Goal: Task Accomplishment & Management: Complete application form

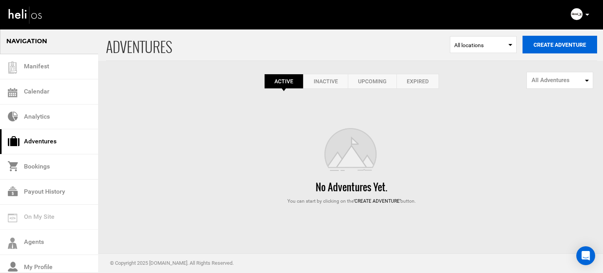
click at [564, 48] on button "Create Adventure" at bounding box center [560, 45] width 75 height 18
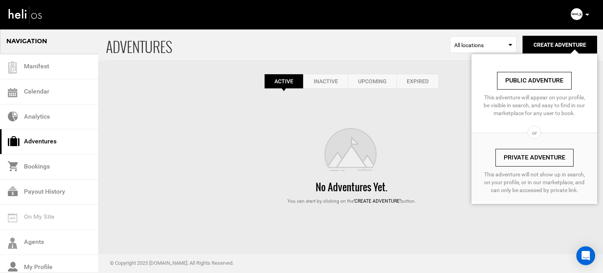
click at [531, 157] on link "Private Adventure" at bounding box center [535, 158] width 78 height 18
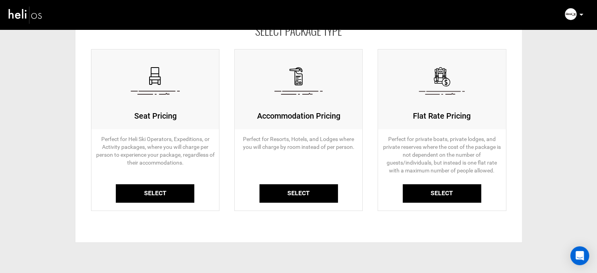
scroll to position [60, 0]
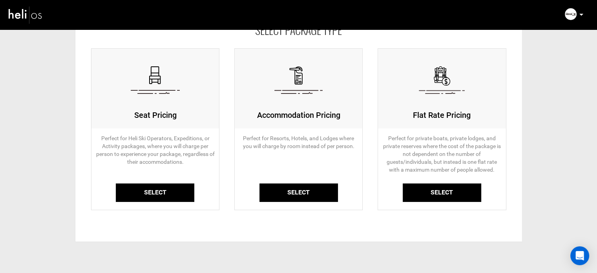
click at [163, 183] on link "Select" at bounding box center [155, 192] width 79 height 18
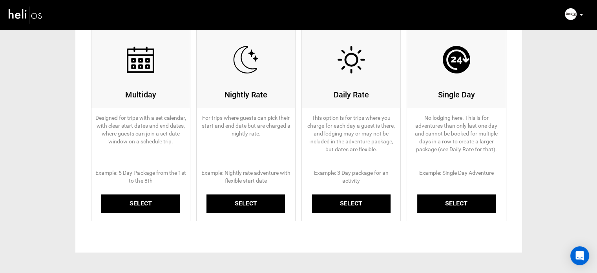
scroll to position [118, 0]
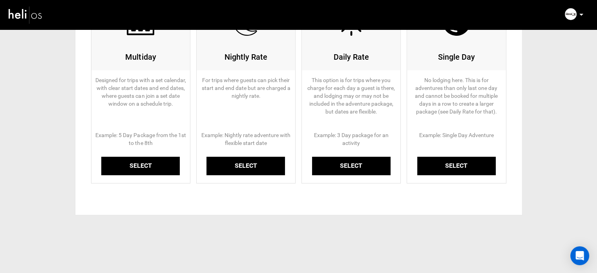
click at [154, 165] on link "Select" at bounding box center [140, 166] width 79 height 18
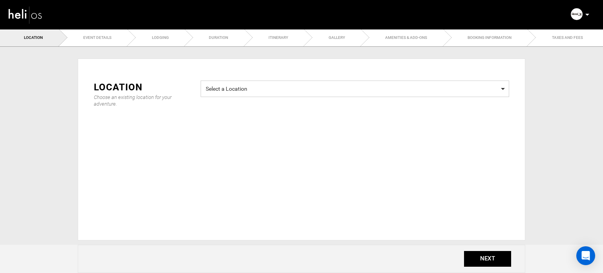
click at [278, 84] on span "Select a Location" at bounding box center [355, 88] width 299 height 10
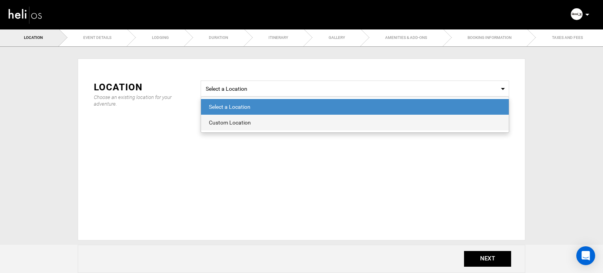
click at [216, 122] on div "Custom Location" at bounding box center [355, 123] width 292 height 8
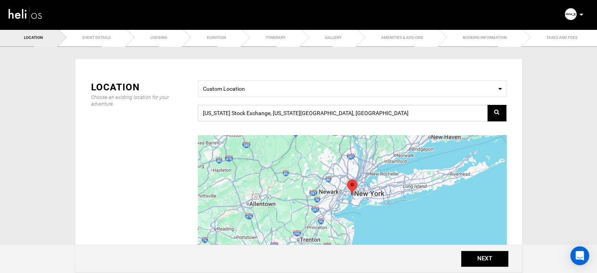
click at [258, 111] on input "New York Stock Exchange, New York, NY 10005, USA" at bounding box center [352, 113] width 309 height 16
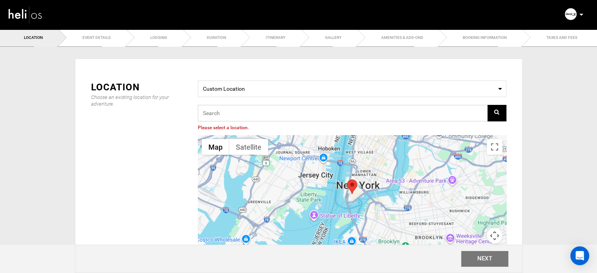
paste input "[GEOGRAPHIC_DATA], [GEOGRAPHIC_DATA], [GEOGRAPHIC_DATA]"
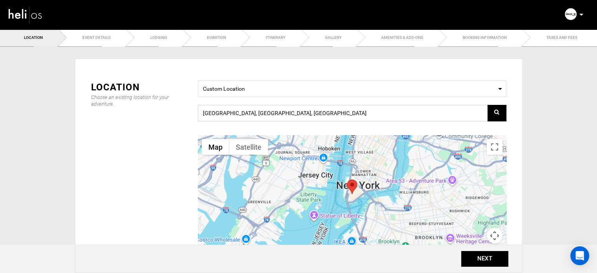
click at [315, 114] on input "[GEOGRAPHIC_DATA], [GEOGRAPHIC_DATA], [GEOGRAPHIC_DATA]" at bounding box center [352, 113] width 309 height 16
click at [497, 112] on icon at bounding box center [497, 111] width 5 height 5
click at [325, 110] on input "[GEOGRAPHIC_DATA], [GEOGRAPHIC_DATA], [GEOGRAPHIC_DATA]" at bounding box center [352, 113] width 309 height 16
drag, startPoint x: 286, startPoint y: 114, endPoint x: 198, endPoint y: 113, distance: 88.0
click at [198, 113] on input "[GEOGRAPHIC_DATA], [GEOGRAPHIC_DATA], [GEOGRAPHIC_DATA]" at bounding box center [352, 113] width 309 height 16
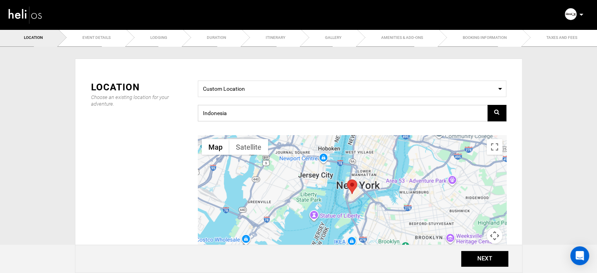
click at [234, 112] on input "Indonesia" at bounding box center [352, 113] width 309 height 16
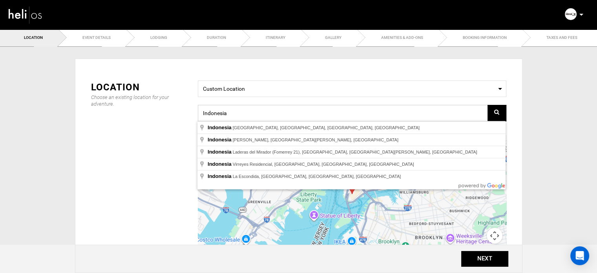
drag, startPoint x: 245, startPoint y: 112, endPoint x: 165, endPoint y: 113, distance: 80.1
click at [165, 113] on div "Location Choose an existing location for your adventure. Select a Location Cust…" at bounding box center [298, 178] width 427 height 194
paste input "Katurei, Mentawai Islands Regency, West Sumatra,"
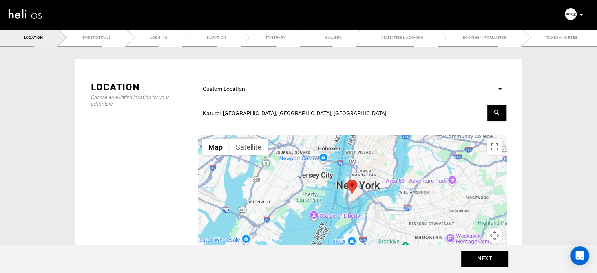
click at [359, 113] on input "Katurei, Mentawai Islands Regency, West Sumatra, Indonesia" at bounding box center [352, 113] width 309 height 16
drag, startPoint x: 289, startPoint y: 114, endPoint x: 169, endPoint y: 114, distance: 120.6
click at [169, 114] on div "Location Choose an existing location for your adventure. Select a Location Cust…" at bounding box center [298, 178] width 427 height 194
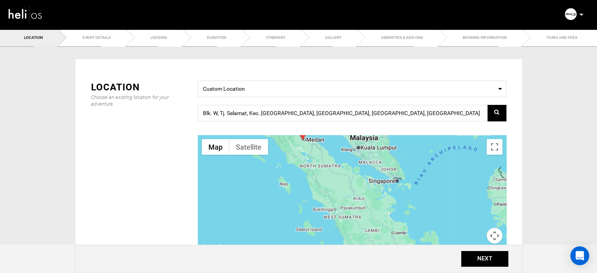
drag, startPoint x: 310, startPoint y: 215, endPoint x: 335, endPoint y: 216, distance: 24.4
click at [335, 216] on div at bounding box center [352, 194] width 309 height 118
drag, startPoint x: 302, startPoint y: 138, endPoint x: 315, endPoint y: 229, distance: 92.4
click at [310, 217] on area at bounding box center [310, 217] width 0 height 0
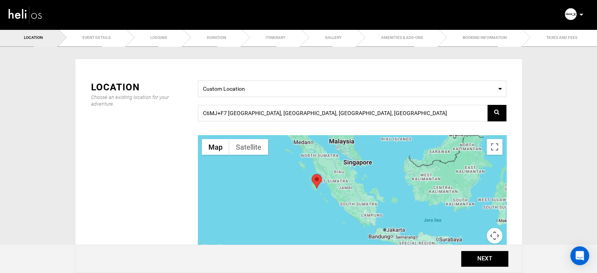
drag, startPoint x: 327, startPoint y: 215, endPoint x: 307, endPoint y: 158, distance: 61.0
click at [307, 158] on div at bounding box center [352, 194] width 309 height 118
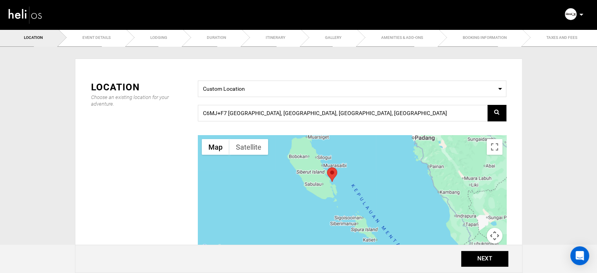
drag, startPoint x: 349, startPoint y: 170, endPoint x: 332, endPoint y: 200, distance: 34.0
click at [332, 200] on div at bounding box center [352, 194] width 309 height 118
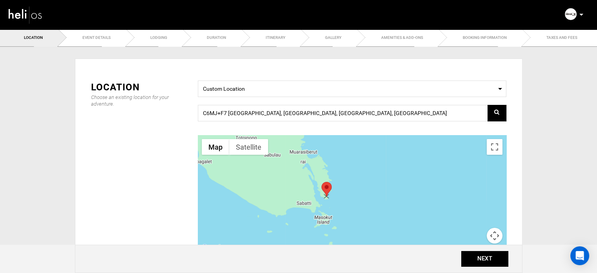
drag, startPoint x: 311, startPoint y: 138, endPoint x: 327, endPoint y: 188, distance: 52.8
click at [322, 182] on area at bounding box center [322, 182] width 0 height 0
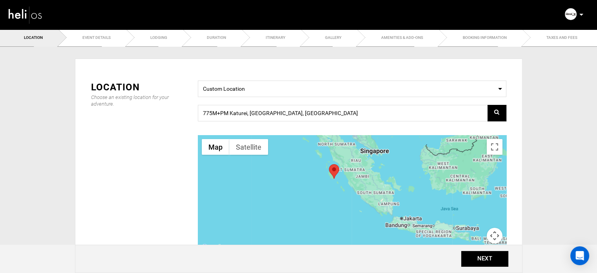
drag, startPoint x: 422, startPoint y: 193, endPoint x: 344, endPoint y: 163, distance: 83.3
click at [344, 163] on div at bounding box center [352, 194] width 309 height 118
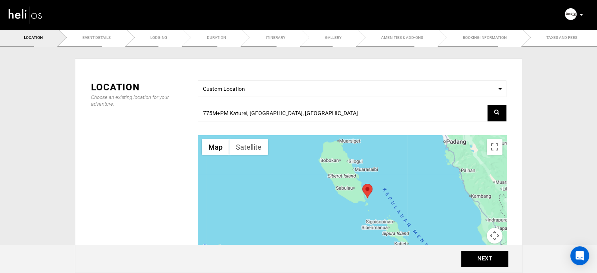
drag, startPoint x: 401, startPoint y: 210, endPoint x: 349, endPoint y: 179, distance: 60.9
click at [349, 179] on div at bounding box center [352, 194] width 309 height 118
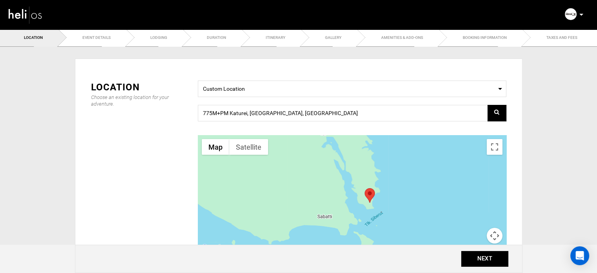
drag, startPoint x: 400, startPoint y: 206, endPoint x: 300, endPoint y: 166, distance: 107.3
click at [300, 166] on div at bounding box center [352, 194] width 309 height 118
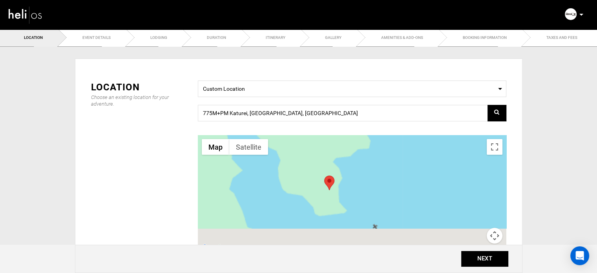
drag, startPoint x: 352, startPoint y: 212, endPoint x: 324, endPoint y: 124, distance: 92.3
click at [324, 124] on div "Select a Location Custom Location 775M+PM Katurei, Mentawai Islands Regency, We…" at bounding box center [352, 178] width 321 height 194
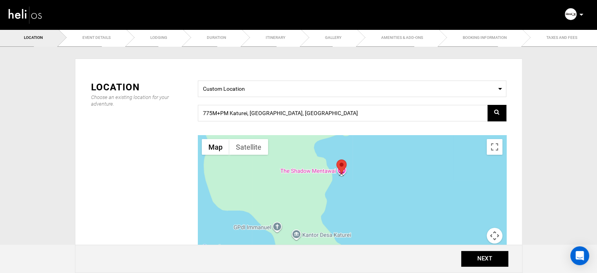
drag, startPoint x: 305, startPoint y: 182, endPoint x: 345, endPoint y: 163, distance: 44.1
click at [337, 159] on area at bounding box center [337, 159] width 0 height 0
type input "PULAU BAUASAK, Kabupaten Kepulauan Mentawai, Sumatera Barat, Indonesia"
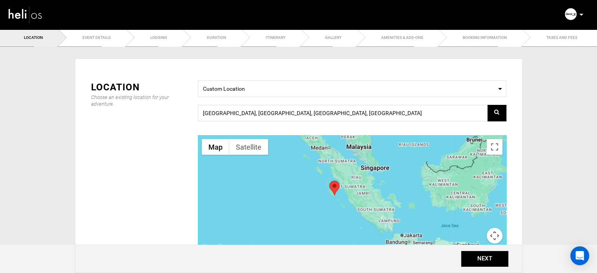
drag, startPoint x: 380, startPoint y: 218, endPoint x: 350, endPoint y: 175, distance: 52.7
click at [350, 175] on div at bounding box center [352, 194] width 309 height 118
click at [469, 253] on button "NEXT" at bounding box center [485, 259] width 47 height 16
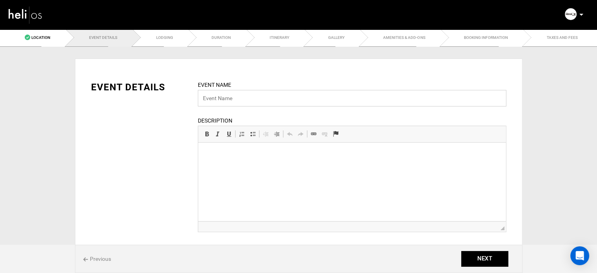
click at [223, 97] on input "text" at bounding box center [352, 98] width 309 height 16
click at [234, 95] on input "text" at bounding box center [352, 98] width 309 height 16
type input "All Inclusive Surf Camp | Mentawai"
click at [251, 160] on html at bounding box center [352, 155] width 308 height 24
click at [258, 163] on html at bounding box center [352, 155] width 308 height 24
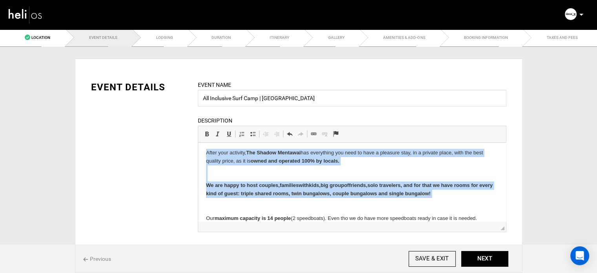
scroll to position [89, 0]
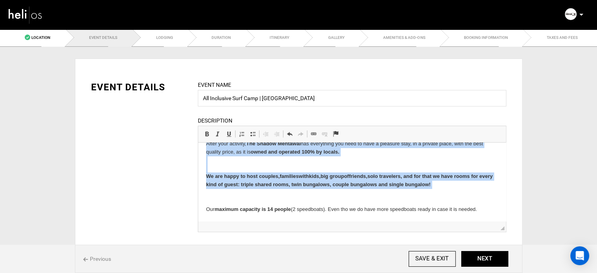
drag, startPoint x: 203, startPoint y: 154, endPoint x: 499, endPoint y: 208, distance: 300.8
click at [499, 208] on html "The Shadow Mentawai is a surfcamp located in a private island in the heart of t…" at bounding box center [352, 137] width 308 height 168
click at [209, 132] on span at bounding box center [207, 134] width 6 height 6
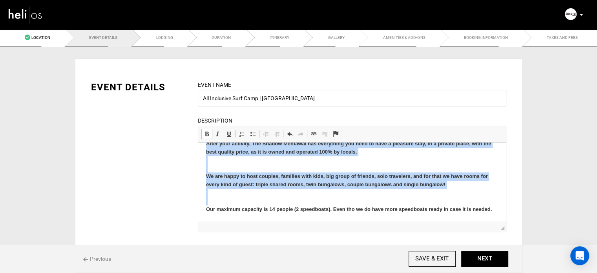
click at [209, 132] on span at bounding box center [207, 134] width 6 height 6
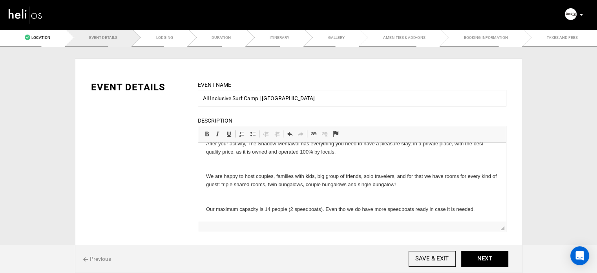
click at [234, 163] on p "After your activity, The Shadow Mentawai has everything you need to have a plea…" at bounding box center [352, 176] width 292 height 73
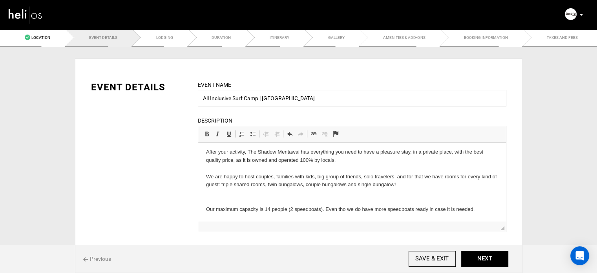
click at [229, 194] on p "After your activity, The Shadow Mentawai has everything you need to have a plea…" at bounding box center [352, 180] width 292 height 65
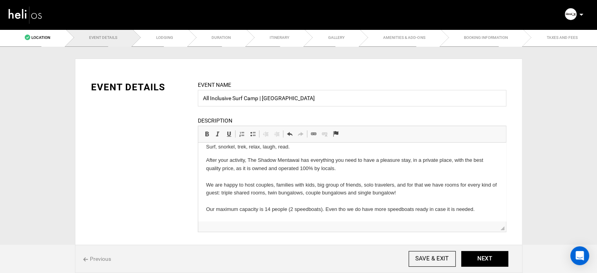
scroll to position [0, 0]
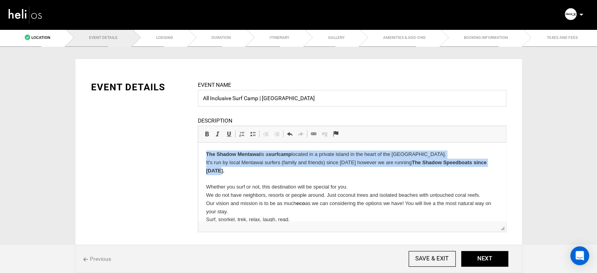
drag, startPoint x: 217, startPoint y: 170, endPoint x: 196, endPoint y: 156, distance: 25.5
click at [198, 156] on html "The Shadow Mentawai is a surfcamp located in a private island in the heart of t…" at bounding box center [352, 219] width 308 height 152
click at [205, 133] on span at bounding box center [207, 134] width 6 height 6
click at [232, 170] on p "The Shadow Mentawai is a surfcamp located in a private island in the heart of t…" at bounding box center [352, 186] width 292 height 73
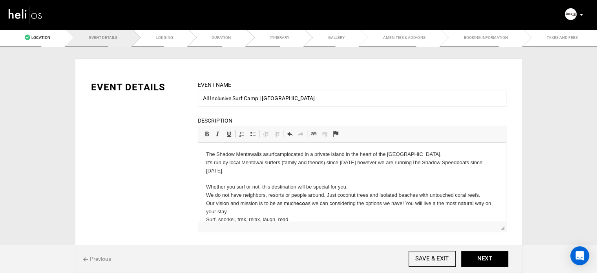
click at [300, 203] on strong "eco" at bounding box center [300, 203] width 9 height 6
click at [205, 134] on span at bounding box center [207, 134] width 6 height 6
click at [241, 177] on p "The Shadow Mentawai is a surfcamp located in a private island in the heart of t…" at bounding box center [352, 186] width 292 height 73
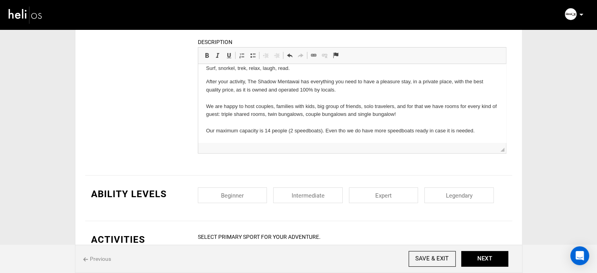
scroll to position [118, 0]
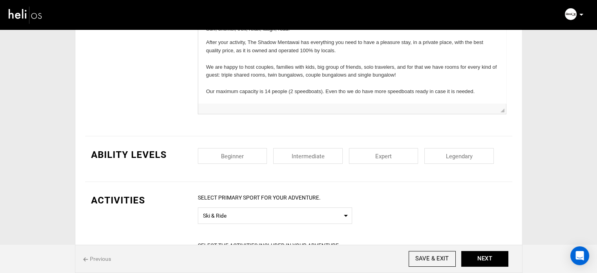
click at [266, 160] on input "checkbox" at bounding box center [233, 156] width 70 height 16
checkbox input "true"
click at [310, 156] on input "checkbox" at bounding box center [308, 156] width 70 height 16
checkbox input "true"
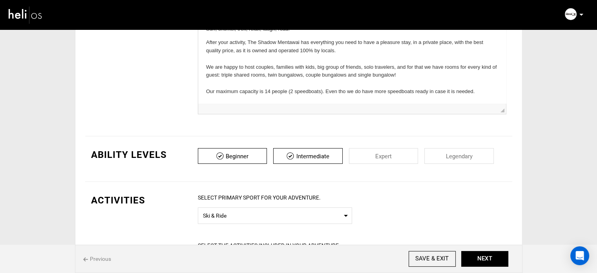
drag, startPoint x: 365, startPoint y: 153, endPoint x: 376, endPoint y: 154, distance: 10.7
click at [368, 153] on input "checkbox" at bounding box center [384, 156] width 70 height 16
checkbox input "true"
click at [489, 153] on input "checkbox" at bounding box center [460, 156] width 70 height 16
checkbox input "true"
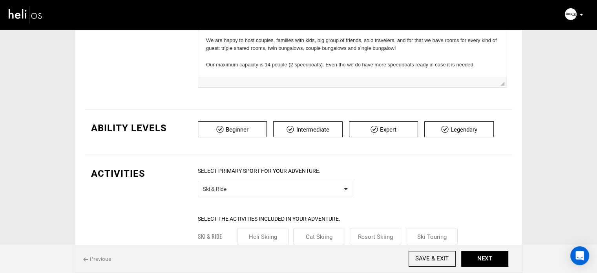
scroll to position [157, 0]
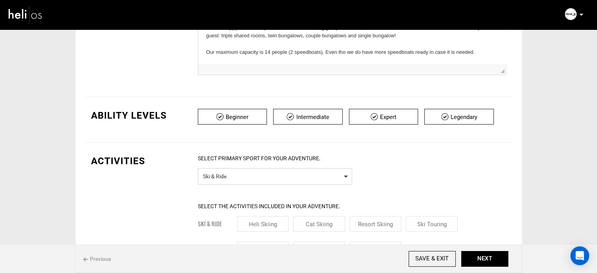
click at [253, 175] on span "Ski & Ride" at bounding box center [275, 175] width 144 height 10
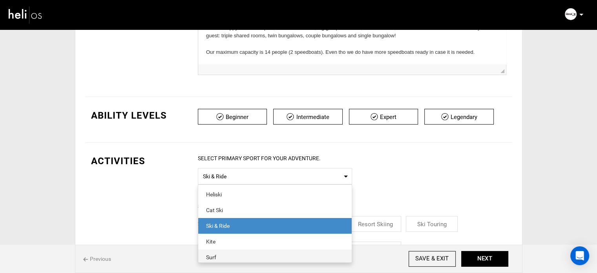
click at [222, 253] on div "Surf" at bounding box center [275, 257] width 138 height 8
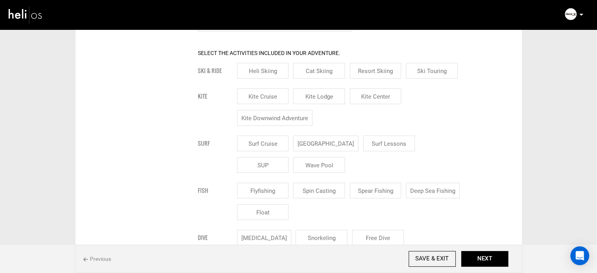
scroll to position [314, 0]
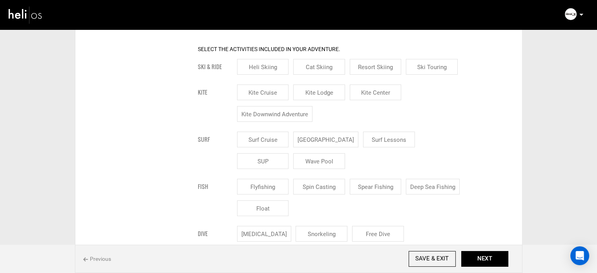
click at [322, 141] on input "[GEOGRAPHIC_DATA]" at bounding box center [325, 140] width 65 height 16
checkbox input "true"
click at [401, 140] on input "Surf Lessons" at bounding box center [399, 140] width 52 height 16
checkbox input "true"
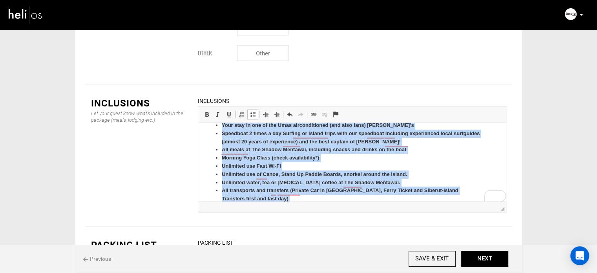
scroll to position [0, 0]
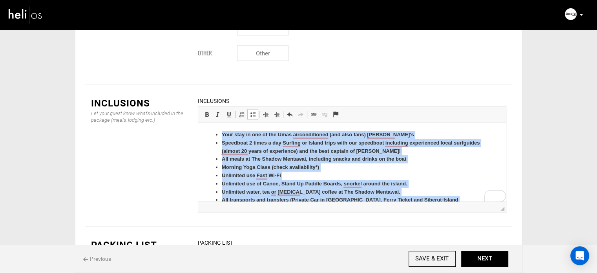
drag, startPoint x: 359, startPoint y: 191, endPoint x: 205, endPoint y: 114, distance: 172.5
click at [205, 123] on html "Your stay in one of the Umas airconditioned (and also fans) bungalow's Speedboa…" at bounding box center [352, 176] width 308 height 106
click at [204, 109] on link "Bold Keyboard shortcut Ctrl+B" at bounding box center [207, 114] width 11 height 10
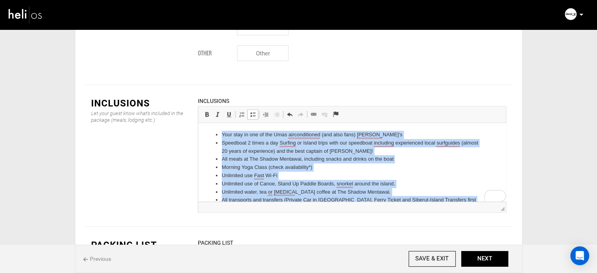
click at [368, 168] on li "Morning Yoga Class (check availability*)" at bounding box center [352, 167] width 261 height 8
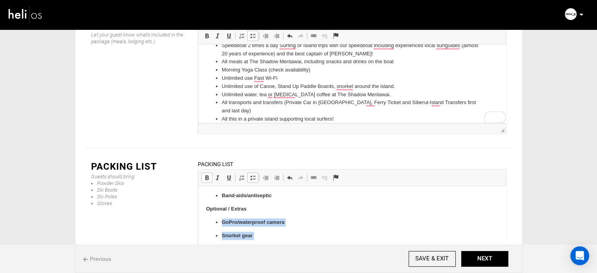
scroll to position [537, 0]
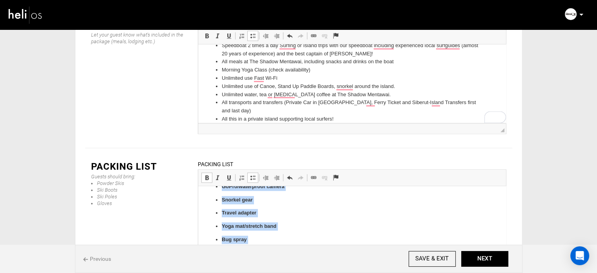
drag, startPoint x: 221, startPoint y: 236, endPoint x: 305, endPoint y: 263, distance: 87.9
drag, startPoint x: 205, startPoint y: 132, endPoint x: 220, endPoint y: 132, distance: 14.5
click at [205, 174] on span at bounding box center [207, 177] width 6 height 6
click at [254, 174] on span at bounding box center [253, 177] width 6 height 6
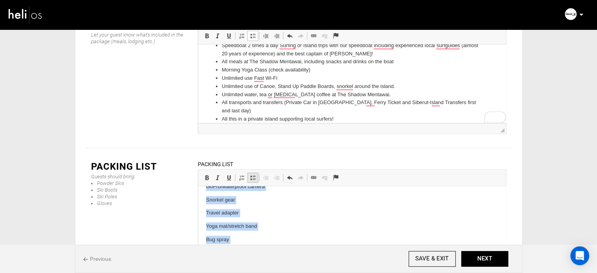
click at [254, 174] on span at bounding box center [253, 177] width 6 height 6
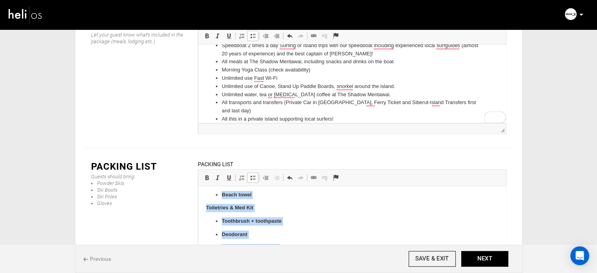
scroll to position [417, 0]
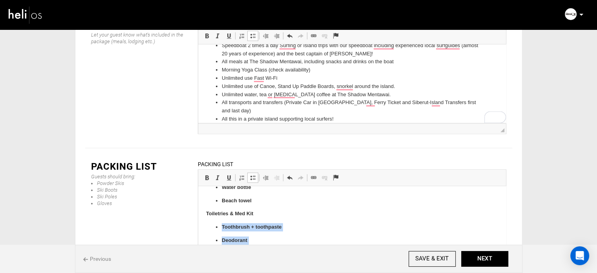
drag, startPoint x: 273, startPoint y: 225, endPoint x: 218, endPoint y: 222, distance: 55.5
click at [218, 222] on body "Surf Gear Surfboard(s) + board bag Leash(es) + spare Fins + fin key Wax (temp-s…" at bounding box center [352, 64] width 292 height 575
click at [209, 174] on span at bounding box center [207, 177] width 6 height 6
click at [255, 174] on span at bounding box center [253, 177] width 6 height 6
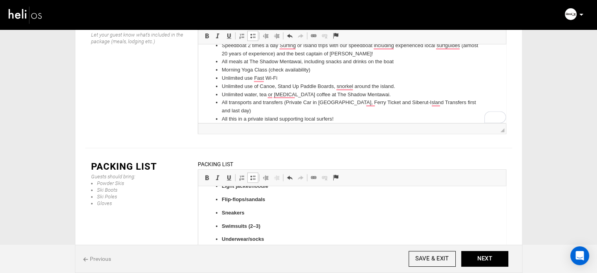
scroll to position [294, 0]
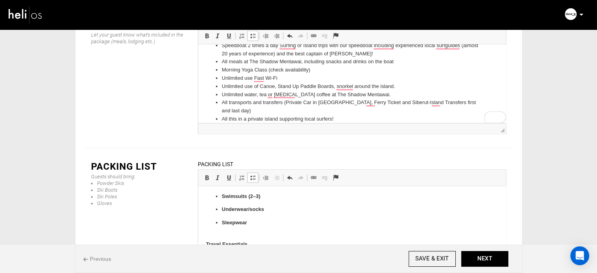
drag, startPoint x: 254, startPoint y: 200, endPoint x: 216, endPoint y: 251, distance: 63.2
click at [216, 251] on body "Surf Gear Surfboard(s) + board bag Leash(es) + spare Fins + fin key Wax (temp-s…" at bounding box center [352, 177] width 292 height 555
click at [206, 174] on span at bounding box center [207, 177] width 6 height 6
click at [256, 172] on link "Insert/Remove Bulleted List" at bounding box center [252, 177] width 11 height 10
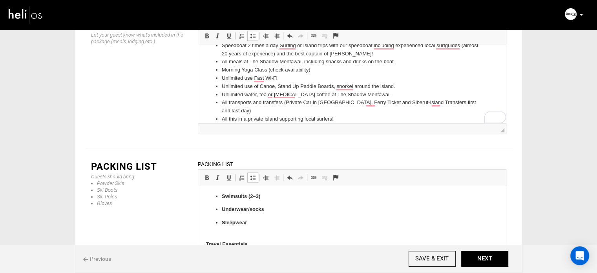
click at [239, 230] on p "Sleepwear" at bounding box center [352, 227] width 261 height 16
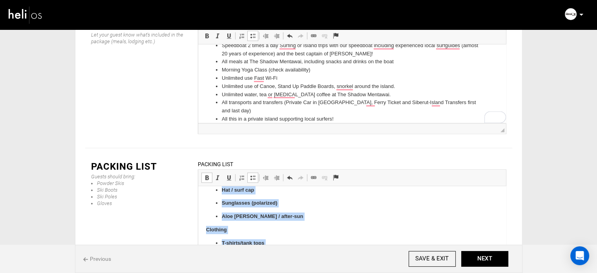
scroll to position [159, 0]
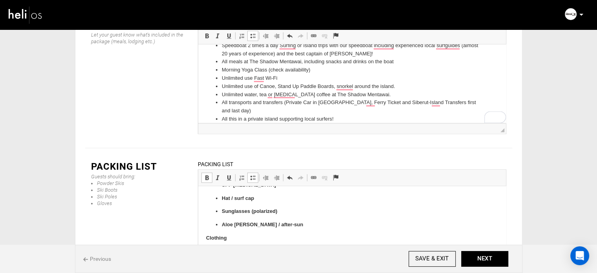
drag, startPoint x: 251, startPoint y: 220, endPoint x: 221, endPoint y: 249, distance: 41.1
click at [205, 174] on span at bounding box center [207, 177] width 6 height 6
click at [253, 174] on span at bounding box center [253, 177] width 6 height 6
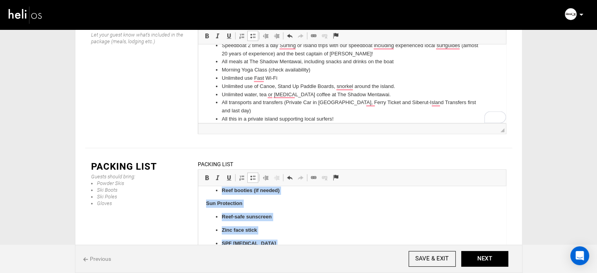
scroll to position [81, 0]
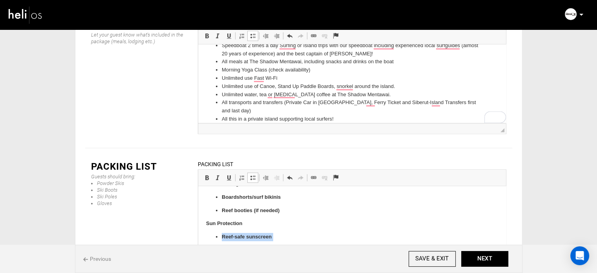
drag, startPoint x: 271, startPoint y: 224, endPoint x: 206, endPoint y: 233, distance: 65.0
click at [206, 233] on ul "Reef-safe sunscreen Zinc face stick SPF lip balm Hat / surf cap Sunglasses (pol…" at bounding box center [352, 270] width 292 height 75
click at [207, 172] on link "Bold Keyboard shortcut Ctrl+B" at bounding box center [207, 177] width 11 height 10
click at [254, 172] on link "Insert/Remove Bulleted List" at bounding box center [252, 177] width 11 height 10
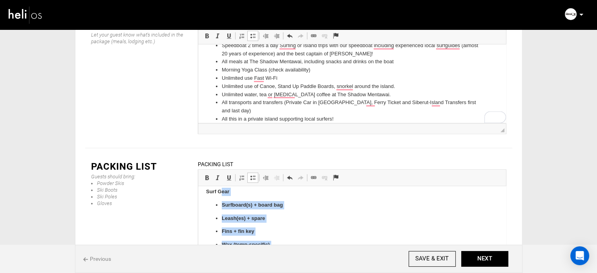
scroll to position [0, 0]
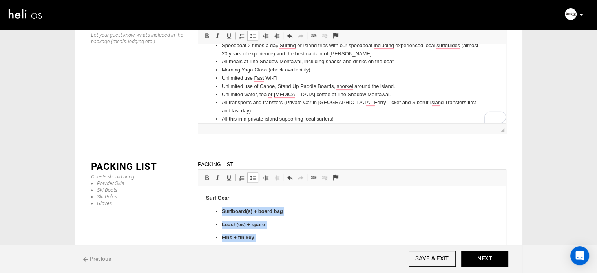
drag, startPoint x: 244, startPoint y: 202, endPoint x: 216, endPoint y: 208, distance: 27.8
click at [216, 208] on ul "Surfboard(s) + board bag Leash(es) + spare Fins + fin key Wax (temp-specific) R…" at bounding box center [352, 251] width 292 height 88
click at [207, 174] on span at bounding box center [207, 177] width 6 height 6
click at [253, 174] on span at bounding box center [253, 177] width 6 height 6
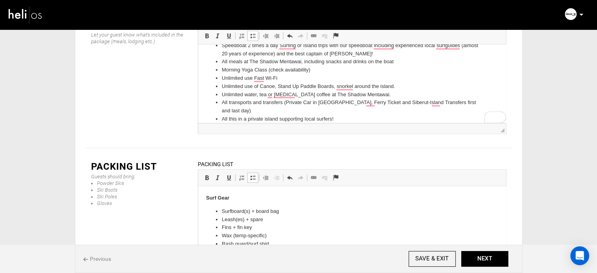
click at [242, 195] on p "Surf Gear" at bounding box center [352, 198] width 292 height 8
click at [483, 257] on button "NEXT" at bounding box center [485, 259] width 47 height 16
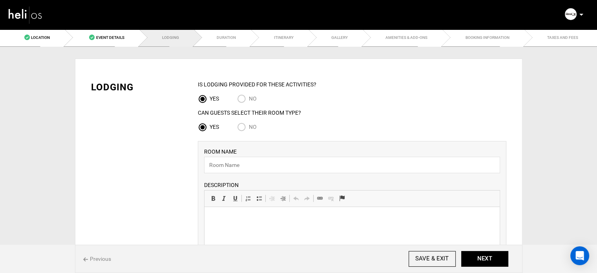
click at [242, 128] on input "No" at bounding box center [243, 128] width 12 height 11
radio input "true"
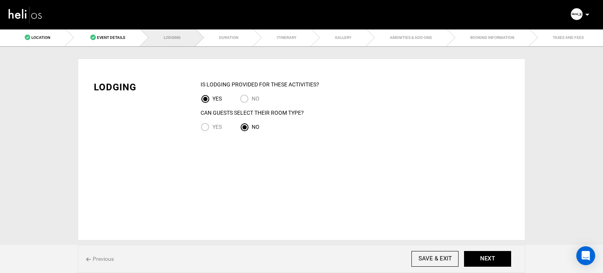
click at [212, 128] on input "Yes" at bounding box center [207, 128] width 12 height 11
radio input "true"
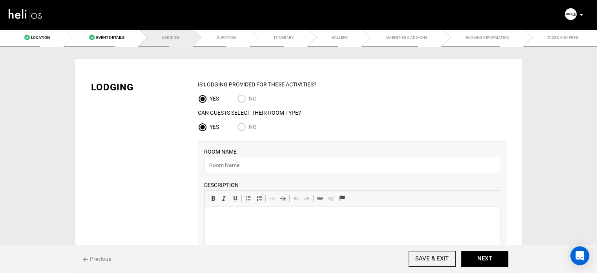
scroll to position [380, 0]
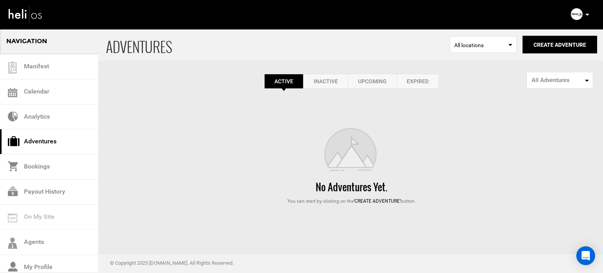
click at [412, 84] on link "Expired" at bounding box center [418, 81] width 42 height 15
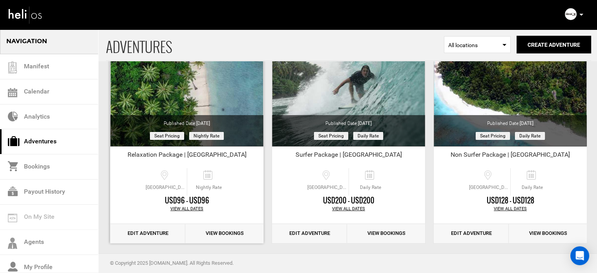
scroll to position [97, 0]
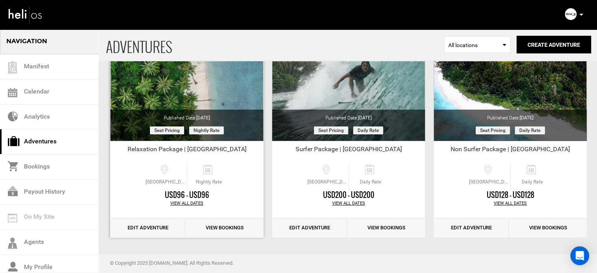
click at [162, 226] on link "Edit Adventure" at bounding box center [147, 227] width 75 height 19
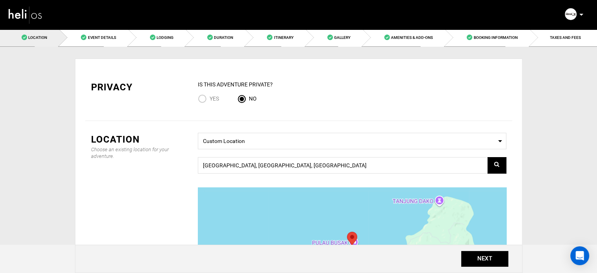
click at [210, 99] on span "Yes" at bounding box center [214, 98] width 9 height 6
click at [209, 99] on input "Yes" at bounding box center [204, 99] width 12 height 11
radio input "true"
radio input "false"
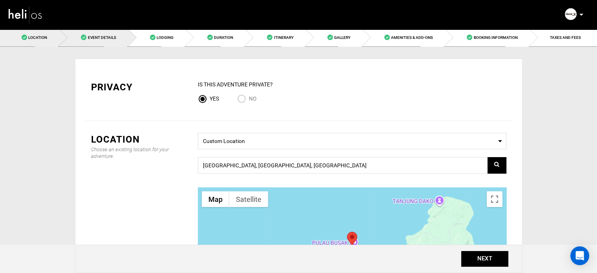
click at [114, 37] on span "Event Details" at bounding box center [102, 37] width 28 height 4
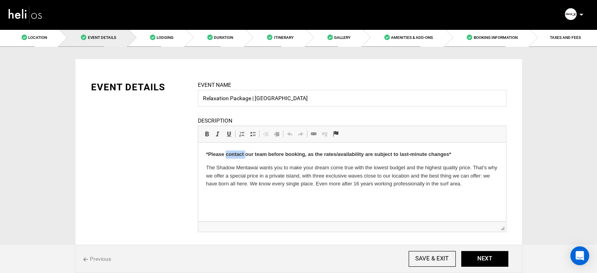
click at [240, 152] on strong "*Please contact our team before booking, as the rates/availability are subject …" at bounding box center [328, 154] width 245 height 6
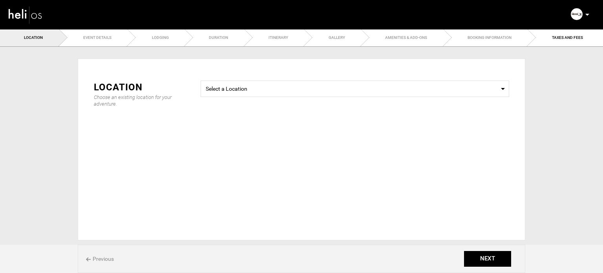
type input "Relaxation Package | [GEOGRAPHIC_DATA]"
checkbox input "true"
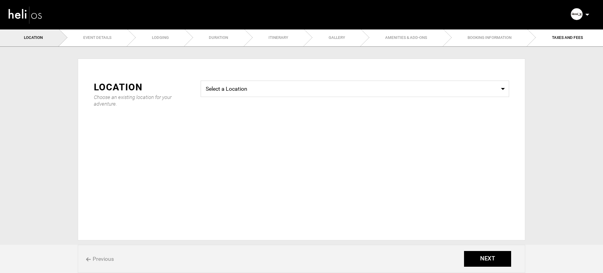
checkbox input "true"
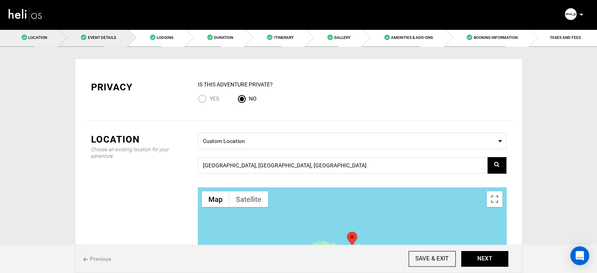
click at [107, 41] on link "Event Details" at bounding box center [93, 38] width 69 height 18
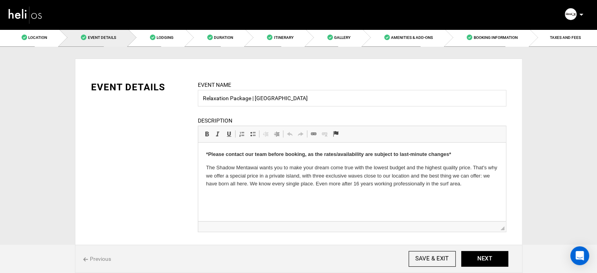
click at [231, 151] on p "*Please contact our team before booking, as the rates/availability are subject …" at bounding box center [352, 154] width 292 height 8
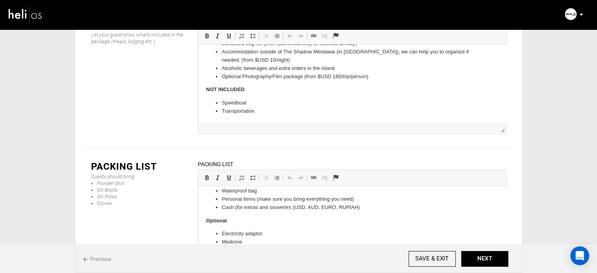
scroll to position [137, 0]
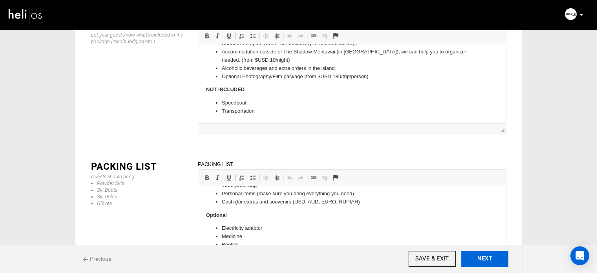
click at [484, 258] on button "NEXT" at bounding box center [485, 259] width 47 height 16
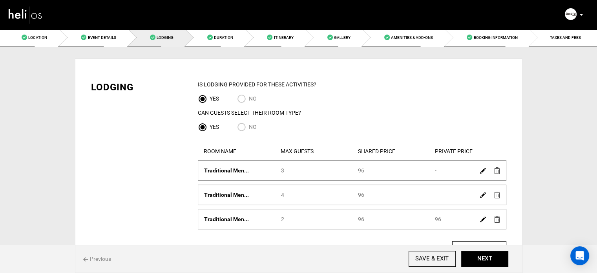
click at [482, 168] on link at bounding box center [483, 170] width 6 height 11
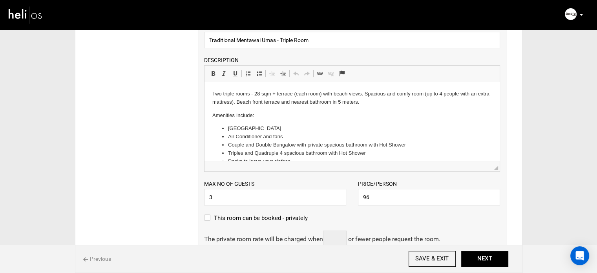
scroll to position [157, 0]
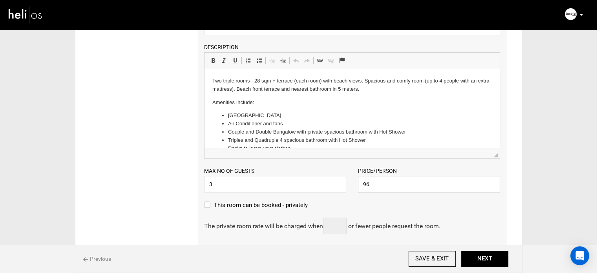
drag, startPoint x: 372, startPoint y: 182, endPoint x: 355, endPoint y: 185, distance: 18.0
click at [355, 185] on div "Price/Person 96 Please enter a valid price." at bounding box center [429, 180] width 154 height 26
type input "110"
click at [365, 201] on div "This room can be booked - privately" at bounding box center [352, 208] width 296 height 17
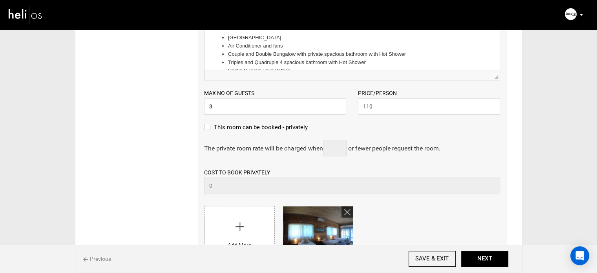
scroll to position [314, 0]
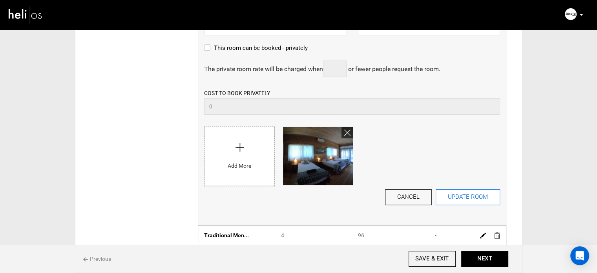
click at [460, 199] on button "UPDATE ROOM" at bounding box center [468, 197] width 64 height 16
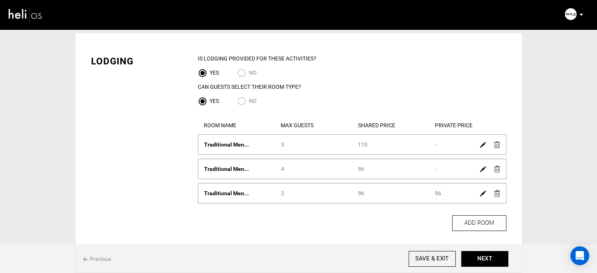
scroll to position [39, 0]
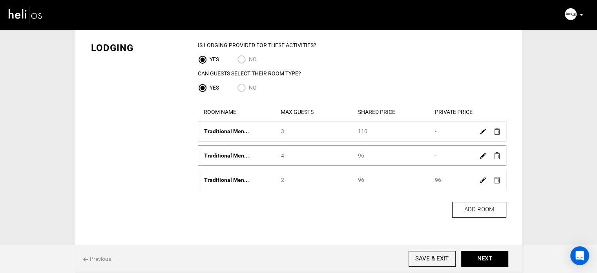
click at [484, 157] on img at bounding box center [483, 156] width 6 height 6
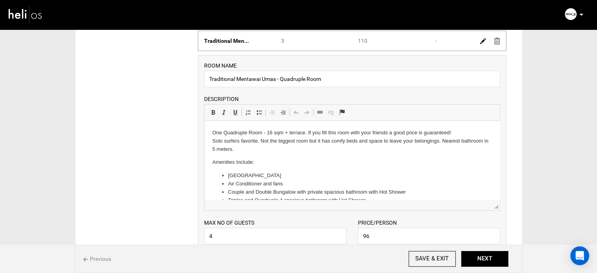
scroll to position [236, 0]
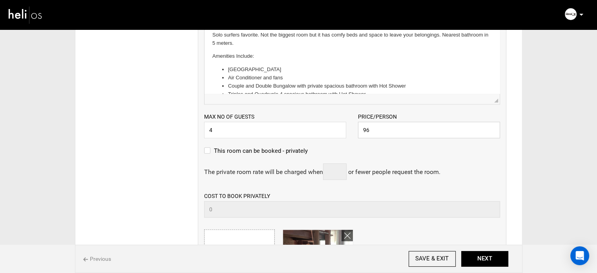
drag, startPoint x: 377, startPoint y: 126, endPoint x: 354, endPoint y: 127, distance: 23.6
click at [354, 127] on div "Price/Person 96 Please enter a valid price." at bounding box center [429, 125] width 154 height 26
type input "110"
click at [378, 140] on div "ROOM NAME Traditional Mentawai Umas - Quadruple Room Please enter room name. DE…" at bounding box center [352, 138] width 309 height 379
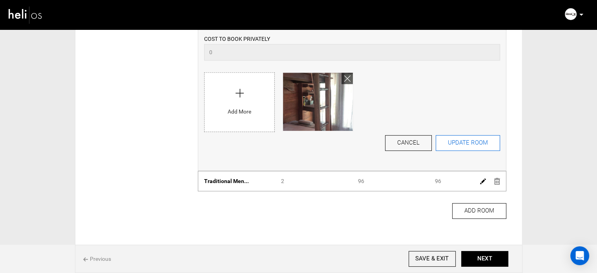
click at [465, 138] on button "UPDATE ROOM" at bounding box center [468, 143] width 64 height 16
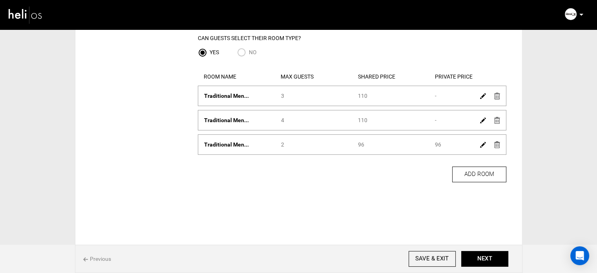
scroll to position [38, 0]
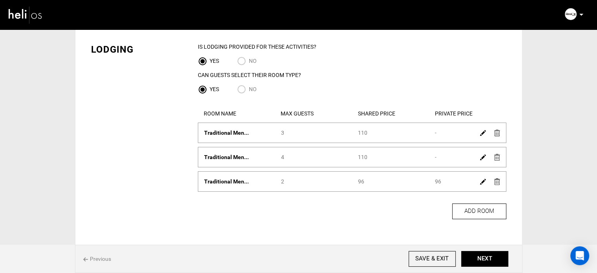
click at [484, 179] on img at bounding box center [483, 182] width 6 height 6
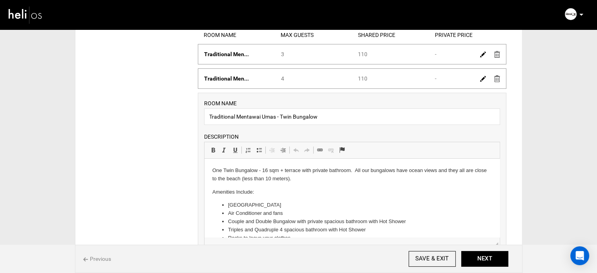
scroll to position [234, 0]
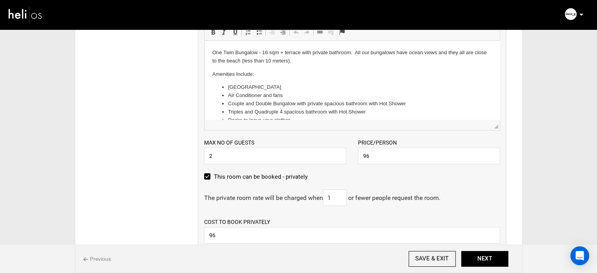
click at [269, 176] on label "This room can be booked - privately" at bounding box center [256, 176] width 104 height 9
click at [209, 176] on input "This room can be booked - privately" at bounding box center [206, 180] width 5 height 17
checkbox input "false"
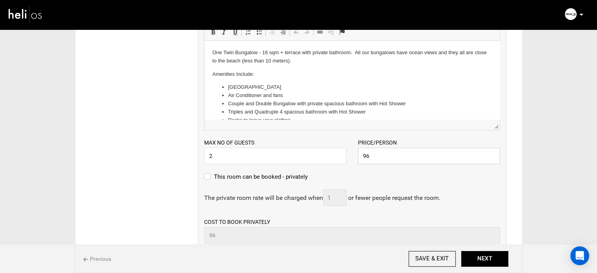
click at [377, 157] on input "96" at bounding box center [429, 156] width 142 height 16
type input "110"
click at [366, 187] on div "This room can be booked - privately" at bounding box center [352, 180] width 296 height 17
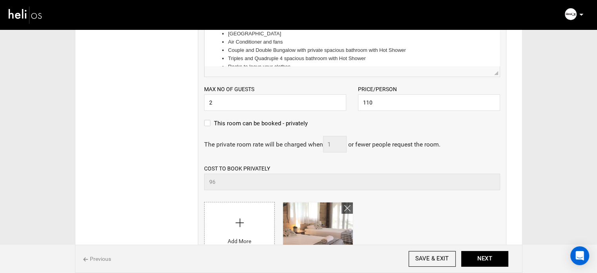
scroll to position [391, 0]
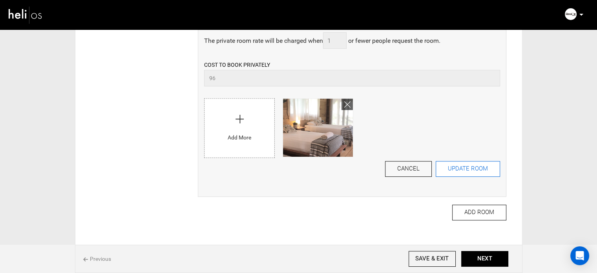
click at [467, 172] on button "UPDATE ROOM" at bounding box center [468, 169] width 64 height 16
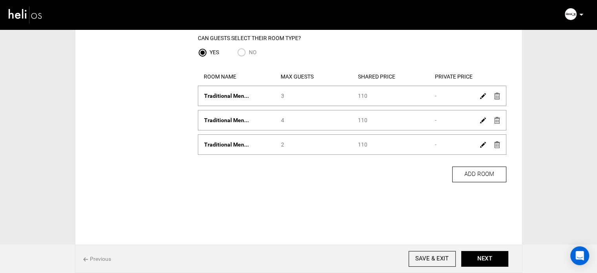
scroll to position [75, 0]
click at [475, 260] on button "NEXT" at bounding box center [485, 259] width 47 height 16
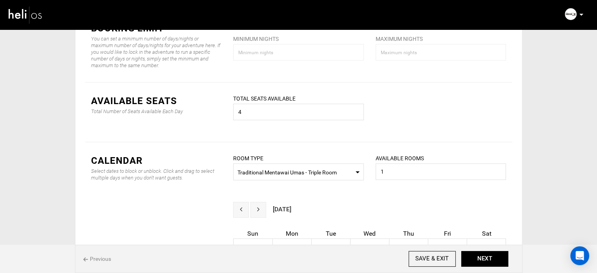
scroll to position [236, 0]
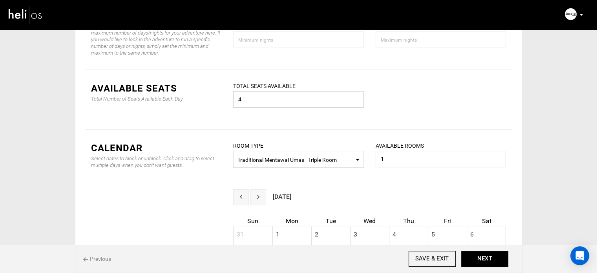
drag, startPoint x: 242, startPoint y: 100, endPoint x: 234, endPoint y: 99, distance: 7.9
click at [234, 99] on input "4" at bounding box center [298, 99] width 131 height 16
type input "6"
click at [237, 103] on input "6" at bounding box center [298, 99] width 131 height 16
click at [280, 101] on input "number" at bounding box center [298, 99] width 131 height 16
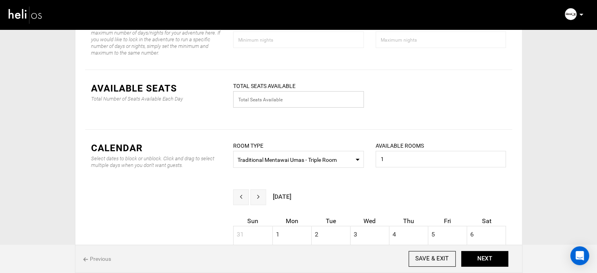
click at [280, 101] on input "number" at bounding box center [298, 99] width 131 height 16
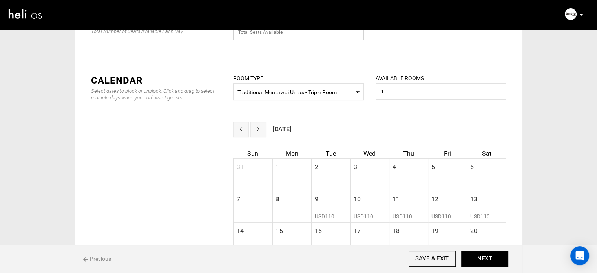
scroll to position [157, 0]
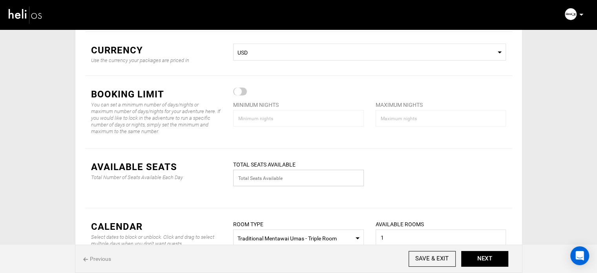
type input "9"
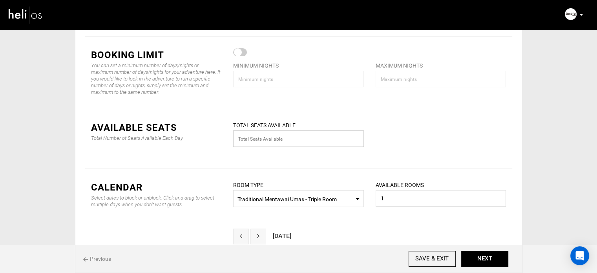
type input "4"
click at [478, 256] on button "NEXT" at bounding box center [485, 259] width 47 height 16
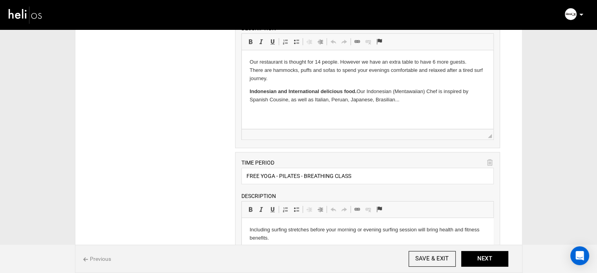
scroll to position [393, 0]
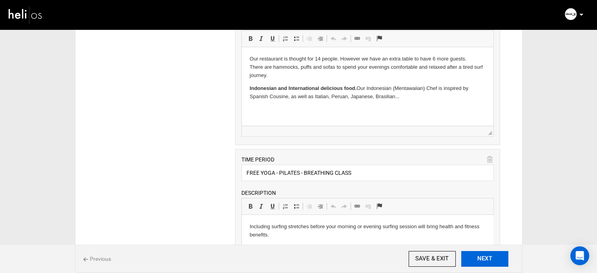
click at [474, 264] on button "NEXT" at bounding box center [485, 259] width 47 height 16
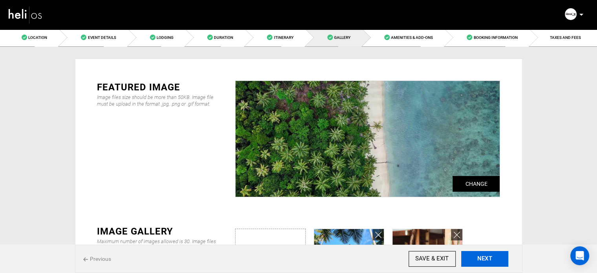
click at [474, 264] on button "NEXT" at bounding box center [485, 259] width 47 height 16
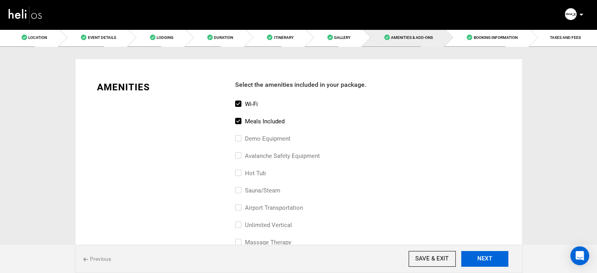
click at [477, 262] on button "NEXT" at bounding box center [485, 259] width 47 height 16
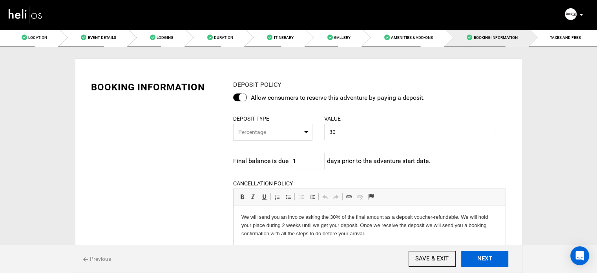
click at [477, 262] on button "NEXT" at bounding box center [485, 259] width 47 height 16
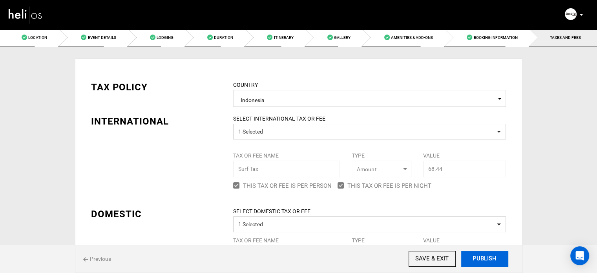
click at [477, 262] on button "PUBLISH" at bounding box center [485, 259] width 47 height 16
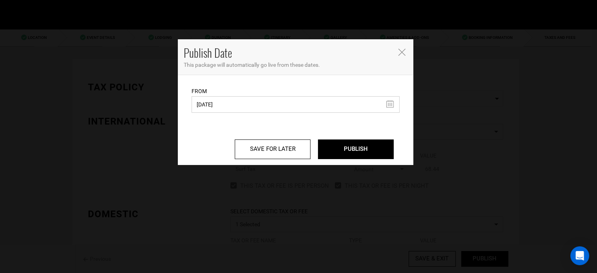
click at [208, 105] on input "11/22/2022" at bounding box center [296, 104] width 208 height 16
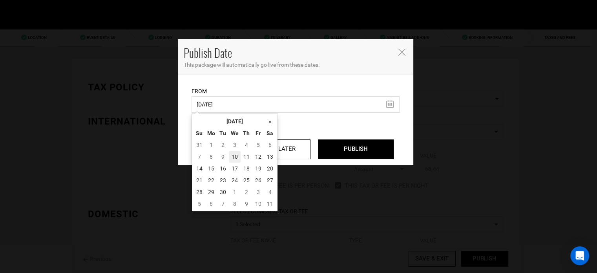
click at [237, 155] on td "10" at bounding box center [235, 157] width 12 height 12
type input "[DATE]"
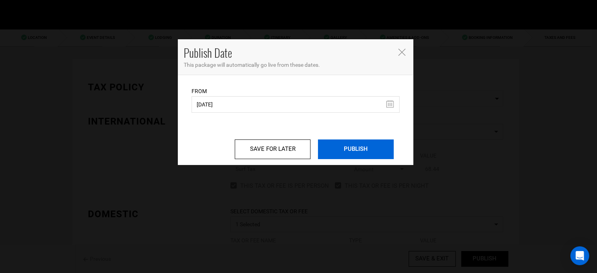
click at [348, 150] on input "PUBLISH" at bounding box center [356, 149] width 76 height 20
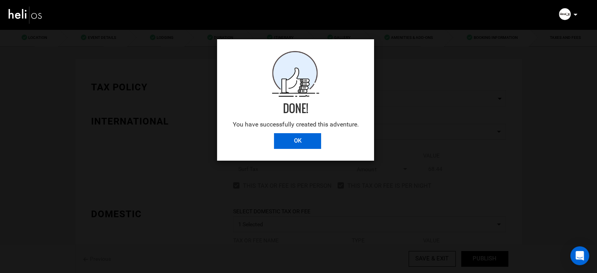
click at [311, 141] on input "OK" at bounding box center [297, 141] width 47 height 16
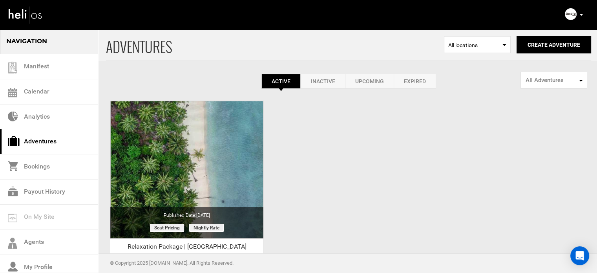
click at [416, 81] on link "Expired" at bounding box center [415, 81] width 42 height 15
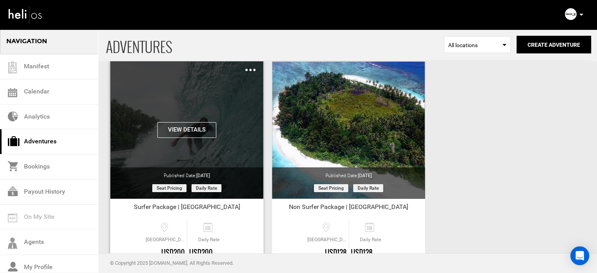
scroll to position [97, 0]
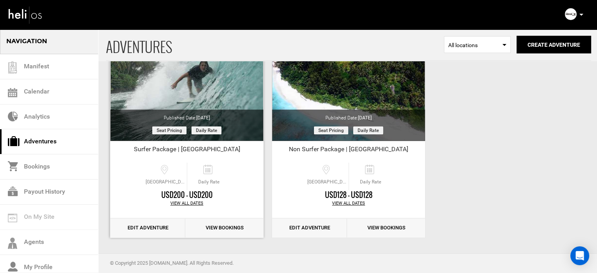
click at [154, 223] on link "Edit Adventure" at bounding box center [147, 227] width 75 height 19
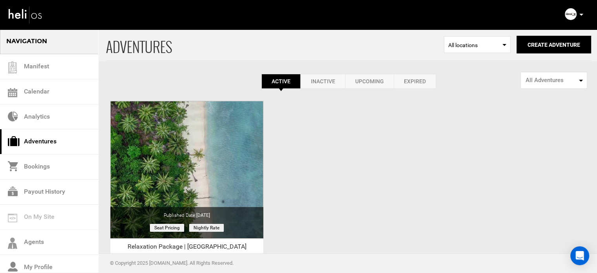
click at [420, 79] on link "Expired" at bounding box center [415, 81] width 42 height 15
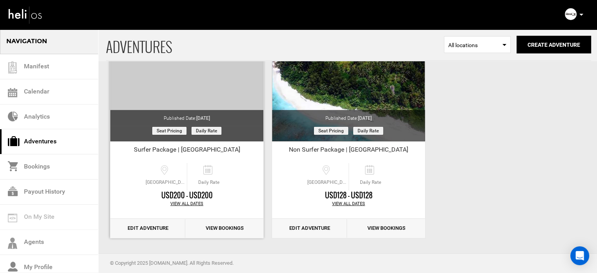
scroll to position [97, 0]
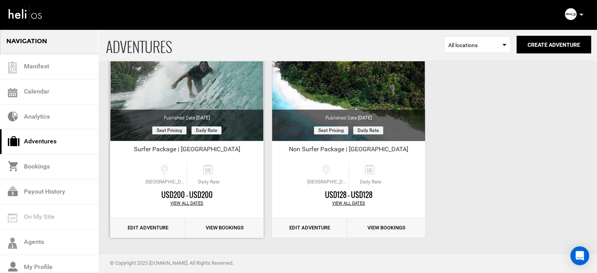
click at [160, 226] on link "Edit Adventure" at bounding box center [147, 227] width 75 height 19
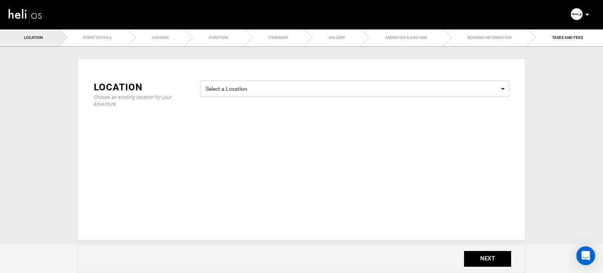
click at [239, 90] on span "Select a Location" at bounding box center [355, 88] width 299 height 10
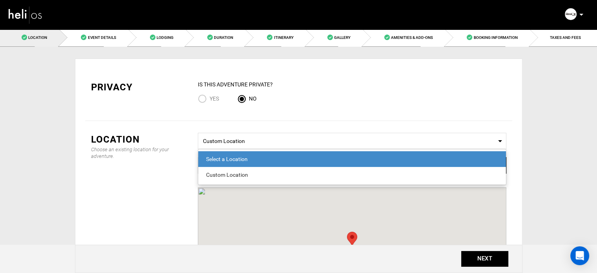
click at [165, 74] on div "Privacy IS this Adventure Private? Yes No" at bounding box center [298, 95] width 427 height 52
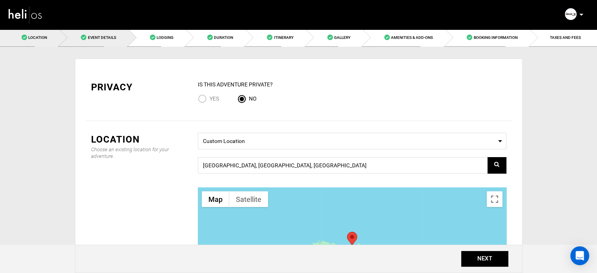
click at [107, 42] on link "Event Details" at bounding box center [93, 38] width 69 height 18
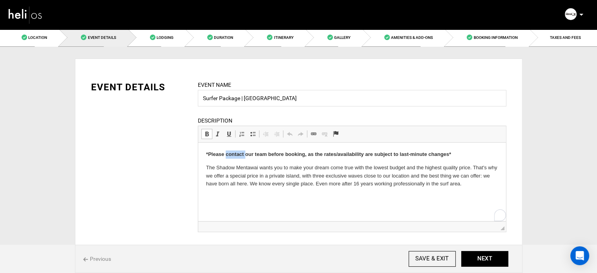
click at [241, 155] on strong "*Please contact our team before booking, as the rates/availability are subject …" at bounding box center [328, 154] width 245 height 6
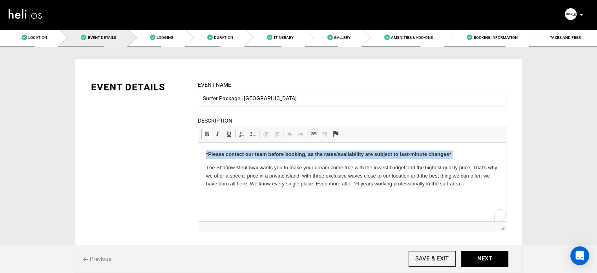
click at [241, 155] on strong "*Please contact our team before booking, as the rates/availability are subject …" at bounding box center [328, 154] width 245 height 6
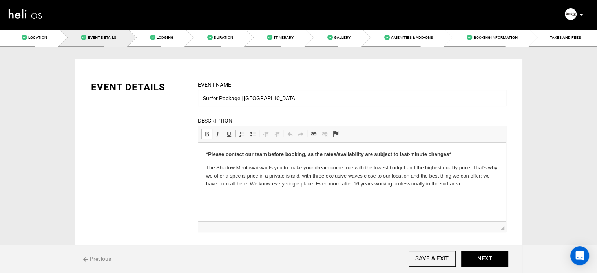
click at [207, 156] on strong "*Please contact our team before booking, as the rates/availability are subject …" at bounding box center [328, 154] width 245 height 6
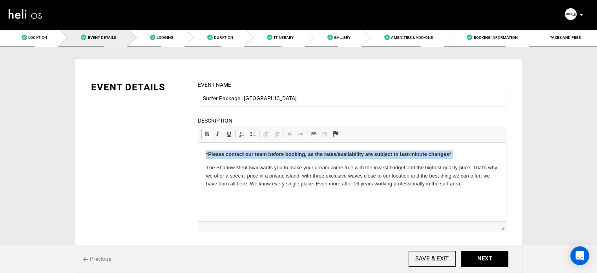
click at [207, 156] on strong "*Please contact our team before booking, as the rates/availability are subject …" at bounding box center [328, 154] width 245 height 6
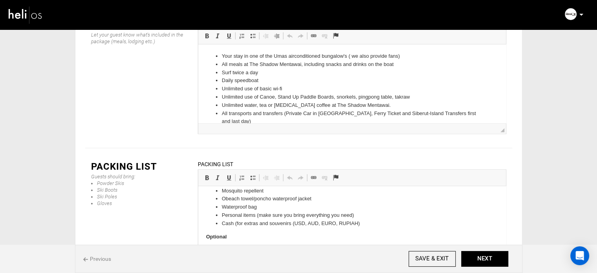
scroll to position [150, 0]
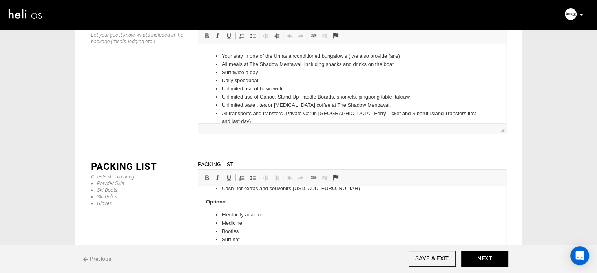
click at [236, 251] on p at bounding box center [352, 253] width 292 height 8
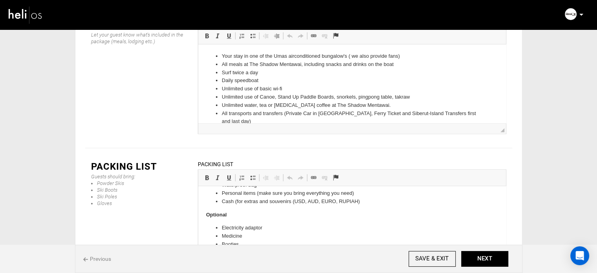
scroll to position [137, 0]
click at [471, 259] on button "NEXT" at bounding box center [485, 259] width 47 height 16
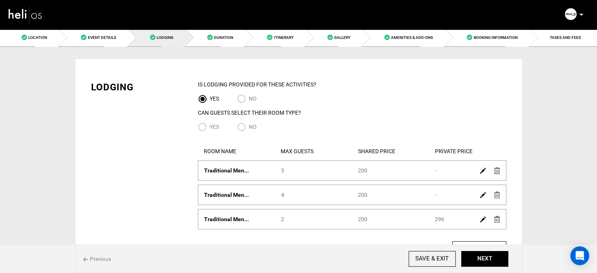
click at [481, 171] on img at bounding box center [483, 171] width 6 height 6
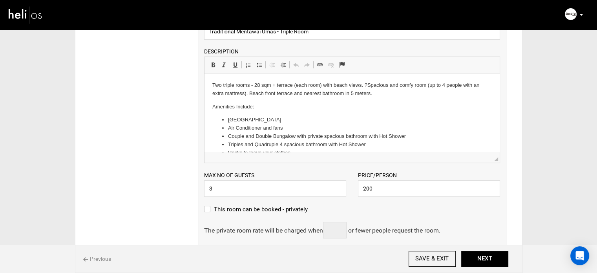
scroll to position [157, 0]
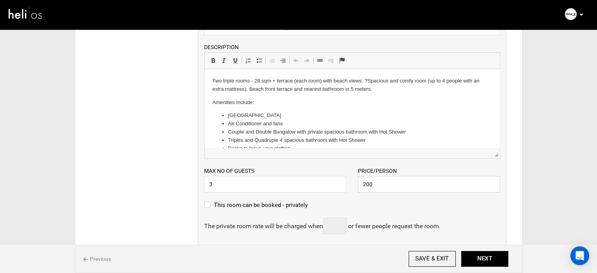
drag, startPoint x: 374, startPoint y: 188, endPoint x: 361, endPoint y: 188, distance: 13.0
click at [361, 188] on input "200" at bounding box center [429, 184] width 142 height 16
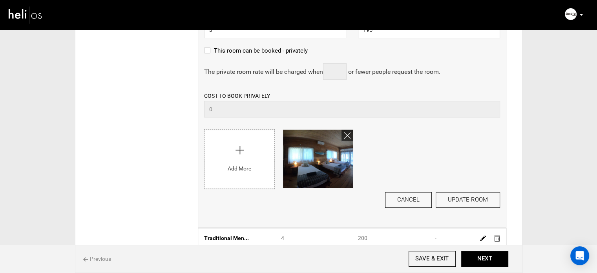
scroll to position [314, 0]
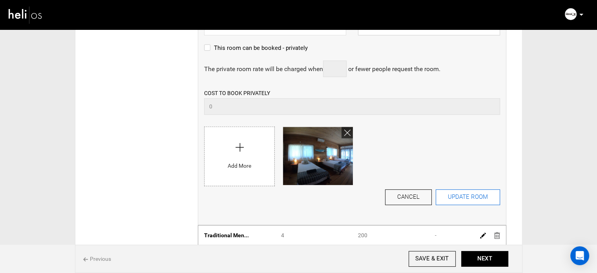
type input "195"
click at [447, 195] on button "UPDATE ROOM" at bounding box center [468, 197] width 64 height 16
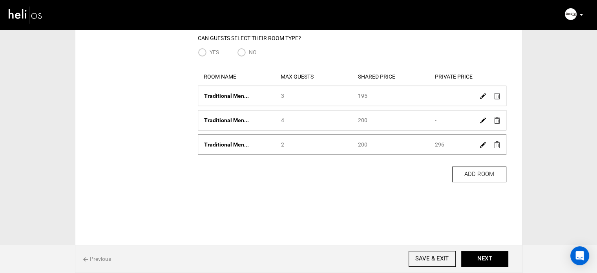
scroll to position [0, 0]
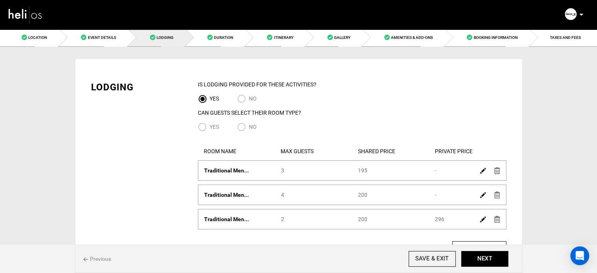
click at [482, 195] on img at bounding box center [483, 195] width 6 height 6
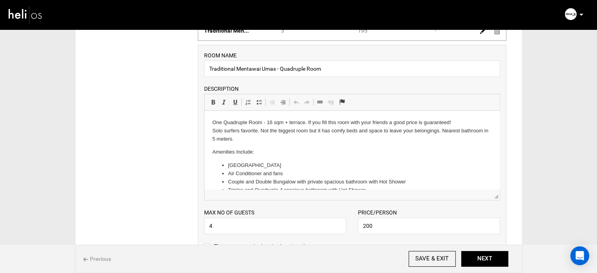
scroll to position [157, 0]
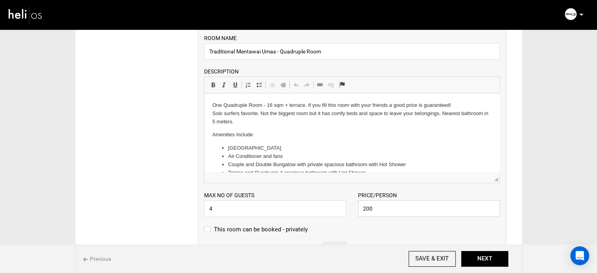
drag, startPoint x: 372, startPoint y: 209, endPoint x: 355, endPoint y: 206, distance: 16.7
click at [355, 206] on div "Price/Person 200 Please enter a valid price." at bounding box center [429, 204] width 154 height 26
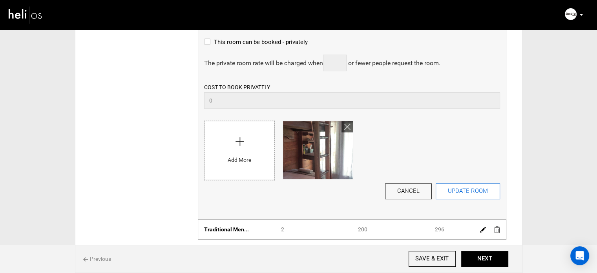
scroll to position [354, 0]
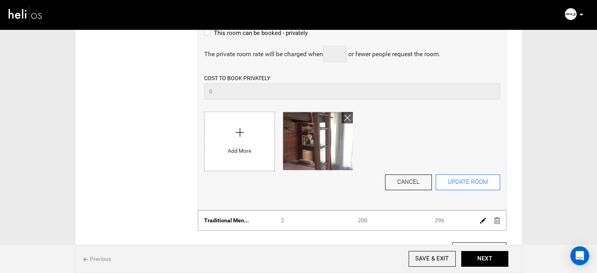
type input "195"
click at [452, 180] on button "UPDATE ROOM" at bounding box center [468, 182] width 64 height 16
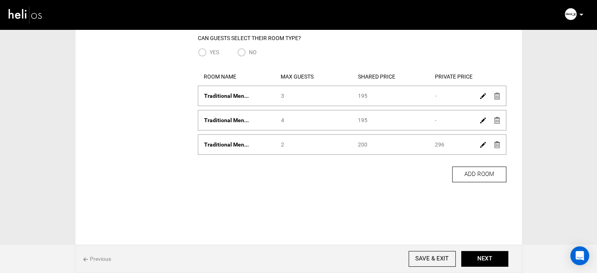
scroll to position [0, 0]
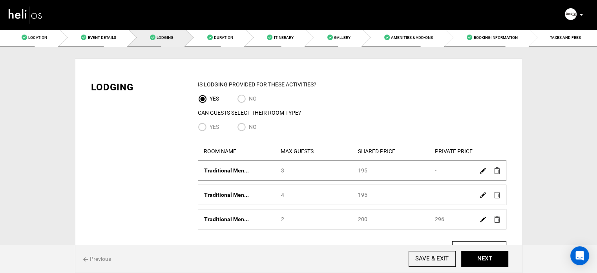
click at [482, 220] on img at bounding box center [483, 219] width 6 height 6
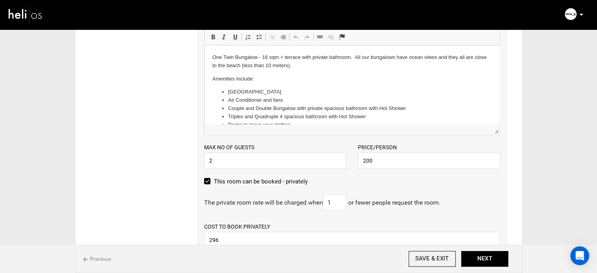
scroll to position [275, 0]
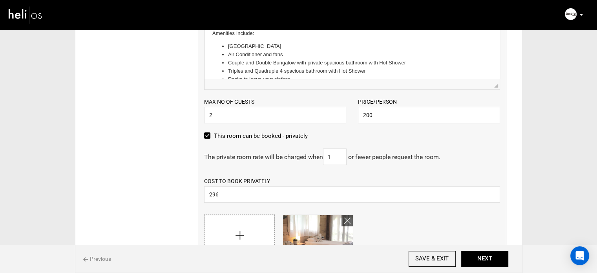
click at [209, 134] on label "This room can be booked - privately" at bounding box center [256, 135] width 104 height 9
click at [209, 134] on input "This room can be booked - privately" at bounding box center [206, 139] width 5 height 17
checkbox input "false"
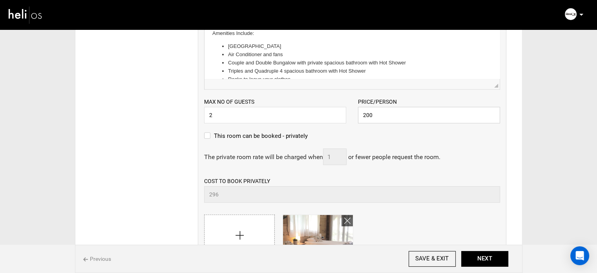
drag, startPoint x: 373, startPoint y: 119, endPoint x: 356, endPoint y: 117, distance: 17.4
click at [356, 117] on div "Price/Person 200 Please enter a valid price." at bounding box center [429, 110] width 154 height 26
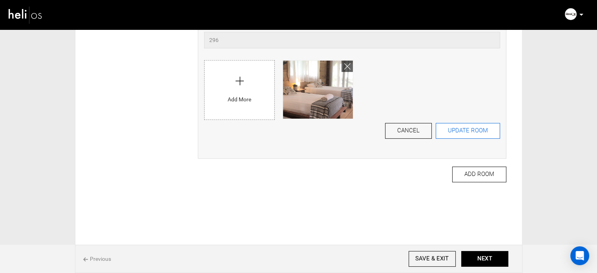
type input "195"
click at [454, 131] on button "UPDATE ROOM" at bounding box center [468, 131] width 64 height 16
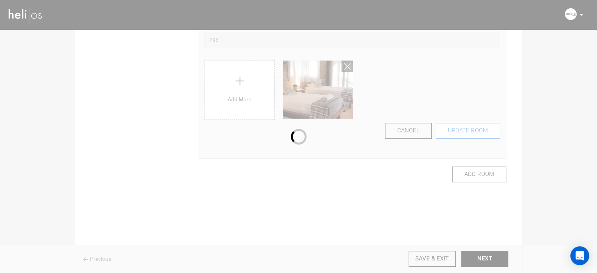
scroll to position [75, 0]
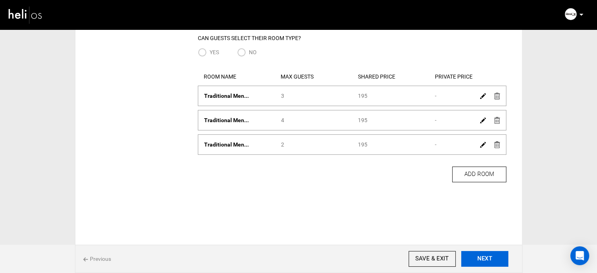
click at [489, 262] on button "NEXT" at bounding box center [485, 259] width 47 height 16
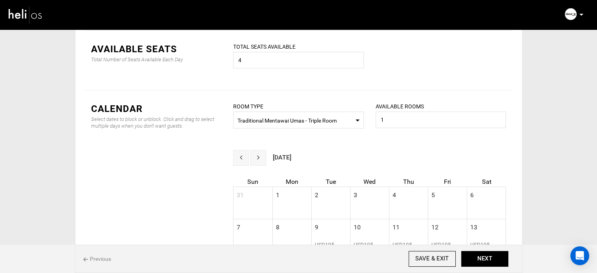
scroll to position [236, 0]
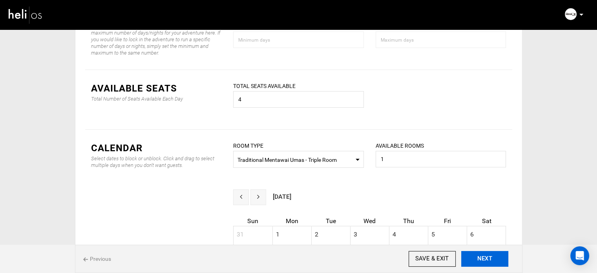
click at [493, 257] on button "NEXT" at bounding box center [485, 259] width 47 height 16
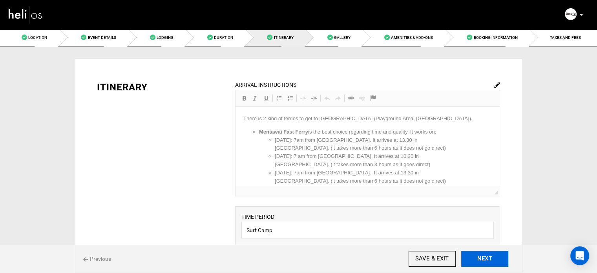
click at [493, 257] on button "NEXT" at bounding box center [485, 259] width 47 height 16
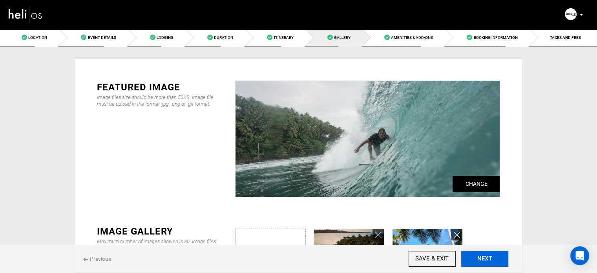
click at [493, 257] on button "NEXT" at bounding box center [485, 259] width 47 height 16
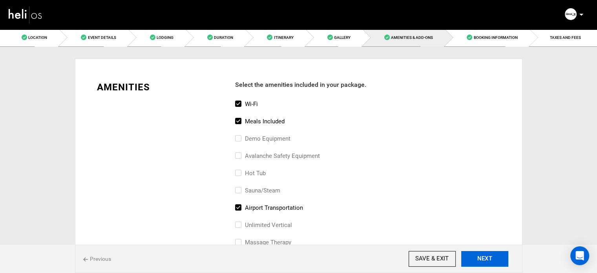
click at [493, 257] on button "NEXT" at bounding box center [485, 259] width 47 height 16
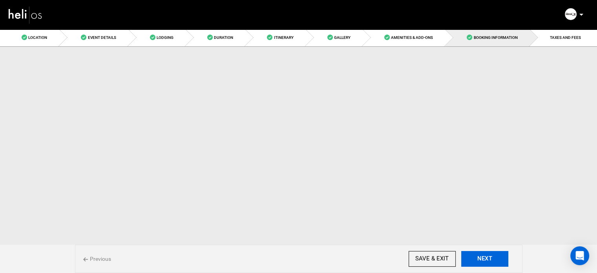
click at [493, 257] on button "NEXT" at bounding box center [485, 259] width 47 height 16
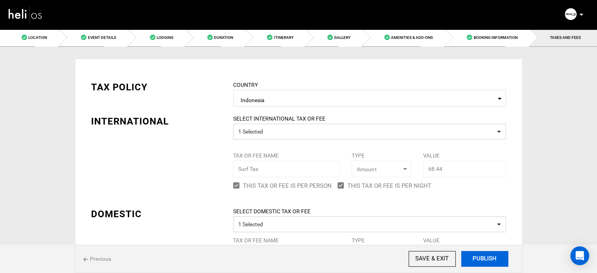
click at [493, 257] on button "PUBLISH" at bounding box center [485, 259] width 47 height 16
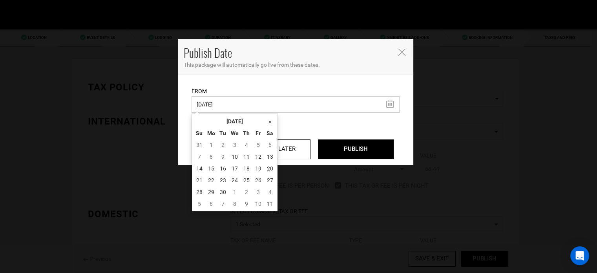
click at [255, 103] on input "11/22/2022" at bounding box center [296, 104] width 208 height 16
click at [235, 158] on td "10" at bounding box center [235, 157] width 12 height 12
type input "09/10/2025"
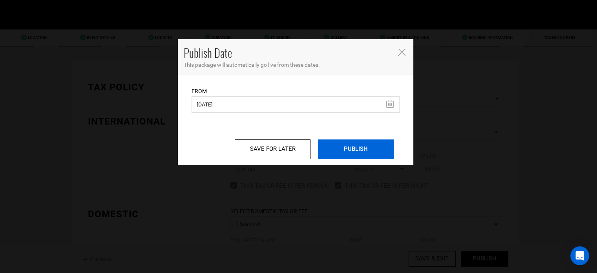
click at [335, 146] on input "PUBLISH" at bounding box center [356, 149] width 76 height 20
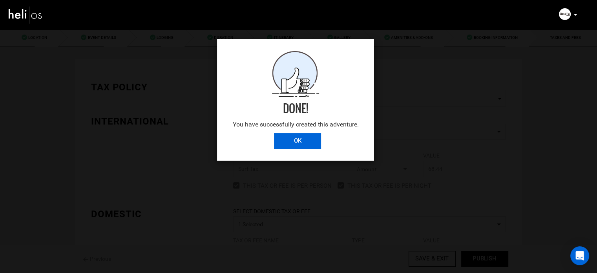
click at [308, 148] on input "OK" at bounding box center [297, 141] width 47 height 16
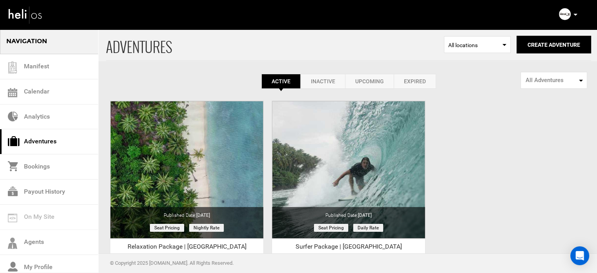
click at [430, 78] on link "Expired" at bounding box center [415, 81] width 42 height 15
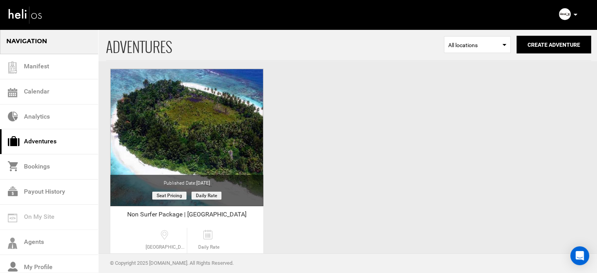
scroll to position [79, 0]
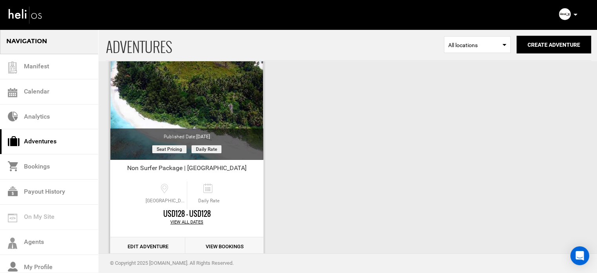
click at [161, 245] on link "Edit Adventure" at bounding box center [147, 246] width 75 height 19
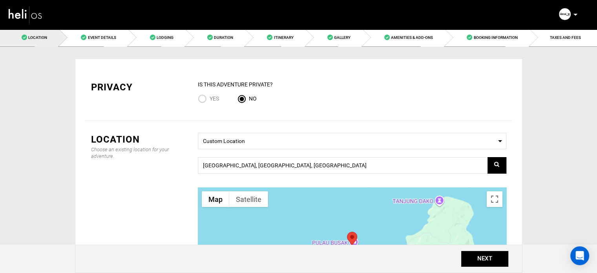
click at [216, 101] on span "Yes" at bounding box center [214, 98] width 9 height 6
click at [210, 101] on input "Yes" at bounding box center [204, 99] width 12 height 11
radio input "true"
radio input "false"
click at [233, 41] on link "Duration" at bounding box center [216, 38] width 60 height 18
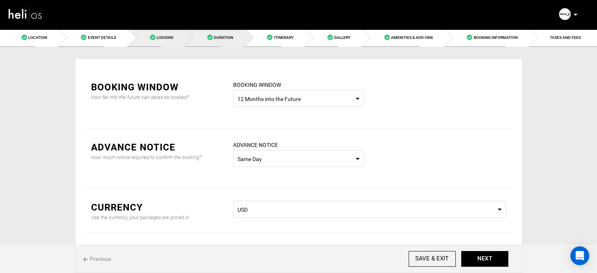
click at [179, 42] on link "Lodging" at bounding box center [156, 38] width 57 height 18
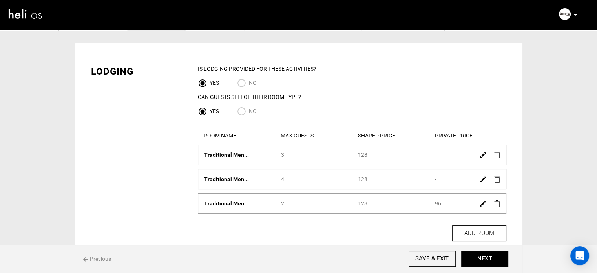
scroll to position [39, 0]
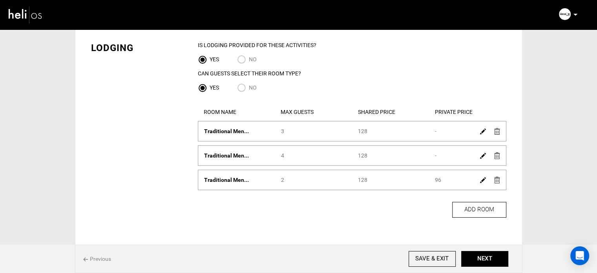
click at [483, 133] on img at bounding box center [483, 131] width 6 height 6
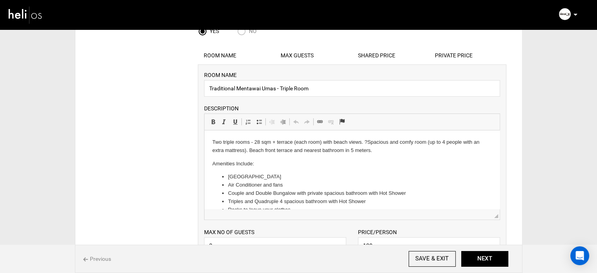
scroll to position [196, 0]
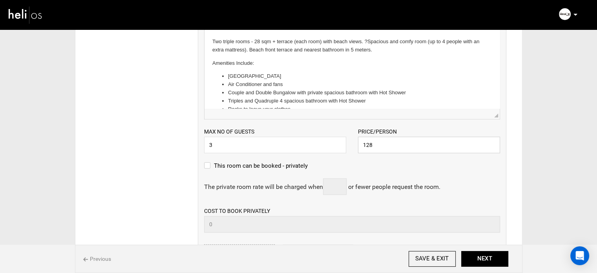
drag, startPoint x: 365, startPoint y: 145, endPoint x: 373, endPoint y: 146, distance: 7.6
click at [373, 146] on input "128" at bounding box center [429, 145] width 142 height 16
drag, startPoint x: 366, startPoint y: 144, endPoint x: 354, endPoint y: 140, distance: 13.1
click at [354, 140] on div "Price/Person 130 Please enter a valid price." at bounding box center [429, 140] width 154 height 26
type input "130"
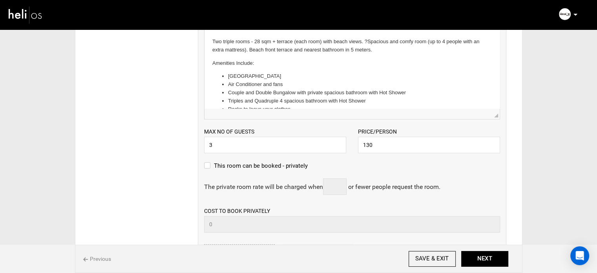
click at [379, 166] on div "This room can be booked - privately" at bounding box center [352, 169] width 296 height 17
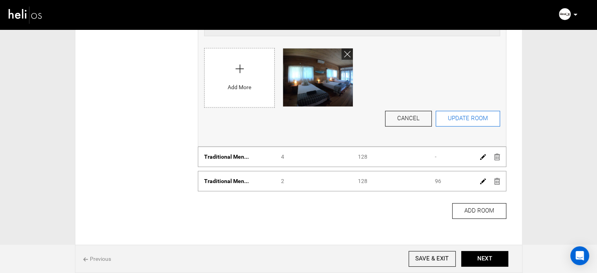
click at [451, 124] on button "UPDATE ROOM" at bounding box center [468, 119] width 64 height 16
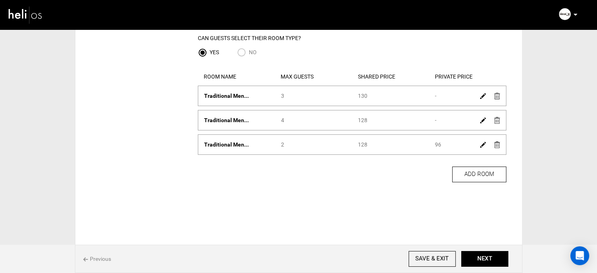
scroll to position [38, 0]
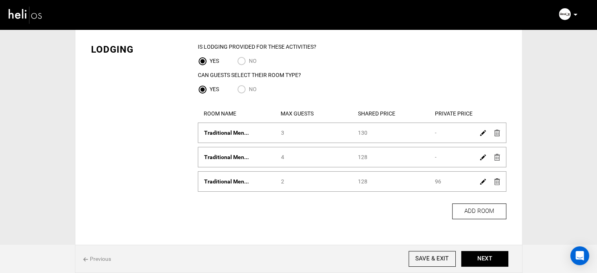
click at [484, 157] on img at bounding box center [483, 157] width 6 height 6
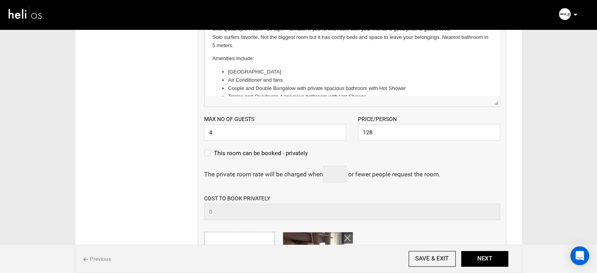
scroll to position [234, 0]
drag, startPoint x: 382, startPoint y: 128, endPoint x: 339, endPoint y: 130, distance: 42.5
click at [339, 130] on div "Max no of guests 4 Please enter a valid Guest no. Price/Person 128 Please enter…" at bounding box center [352, 123] width 308 height 34
paste input "30"
type input "130"
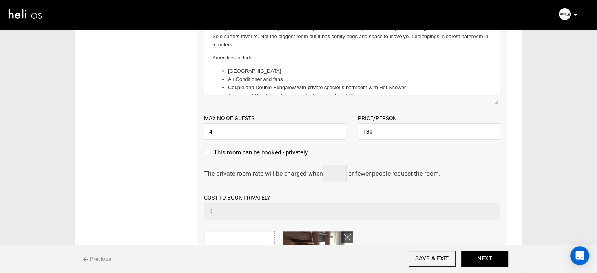
click at [409, 171] on span "or fewer people request the room." at bounding box center [394, 173] width 92 height 7
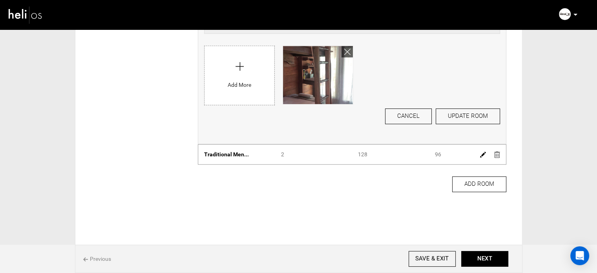
scroll to position [429, 0]
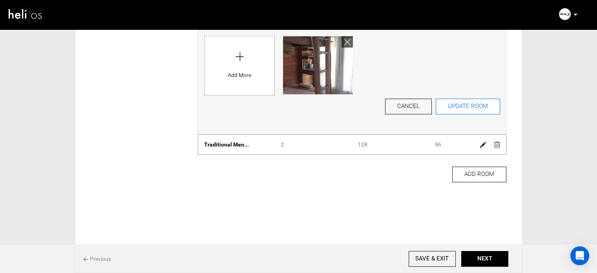
click at [469, 105] on button "UPDATE ROOM" at bounding box center [468, 107] width 64 height 16
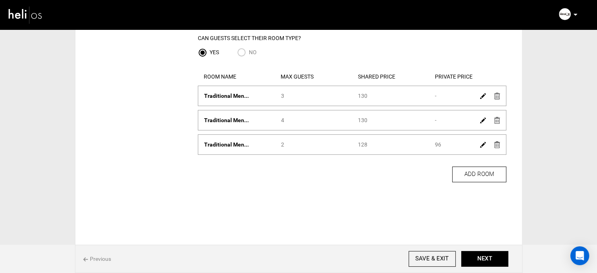
scroll to position [74, 0]
click at [482, 149] on link at bounding box center [483, 144] width 6 height 11
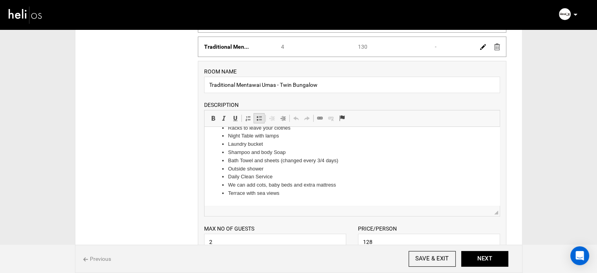
scroll to position [231, 0]
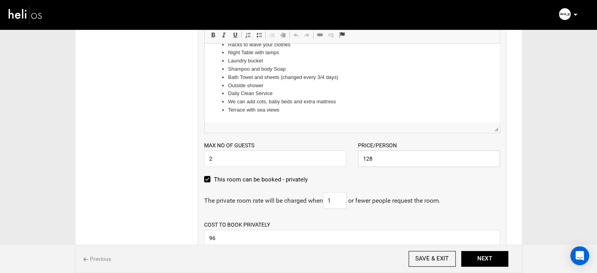
drag, startPoint x: 372, startPoint y: 158, endPoint x: 345, endPoint y: 158, distance: 27.1
click at [345, 158] on div "Max no of guests 2 Please enter a valid Guest no. Price/Person 128 Please enter…" at bounding box center [352, 150] width 308 height 34
paste input "130"
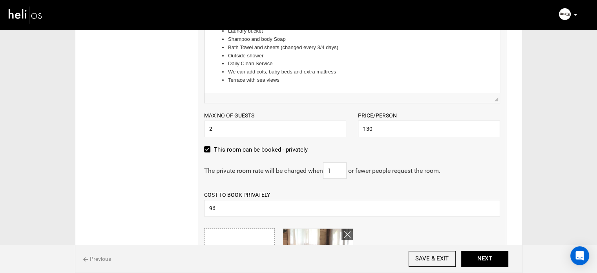
scroll to position [310, 0]
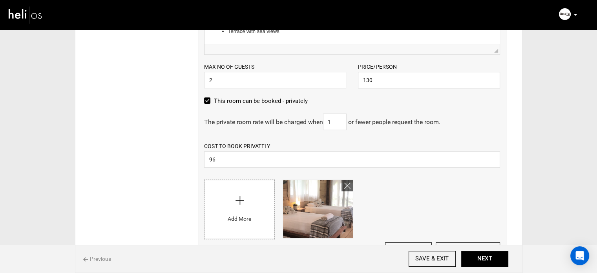
type input "130"
click at [225, 102] on label "This room can be booked - privately" at bounding box center [256, 100] width 104 height 9
click at [209, 102] on input "This room can be booked - privately" at bounding box center [206, 104] width 5 height 17
checkbox input "false"
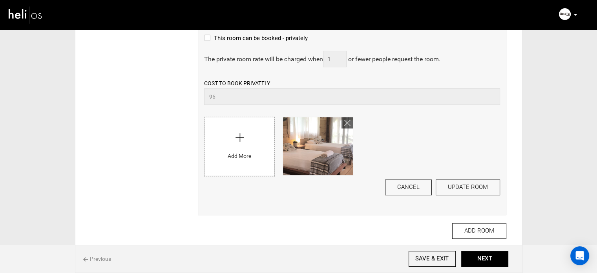
scroll to position [428, 0]
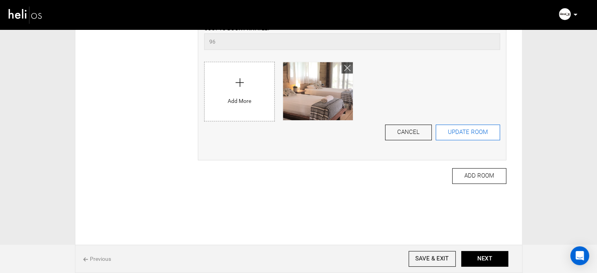
click at [475, 135] on button "UPDATE ROOM" at bounding box center [468, 133] width 64 height 16
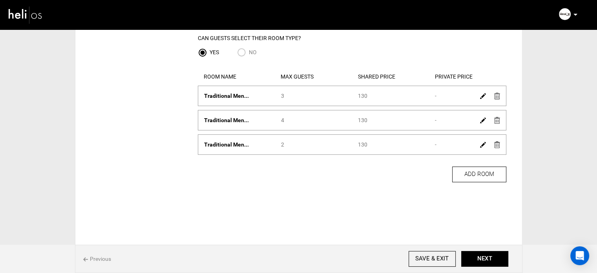
scroll to position [75, 0]
click at [474, 266] on button "NEXT" at bounding box center [485, 259] width 47 height 16
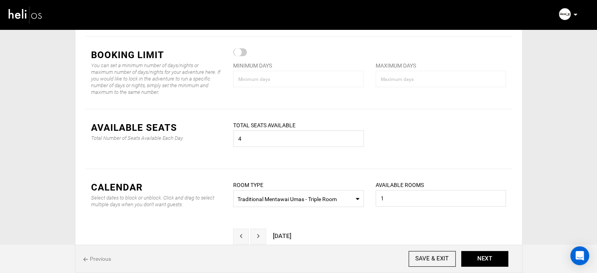
scroll to position [393, 0]
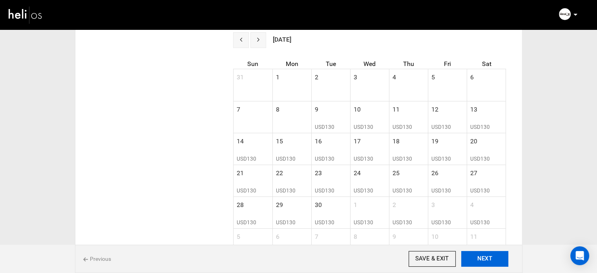
click at [487, 257] on button "NEXT" at bounding box center [485, 259] width 47 height 16
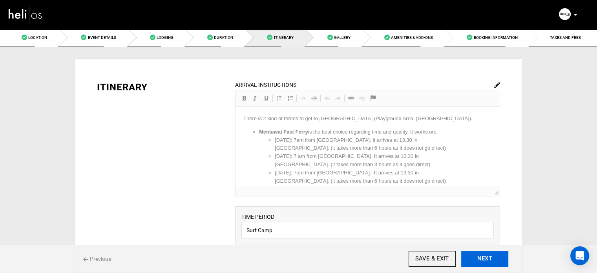
click at [487, 257] on button "NEXT" at bounding box center [485, 259] width 47 height 16
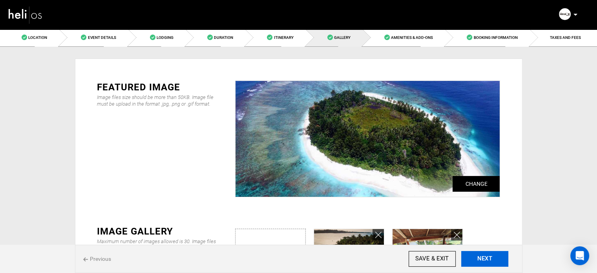
click at [487, 257] on button "NEXT" at bounding box center [485, 259] width 47 height 16
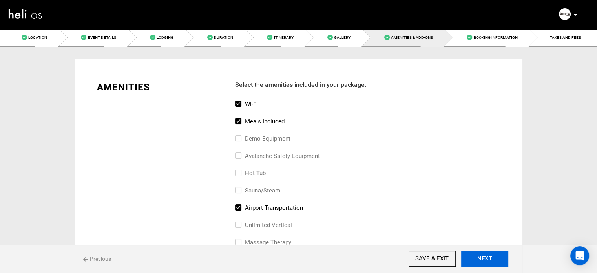
click at [487, 257] on button "NEXT" at bounding box center [485, 259] width 47 height 16
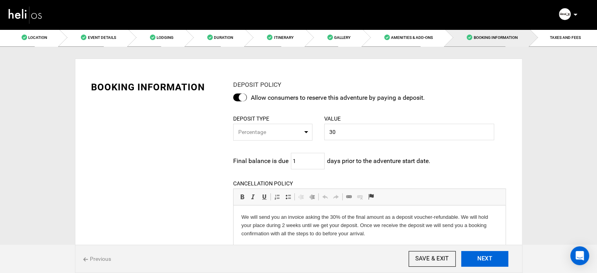
click at [487, 257] on button "NEXT" at bounding box center [485, 259] width 47 height 16
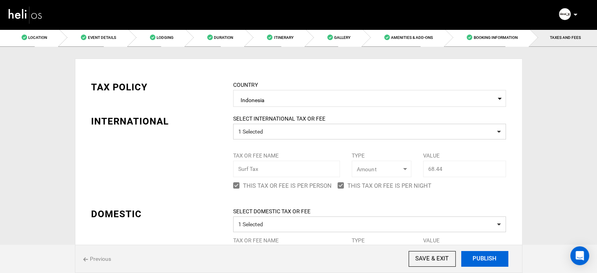
click at [487, 257] on button "PUBLISH" at bounding box center [485, 259] width 47 height 16
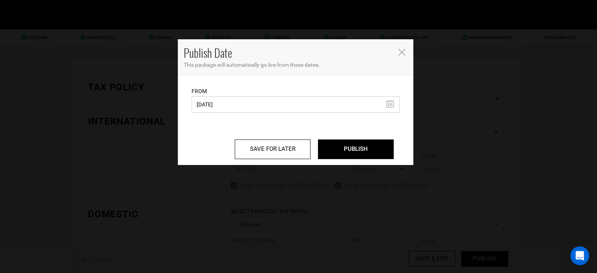
click at [263, 110] on input "11/22/2022" at bounding box center [296, 104] width 208 height 16
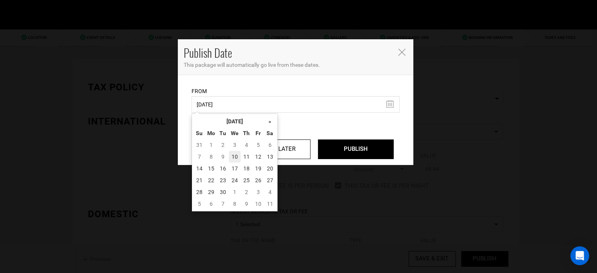
click at [234, 154] on td "10" at bounding box center [235, 157] width 12 height 12
type input "[DATE]"
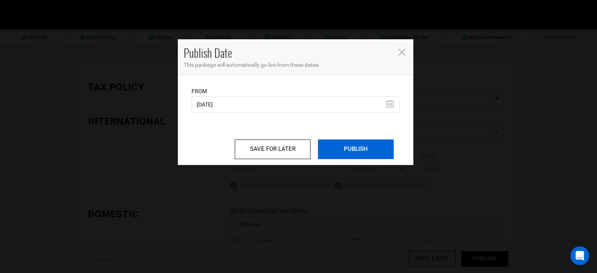
click at [337, 148] on input "PUBLISH" at bounding box center [356, 149] width 76 height 20
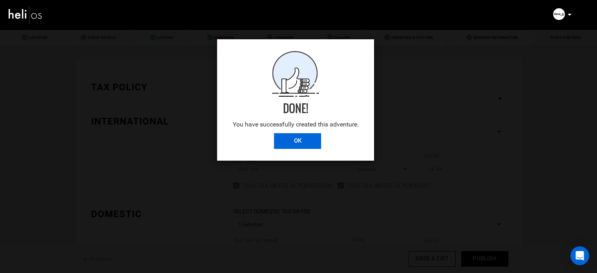
click at [300, 142] on input "OK" at bounding box center [297, 141] width 47 height 16
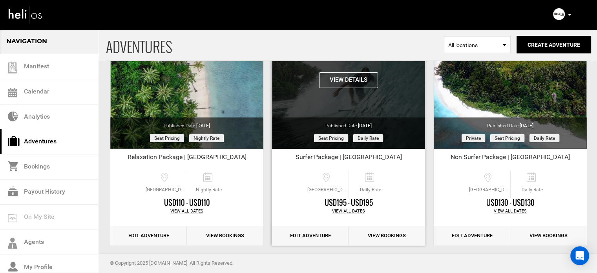
scroll to position [97, 0]
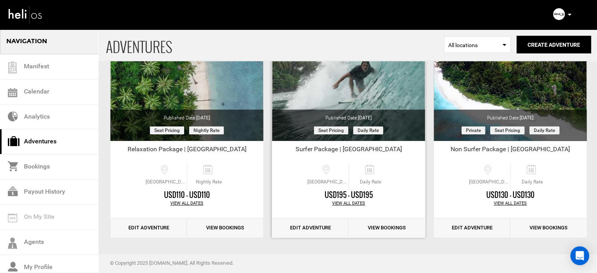
click at [318, 219] on link "Edit Adventure" at bounding box center [310, 227] width 77 height 19
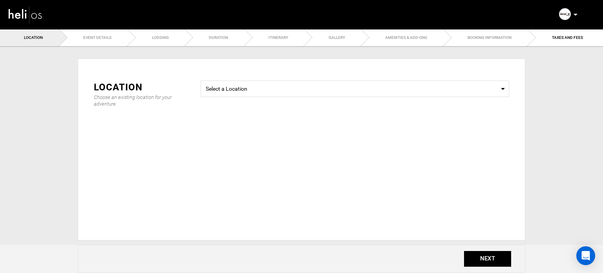
type input "Surfer Package | Mentawai Islands"
checkbox input "true"
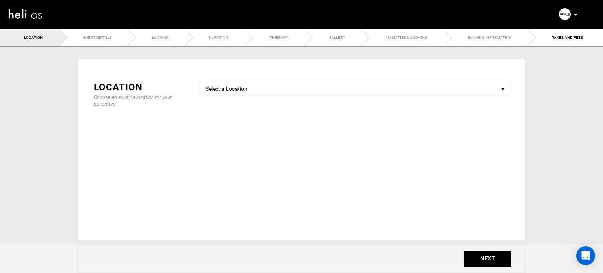
checkbox input "true"
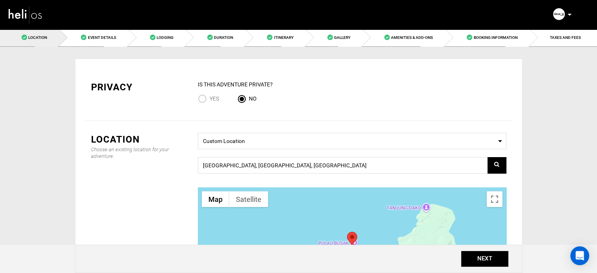
click at [201, 99] on input "Yes" at bounding box center [204, 99] width 12 height 11
radio input "true"
radio input "false"
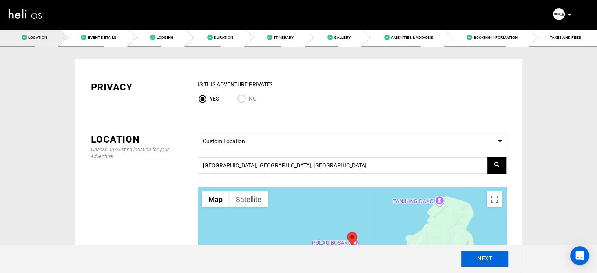
click at [472, 256] on button "NEXT" at bounding box center [485, 259] width 47 height 16
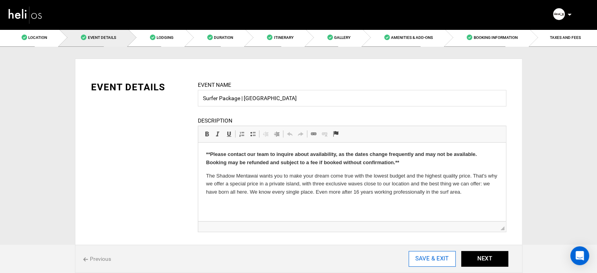
click at [444, 260] on input "SAVE & EXIT" at bounding box center [432, 259] width 47 height 16
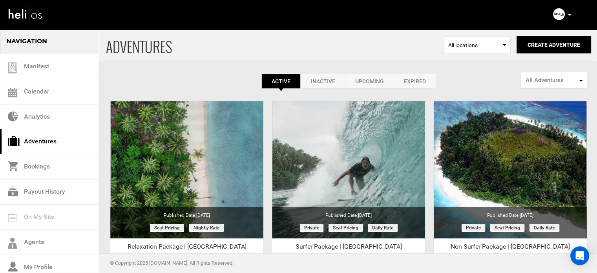
scroll to position [97, 0]
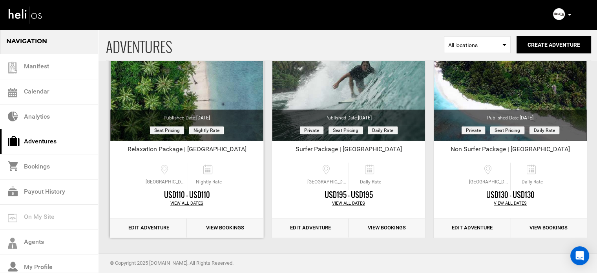
click at [150, 227] on link "Edit Adventure" at bounding box center [148, 227] width 77 height 19
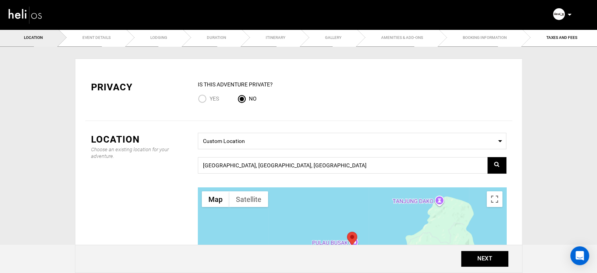
click at [200, 102] on input "Yes" at bounding box center [204, 99] width 12 height 11
radio input "true"
radio input "false"
click at [478, 262] on button "NEXT" at bounding box center [485, 259] width 47 height 16
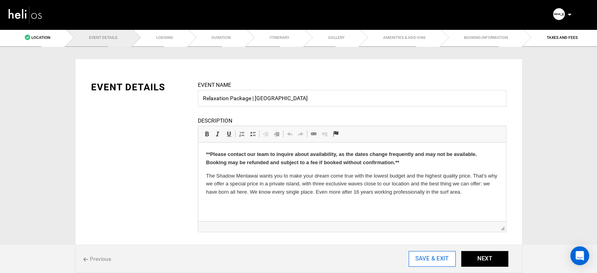
click at [441, 262] on input "SAVE & EXIT" at bounding box center [432, 259] width 47 height 16
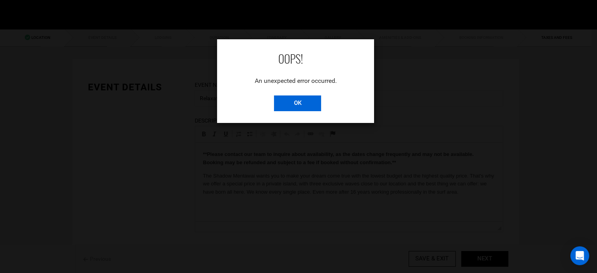
click at [306, 101] on input "OK" at bounding box center [297, 103] width 47 height 16
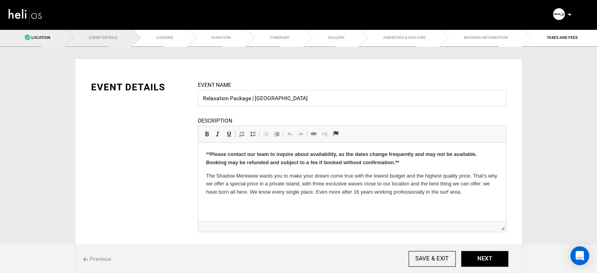
click at [27, 39] on span at bounding box center [27, 37] width 5 height 5
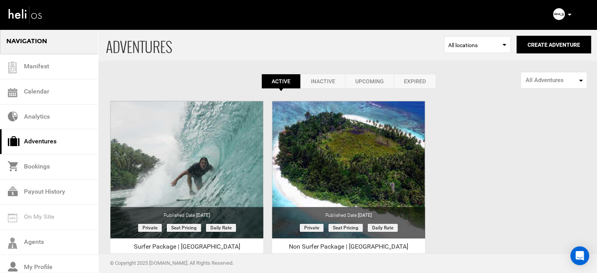
click at [405, 75] on link "Expired" at bounding box center [415, 81] width 42 height 15
click at [418, 77] on link "Expired" at bounding box center [415, 81] width 42 height 15
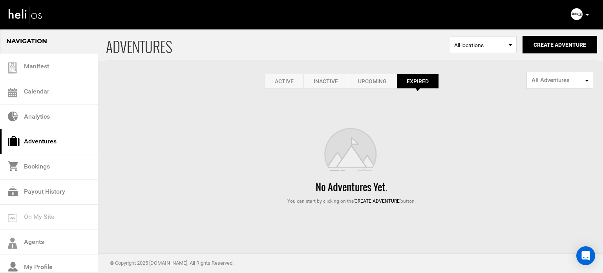
click at [318, 81] on link "Inactive" at bounding box center [326, 81] width 44 height 15
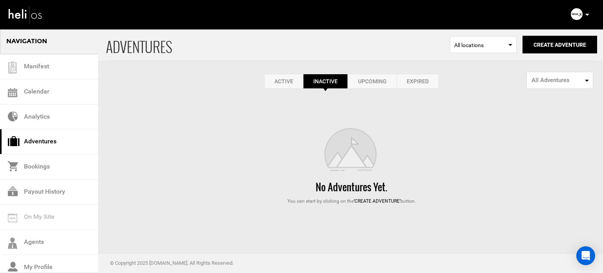
click at [378, 83] on link "Upcoming" at bounding box center [372, 81] width 49 height 15
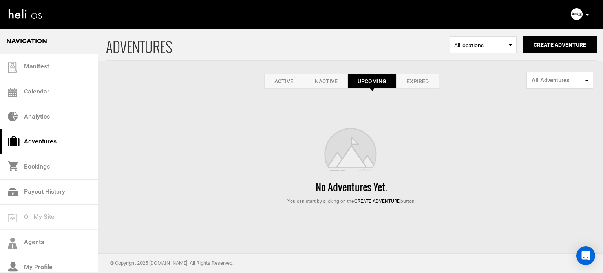
click at [285, 83] on link "Active" at bounding box center [283, 81] width 39 height 15
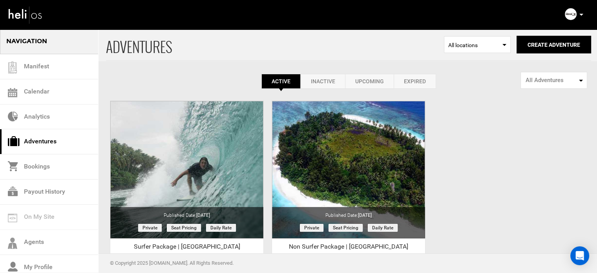
click at [581, 15] on icon at bounding box center [582, 15] width 4 height 2
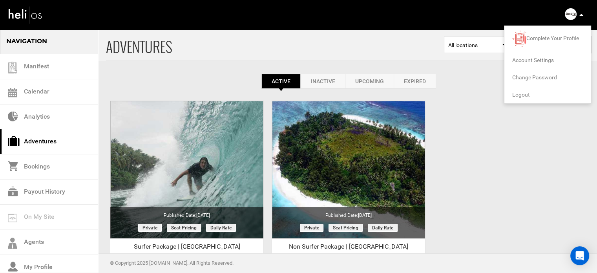
click at [521, 90] on li "Logout" at bounding box center [548, 94] width 86 height 17
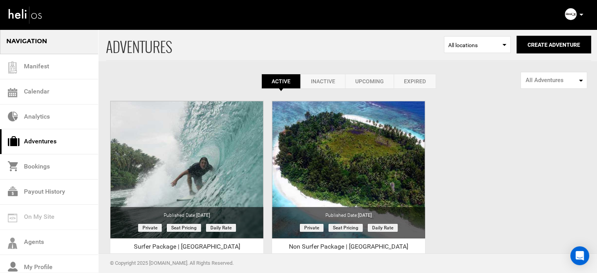
click at [581, 14] on icon at bounding box center [582, 15] width 4 height 2
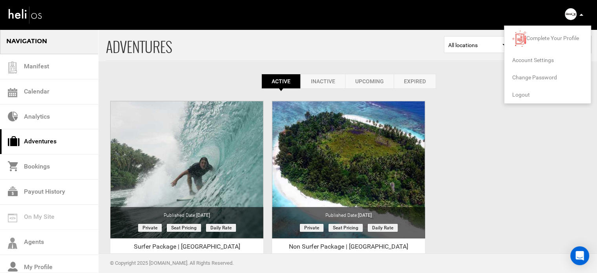
click at [524, 95] on span "Logout" at bounding box center [522, 95] width 18 height 6
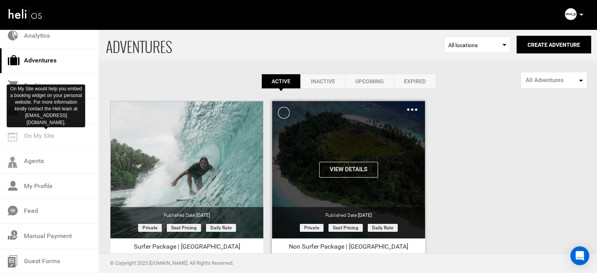
scroll to position [82, 0]
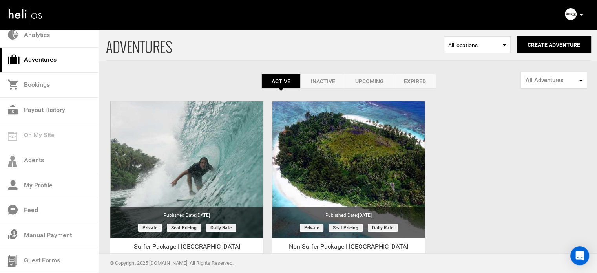
click at [421, 77] on link "Expired" at bounding box center [415, 81] width 42 height 15
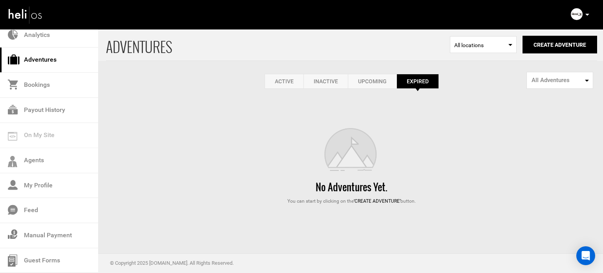
click at [289, 80] on link "Active" at bounding box center [284, 81] width 39 height 15
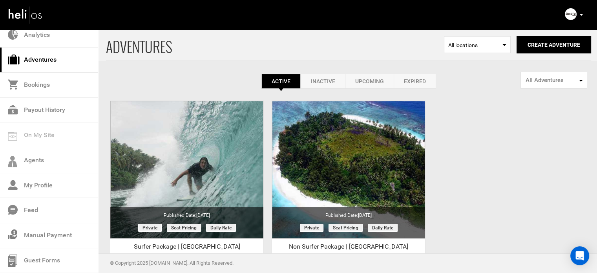
click at [334, 84] on link "Inactive" at bounding box center [323, 81] width 44 height 15
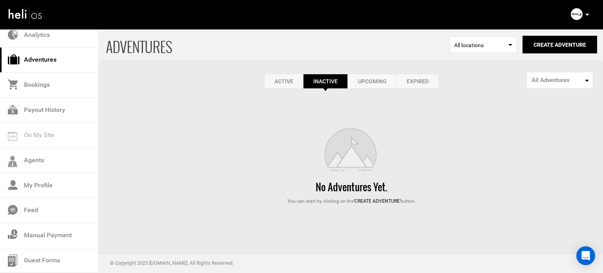
click at [381, 83] on link "Upcoming" at bounding box center [372, 81] width 49 height 15
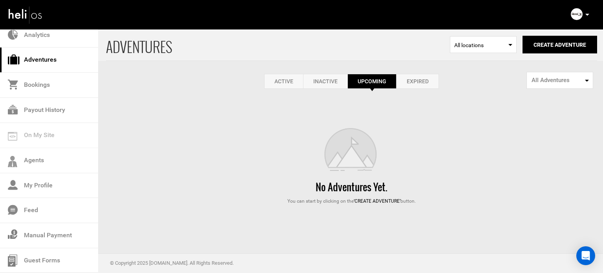
click at [424, 79] on link "Expired" at bounding box center [418, 81] width 42 height 15
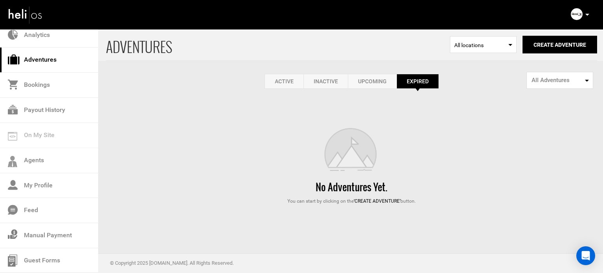
click at [270, 84] on link "Active" at bounding box center [284, 81] width 39 height 15
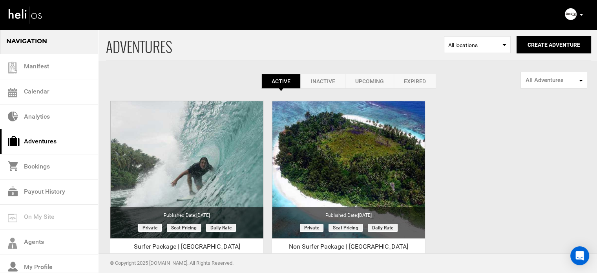
click at [418, 79] on link "Expired" at bounding box center [415, 81] width 42 height 15
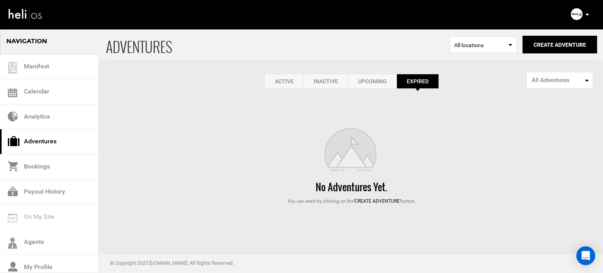
click at [277, 78] on link "Active" at bounding box center [284, 81] width 39 height 15
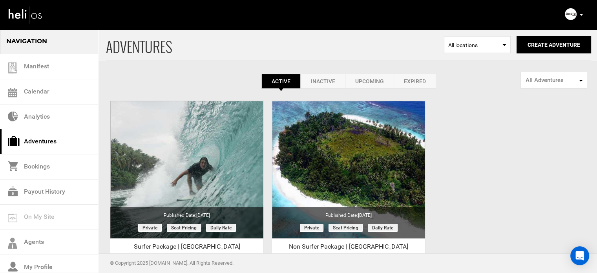
click at [583, 13] on p at bounding box center [581, 14] width 5 height 9
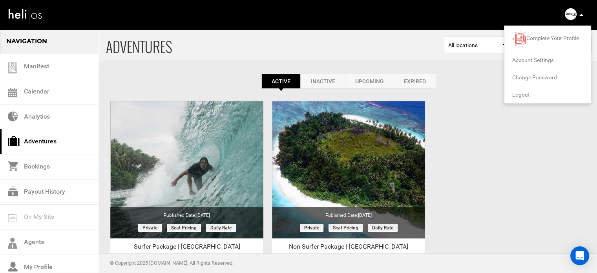
click at [524, 92] on span "Logout" at bounding box center [522, 95] width 18 height 6
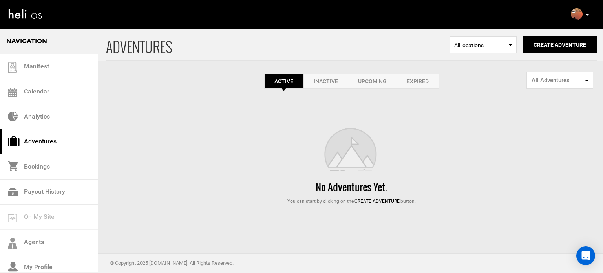
click at [409, 77] on link "Expired" at bounding box center [418, 81] width 42 height 15
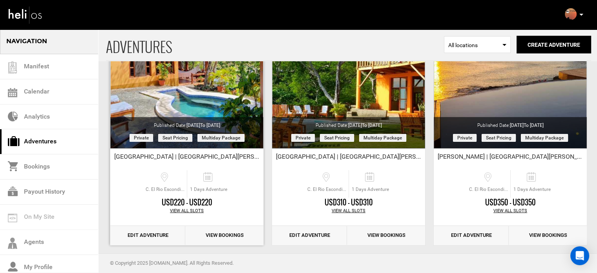
scroll to position [79, 0]
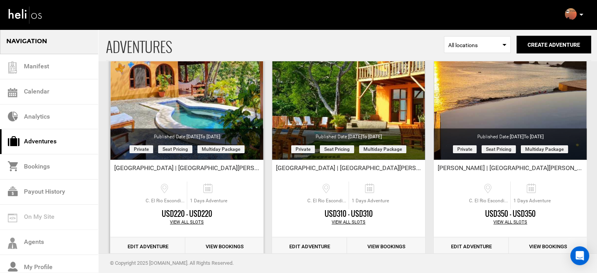
click at [157, 245] on link "Edit Adventure" at bounding box center [147, 246] width 75 height 19
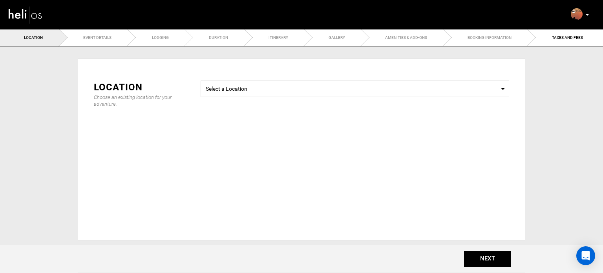
type input "[GEOGRAPHIC_DATA] | [GEOGRAPHIC_DATA][PERSON_NAME]"
checkbox input "true"
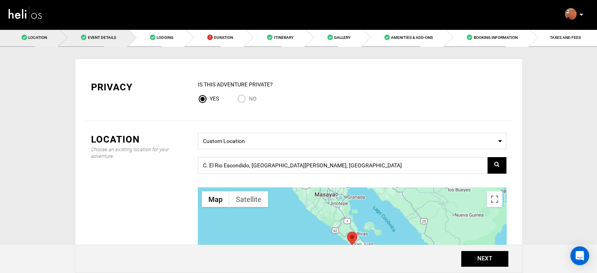
click at [107, 37] on span "Event Details" at bounding box center [102, 37] width 28 height 4
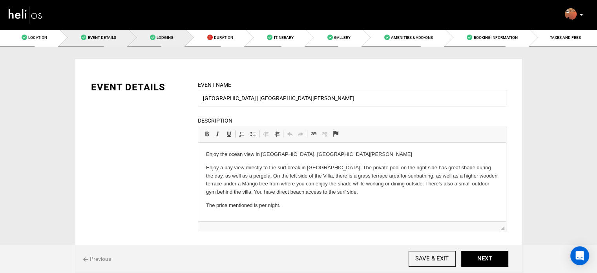
click at [163, 38] on span "Lodging" at bounding box center [165, 37] width 17 height 4
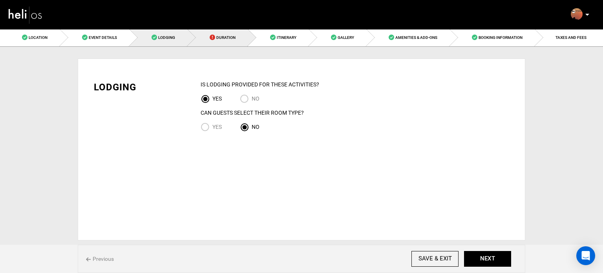
click at [222, 33] on link "Duration" at bounding box center [218, 38] width 60 height 18
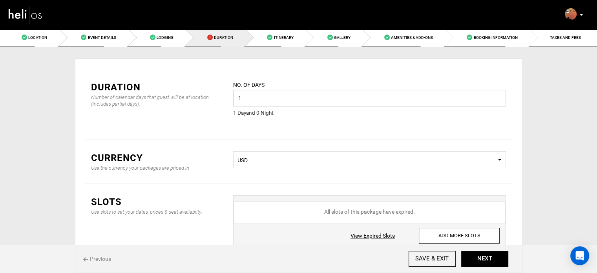
click at [243, 95] on input "1" at bounding box center [369, 98] width 273 height 16
type input "7"
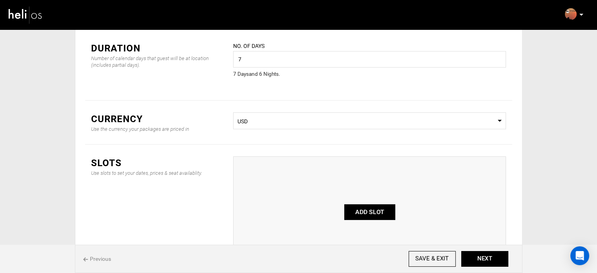
scroll to position [79, 0]
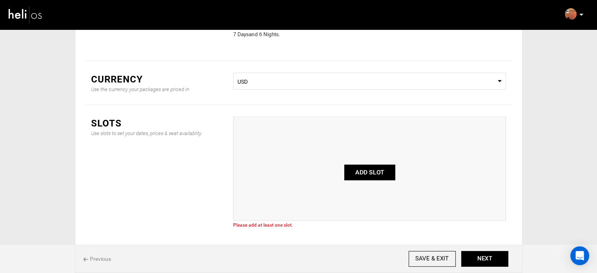
click at [366, 175] on button "ADD SLOT" at bounding box center [369, 173] width 51 height 16
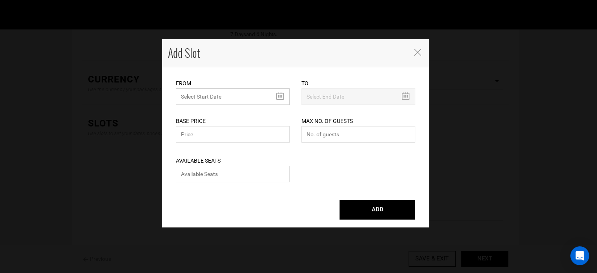
click at [228, 97] on input "text" at bounding box center [233, 96] width 114 height 16
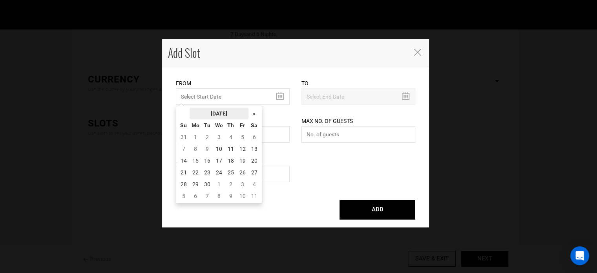
click at [222, 109] on th "[DATE]" at bounding box center [219, 114] width 59 height 12
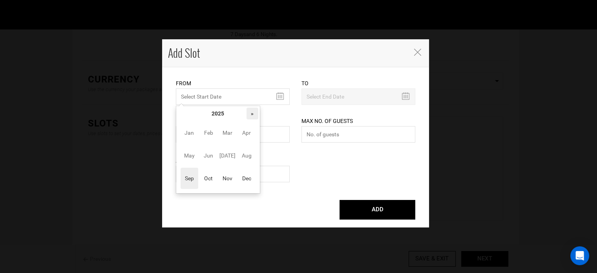
click at [253, 109] on th "»" at bounding box center [253, 114] width 12 height 12
click at [209, 180] on span "Oct" at bounding box center [209, 178] width 18 height 21
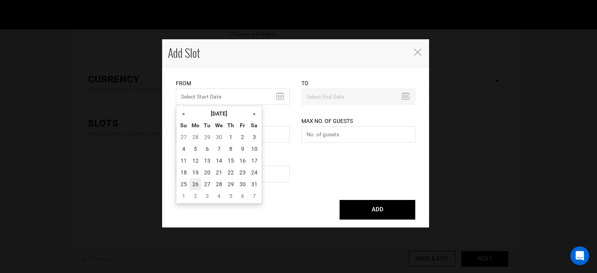
click at [197, 180] on td "26" at bounding box center [196, 184] width 12 height 12
type input "[DATE]"
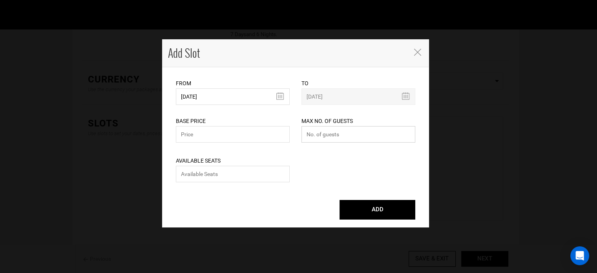
click at [338, 128] on input "number" at bounding box center [359, 134] width 114 height 16
type input "0"
click at [266, 165] on div "Available Seats Please enter available seats. Available seats can not exceed ma…" at bounding box center [233, 165] width 114 height 40
click at [262, 177] on input "number" at bounding box center [233, 174] width 114 height 16
type input "0"
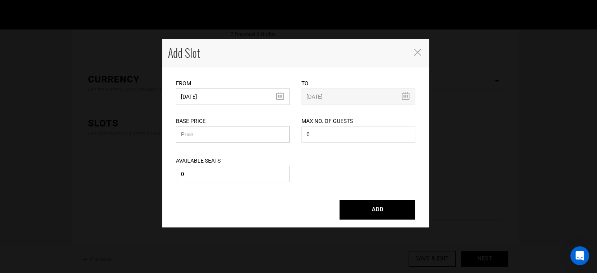
click at [239, 138] on input "text" at bounding box center [233, 134] width 114 height 16
click at [218, 133] on input "text" at bounding box center [233, 134] width 114 height 16
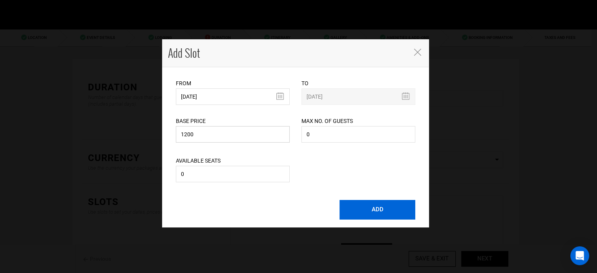
type input "1200"
click at [373, 208] on button "ADD" at bounding box center [378, 210] width 76 height 20
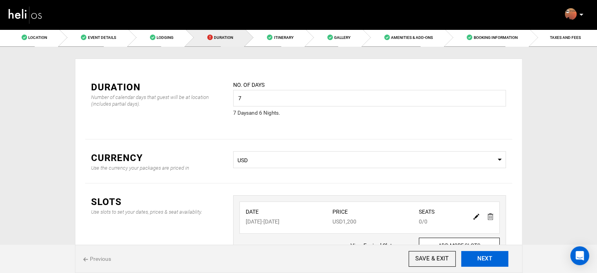
click at [474, 256] on button "NEXT" at bounding box center [485, 259] width 47 height 16
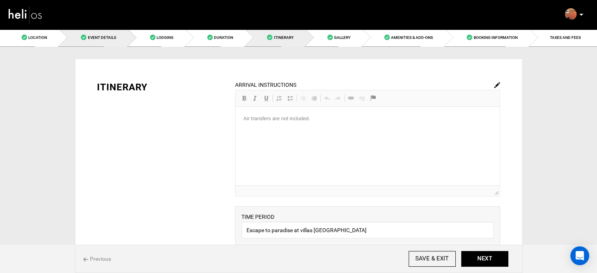
click at [110, 44] on link "Event Details" at bounding box center [93, 38] width 69 height 18
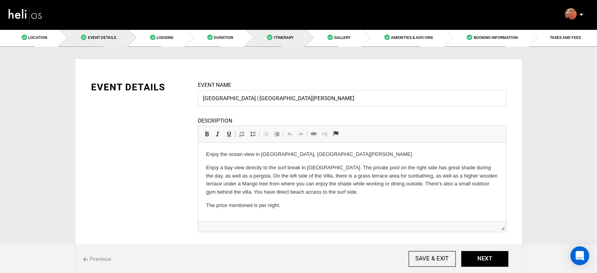
click at [280, 40] on link "Itinerary" at bounding box center [276, 38] width 60 height 18
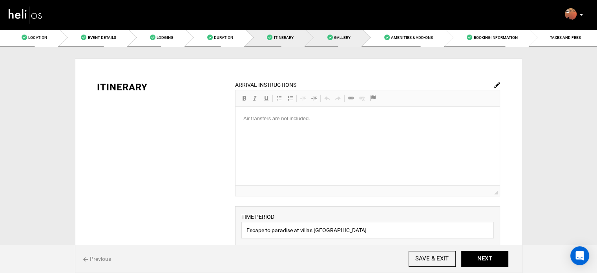
click at [361, 41] on link "Gallery" at bounding box center [334, 38] width 57 height 18
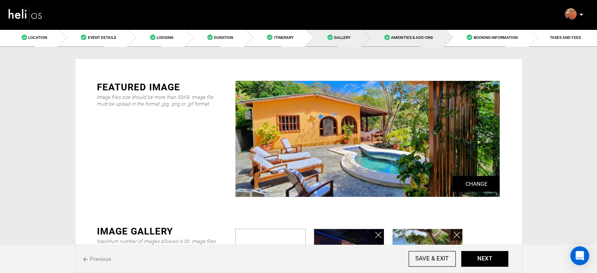
click at [389, 42] on link "Amenities & Add-Ons" at bounding box center [404, 38] width 82 height 18
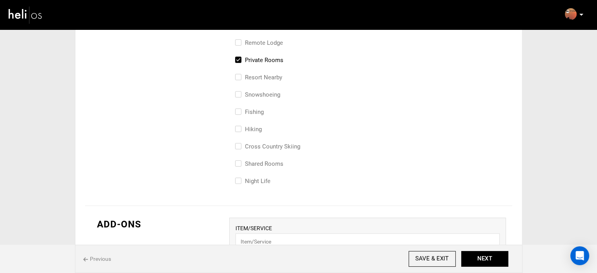
scroll to position [432, 0]
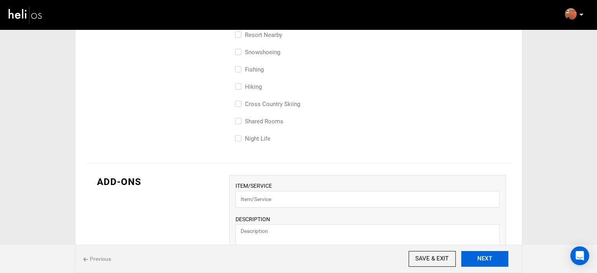
click at [479, 260] on button "NEXT" at bounding box center [485, 259] width 47 height 16
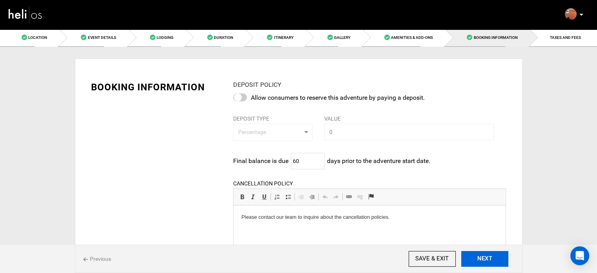
click at [479, 260] on button "NEXT" at bounding box center [485, 259] width 47 height 16
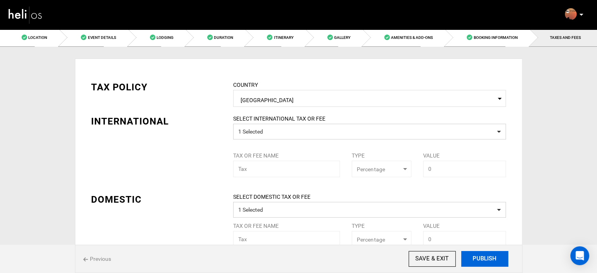
click at [480, 259] on button "PUBLISH" at bounding box center [485, 259] width 47 height 16
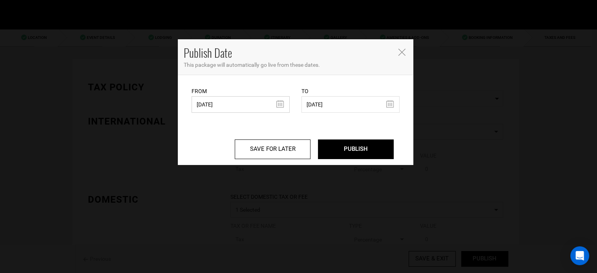
click at [229, 112] on input "[DATE]" at bounding box center [241, 104] width 98 height 16
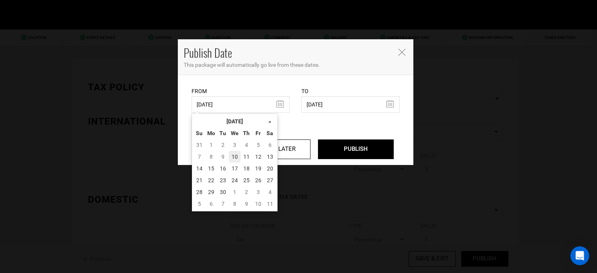
click at [235, 159] on td "10" at bounding box center [235, 157] width 12 height 12
type input "09/10/2025"
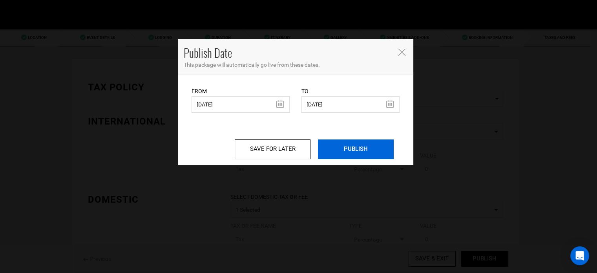
click at [346, 145] on input "PUBLISH" at bounding box center [356, 149] width 76 height 20
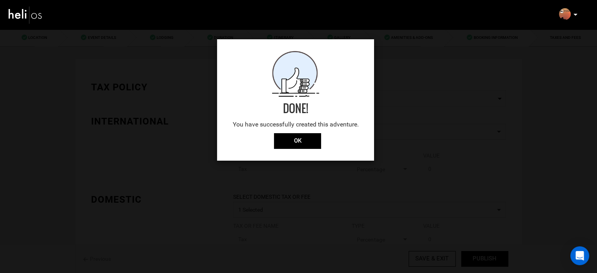
click at [286, 132] on div "Done! You have successfully created this adventure." at bounding box center [295, 92] width 157 height 82
click at [286, 136] on input "OK" at bounding box center [297, 141] width 47 height 16
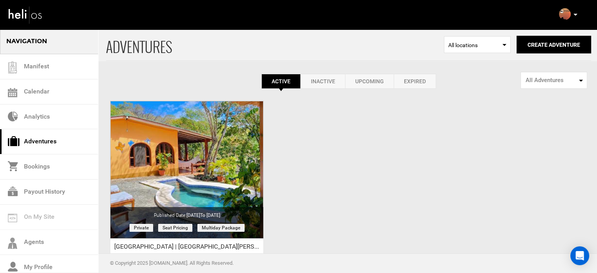
click at [422, 77] on link "Expired" at bounding box center [415, 81] width 42 height 15
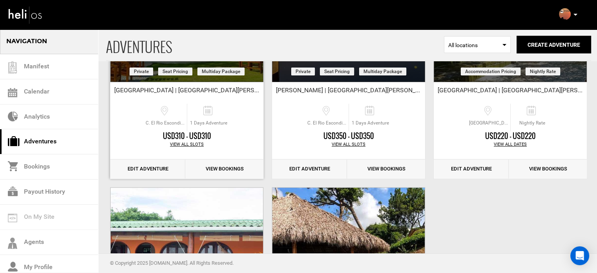
scroll to position [157, 0]
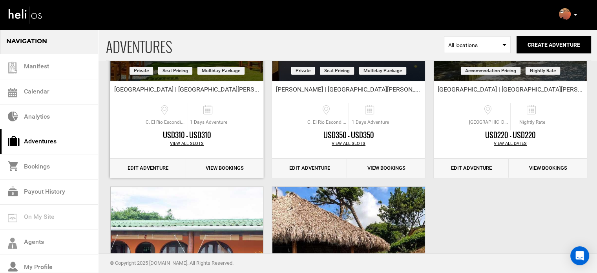
click at [153, 169] on link "Edit Adventure" at bounding box center [147, 168] width 75 height 19
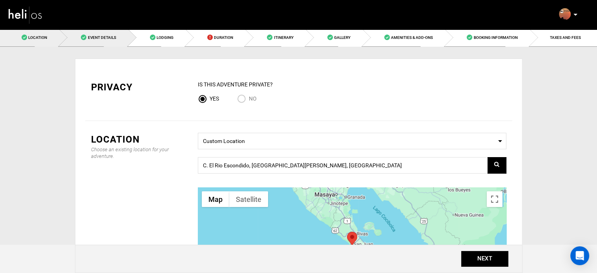
click at [102, 39] on span "Event Details" at bounding box center [102, 37] width 28 height 4
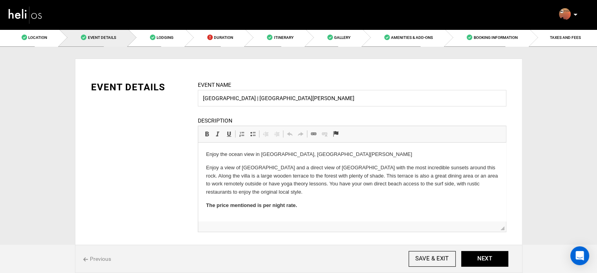
click at [269, 207] on strong "The price mentioned is per night rate." at bounding box center [251, 205] width 91 height 6
click at [209, 38] on span at bounding box center [209, 37] width 5 height 5
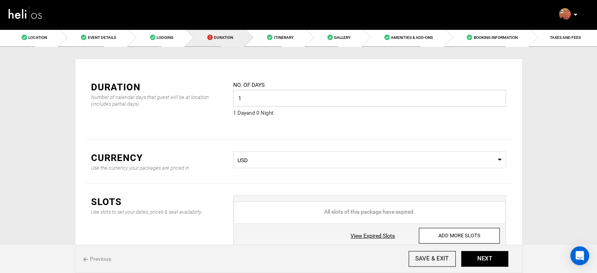
click at [292, 95] on input "1" at bounding box center [369, 98] width 273 height 16
type input "7"
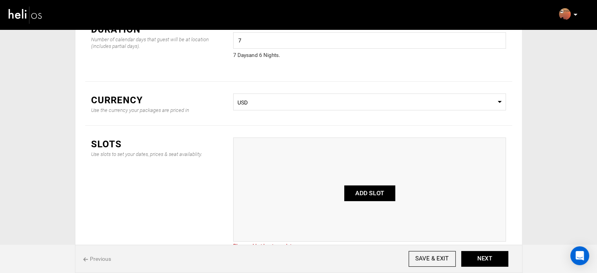
scroll to position [79, 0]
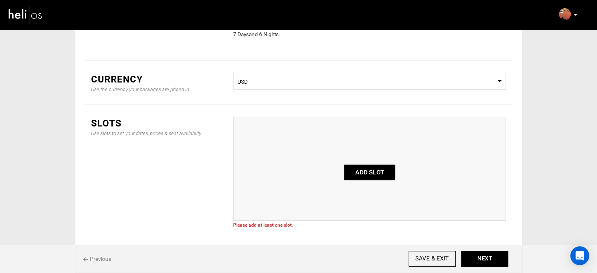
click at [379, 172] on button "ADD SLOT" at bounding box center [369, 173] width 51 height 16
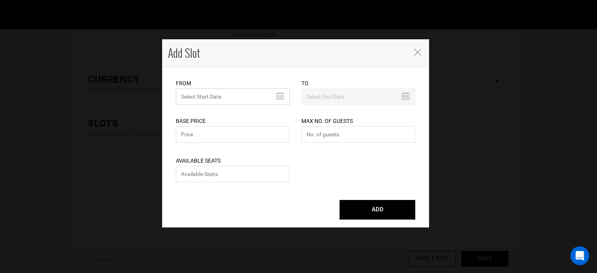
click at [213, 99] on input "text" at bounding box center [233, 96] width 114 height 16
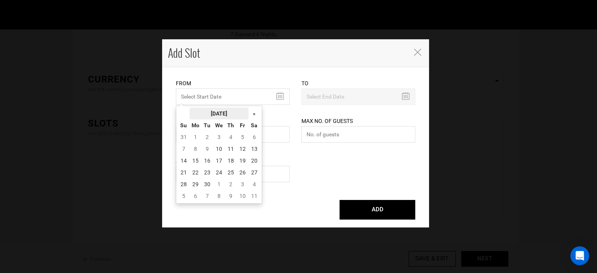
click at [210, 112] on th "[DATE]" at bounding box center [219, 114] width 59 height 12
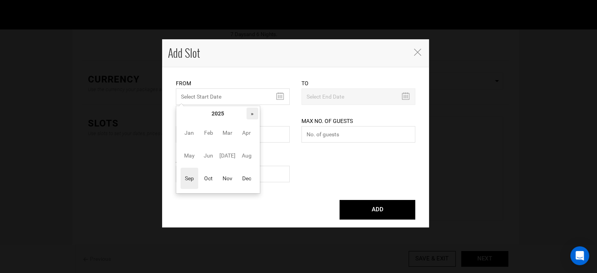
click at [249, 115] on th "»" at bounding box center [253, 114] width 12 height 12
click at [203, 174] on span "Oct" at bounding box center [209, 178] width 18 height 21
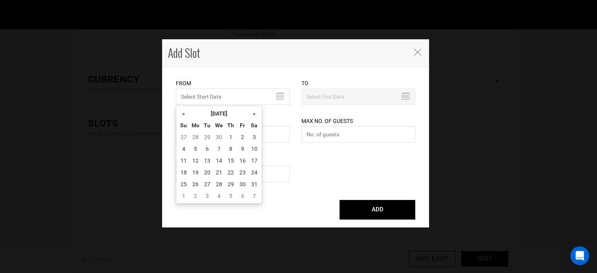
click at [200, 174] on td "19" at bounding box center [196, 173] width 12 height 12
type input "10/19/2026"
type input "10/25/2026"
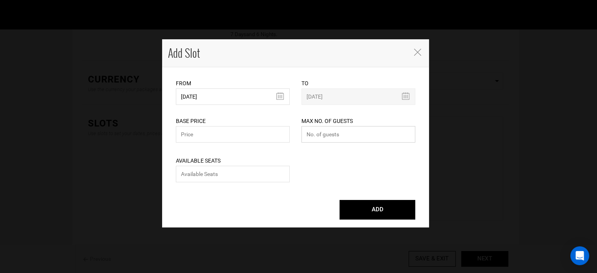
click at [313, 132] on input "number" at bounding box center [359, 134] width 114 height 16
type input "0"
click at [263, 171] on input "number" at bounding box center [233, 174] width 114 height 16
type input "0"
click at [228, 137] on input "text" at bounding box center [233, 134] width 114 height 16
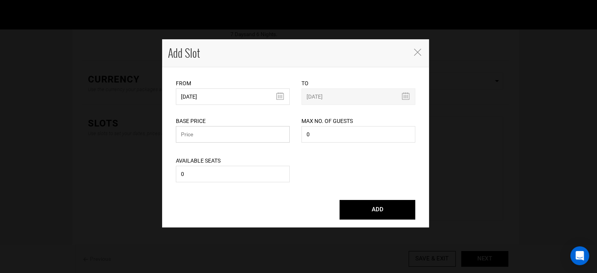
click at [259, 133] on input "text" at bounding box center [233, 134] width 114 height 16
type input "1920"
click at [327, 169] on div "Available Seats 0 Please enter available seats. Available seats can not exceed …" at bounding box center [295, 165] width 251 height 40
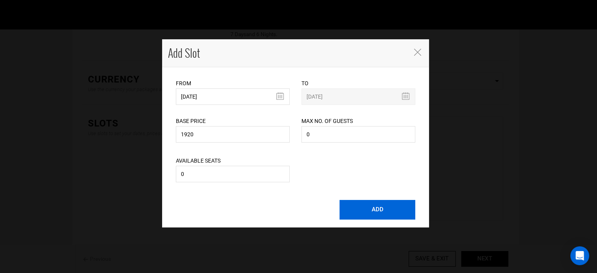
click at [397, 213] on button "ADD" at bounding box center [378, 210] width 76 height 20
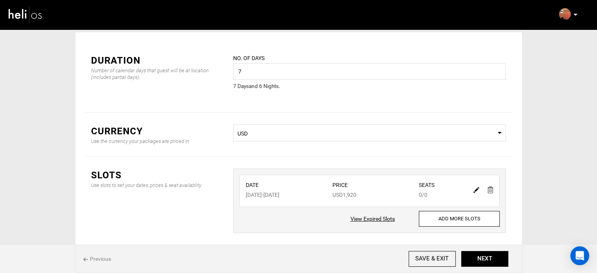
scroll to position [39, 0]
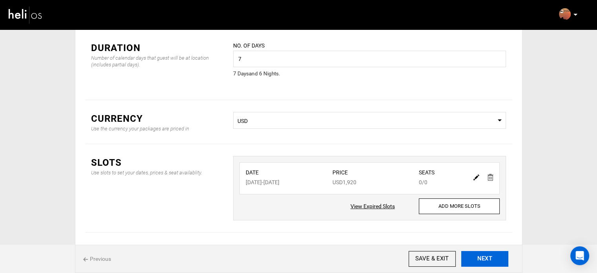
click at [491, 264] on button "NEXT" at bounding box center [485, 259] width 47 height 16
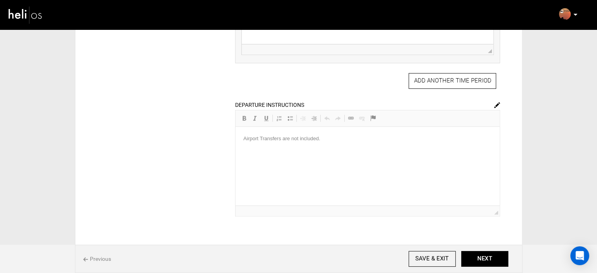
scroll to position [354, 0]
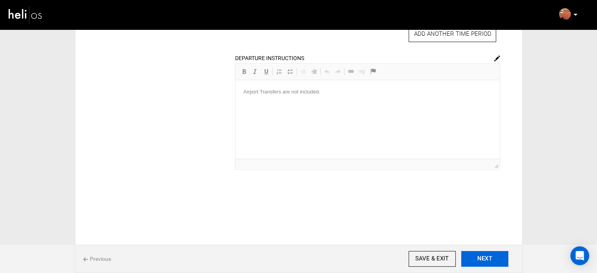
click at [494, 266] on button "NEXT" at bounding box center [485, 259] width 47 height 16
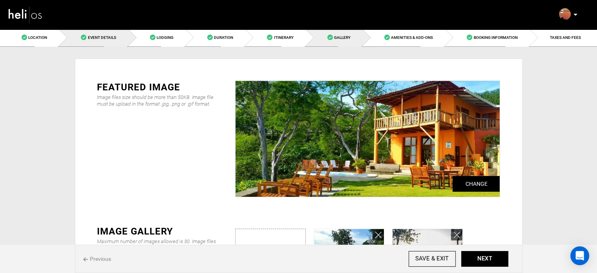
click at [86, 39] on span at bounding box center [83, 37] width 5 height 5
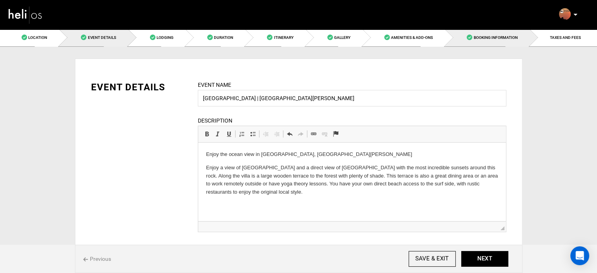
click at [515, 36] on span "Booking Information" at bounding box center [496, 37] width 44 height 4
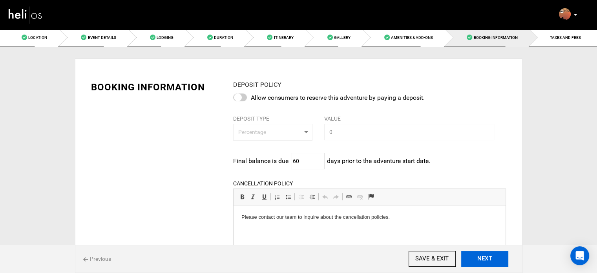
click at [498, 257] on button "NEXT" at bounding box center [485, 259] width 47 height 16
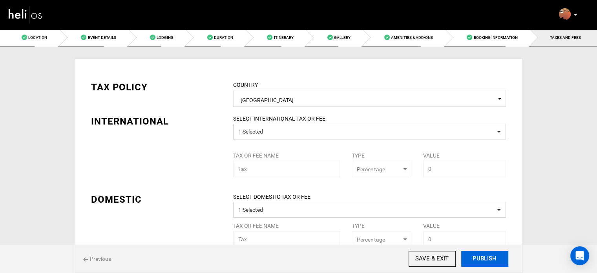
click at [482, 259] on button "PUBLISH" at bounding box center [485, 259] width 47 height 16
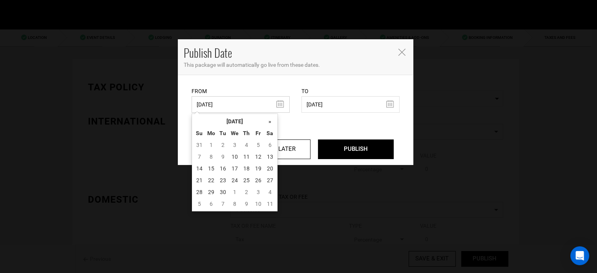
click at [229, 101] on input "07/16/2024" at bounding box center [241, 104] width 98 height 16
click at [232, 157] on td "10" at bounding box center [235, 157] width 12 height 12
type input "[DATE]"
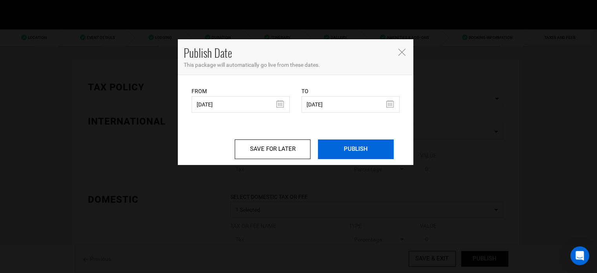
click at [359, 151] on input "PUBLISH" at bounding box center [356, 149] width 76 height 20
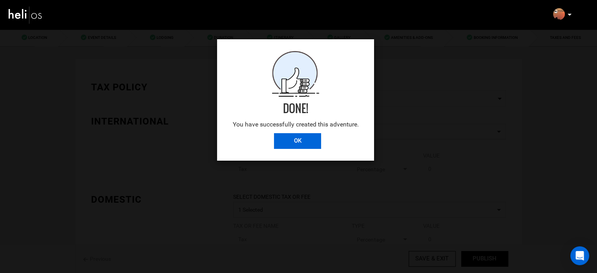
click at [308, 138] on input "OK" at bounding box center [297, 141] width 47 height 16
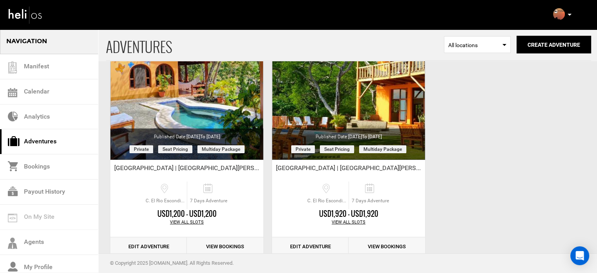
scroll to position [97, 0]
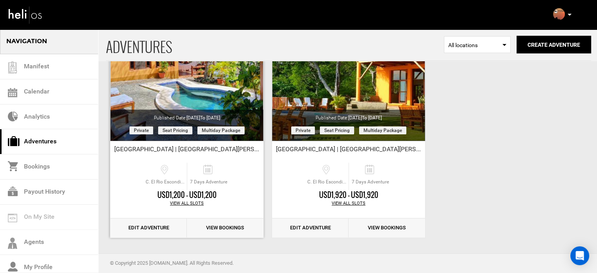
click at [151, 226] on link "Edit Adventure" at bounding box center [148, 227] width 77 height 19
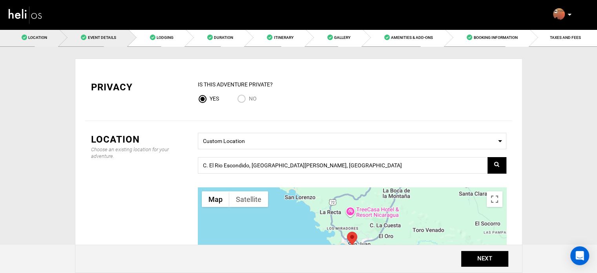
click at [104, 42] on link "Event Details" at bounding box center [93, 38] width 69 height 18
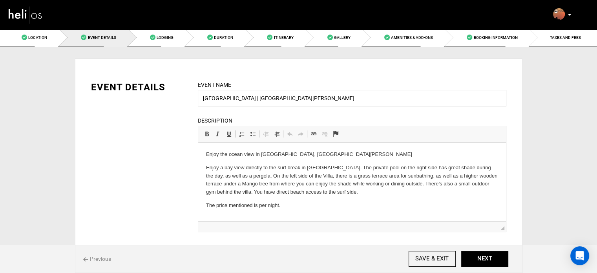
click at [263, 211] on html "Enjoy the ocean view in Playa Maderas, San Juan del Sur Enjoy a bay view direct…" at bounding box center [352, 180] width 308 height 75
click at [262, 207] on p "The price mentioned is per night." at bounding box center [352, 206] width 292 height 8
click at [233, 36] on span "Duration" at bounding box center [223, 37] width 19 height 4
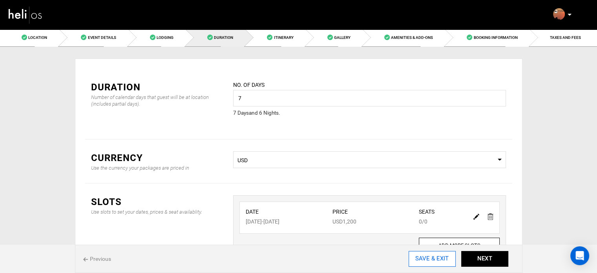
click at [437, 259] on input "SAVE & EXIT" at bounding box center [432, 259] width 47 height 16
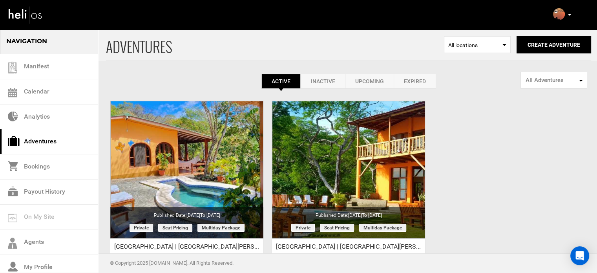
click at [418, 80] on link "Expired" at bounding box center [415, 81] width 42 height 15
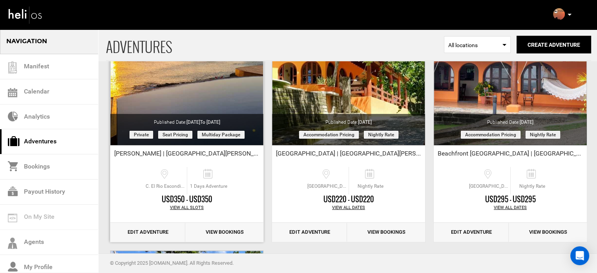
scroll to position [118, 0]
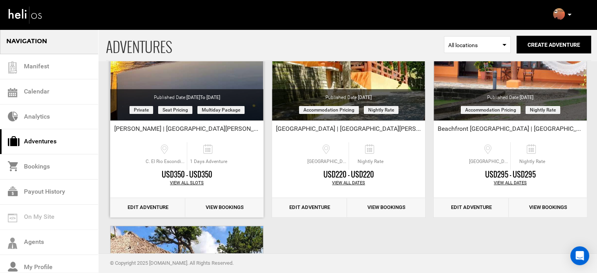
click at [151, 208] on link "Edit Adventure" at bounding box center [147, 207] width 75 height 19
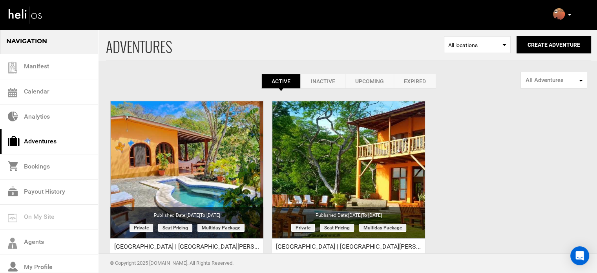
click at [409, 81] on link "Expired" at bounding box center [415, 81] width 42 height 15
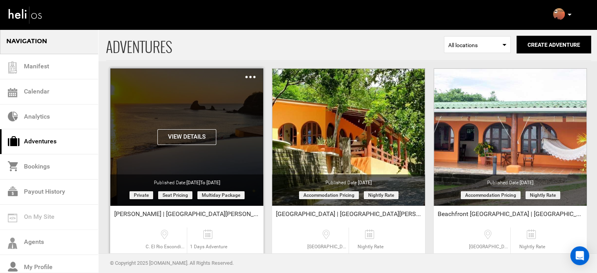
scroll to position [79, 0]
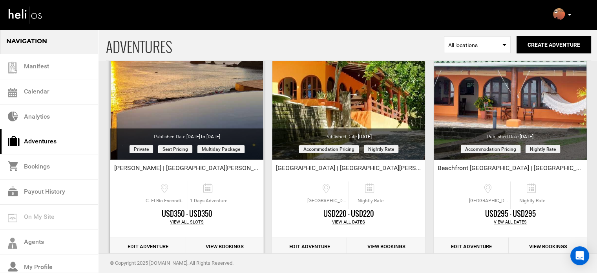
click at [149, 244] on link "Edit Adventure" at bounding box center [147, 246] width 75 height 19
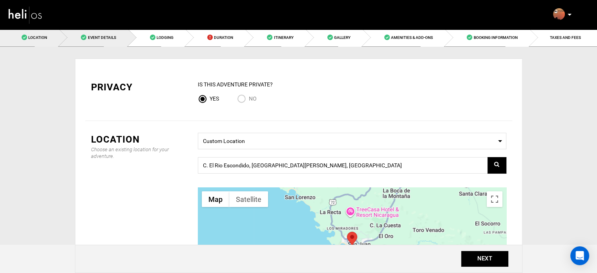
click at [126, 34] on link "Event Details" at bounding box center [93, 38] width 69 height 18
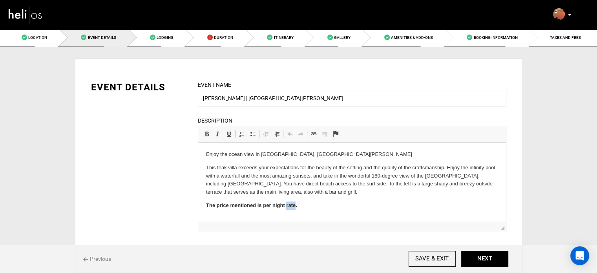
click at [293, 208] on strong "The price mentioned is per night rate." at bounding box center [251, 205] width 91 height 6
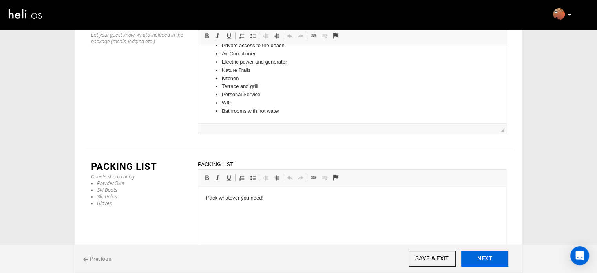
click at [478, 259] on button "NEXT" at bounding box center [485, 259] width 47 height 16
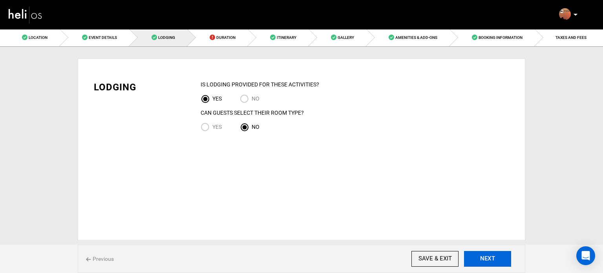
click at [478, 259] on button "NEXT" at bounding box center [487, 259] width 47 height 16
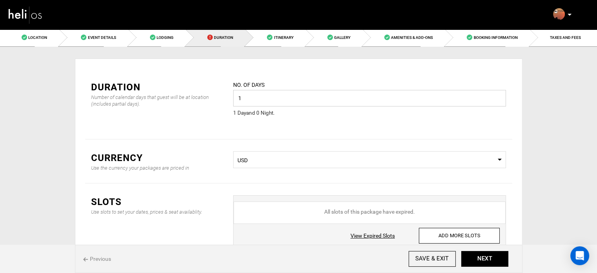
drag, startPoint x: 245, startPoint y: 99, endPoint x: 232, endPoint y: 99, distance: 12.6
click at [232, 99] on div "No. of days 1 Please enter a valid value. 1 Day and 0 Night ." at bounding box center [369, 104] width 285 height 47
type input "7"
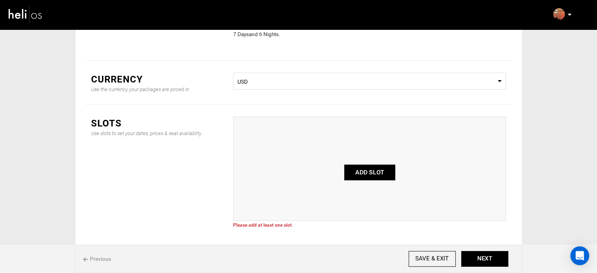
click at [364, 172] on button "ADD SLOT" at bounding box center [369, 173] width 51 height 16
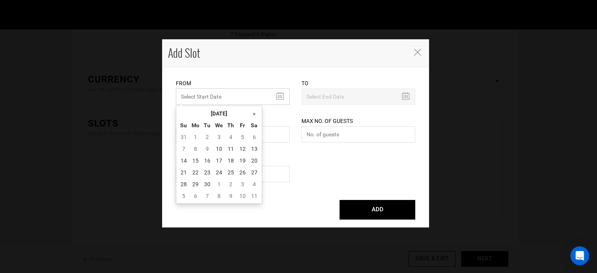
click at [234, 95] on input "MINIMUM NUMBER OF NIGHTS" at bounding box center [233, 96] width 114 height 16
click at [224, 109] on th "[DATE]" at bounding box center [219, 114] width 59 height 12
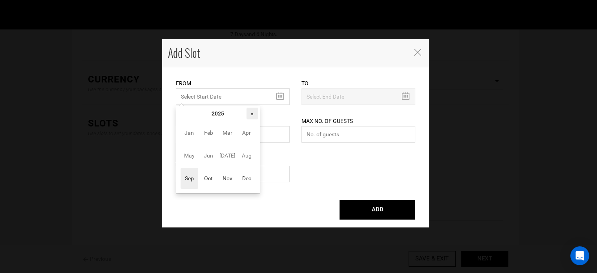
click at [248, 113] on th "»" at bounding box center [253, 114] width 12 height 12
click at [204, 183] on span "Oct" at bounding box center [209, 178] width 18 height 21
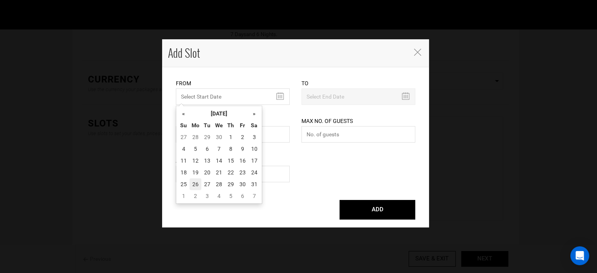
click at [193, 182] on td "26" at bounding box center [196, 184] width 12 height 12
type input "[DATE]"
type input "11/01/2026"
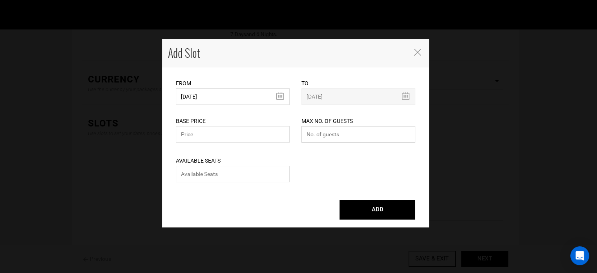
click at [329, 132] on input "number" at bounding box center [359, 134] width 114 height 16
type input "0"
click at [257, 176] on input "number" at bounding box center [233, 174] width 114 height 16
type input "0"
drag, startPoint x: 226, startPoint y: 145, endPoint x: 229, endPoint y: 132, distance: 13.7
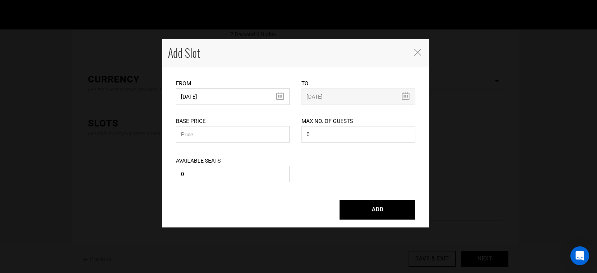
click at [226, 145] on div "Available Seats 0 Please enter available seats. Available seats can not exceed …" at bounding box center [233, 165] width 114 height 40
click at [229, 132] on input "text" at bounding box center [233, 134] width 114 height 16
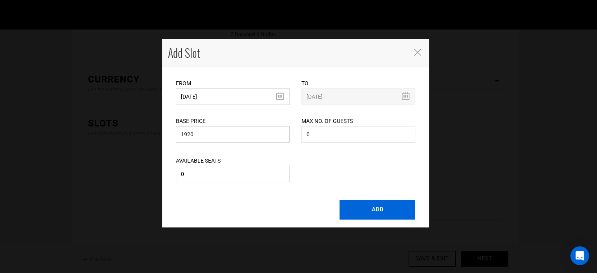
type input "1920"
click at [363, 218] on button "ADD" at bounding box center [378, 210] width 76 height 20
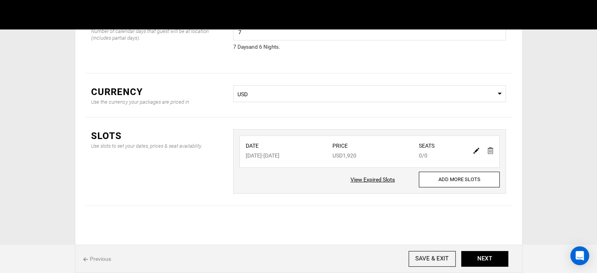
scroll to position [65, 0]
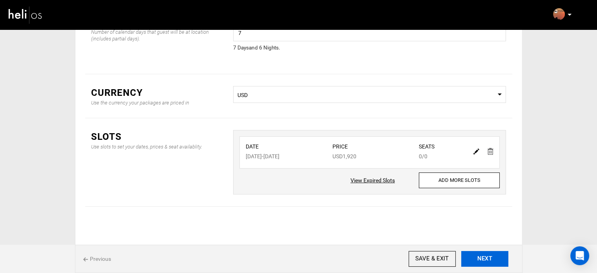
click at [484, 256] on button "NEXT" at bounding box center [485, 259] width 47 height 16
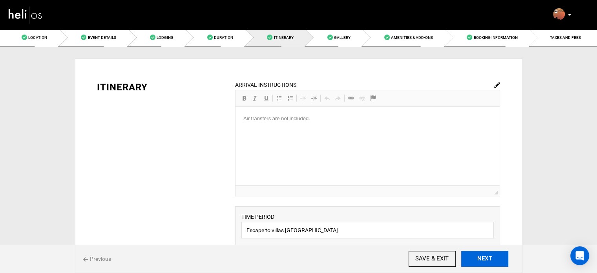
click at [484, 256] on button "NEXT" at bounding box center [485, 259] width 47 height 16
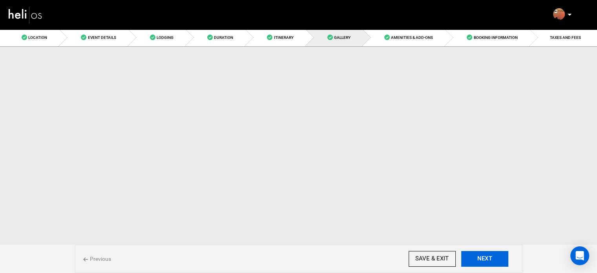
click at [484, 256] on button "NEXT" at bounding box center [485, 259] width 47 height 16
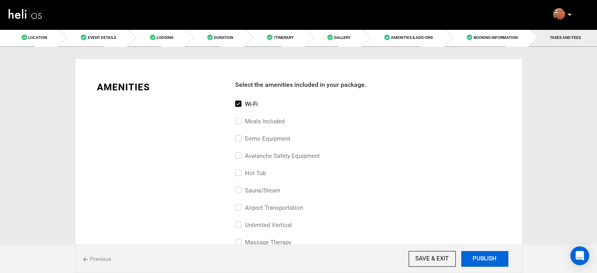
click at [484, 256] on button "PUBLISH" at bounding box center [485, 259] width 47 height 16
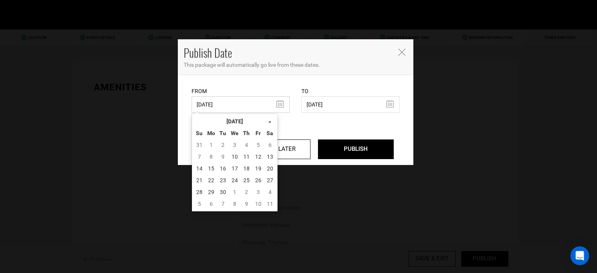
click at [246, 110] on input "07/16/2024" at bounding box center [241, 104] width 98 height 16
click at [233, 158] on td "10" at bounding box center [235, 157] width 12 height 12
type input "[DATE]"
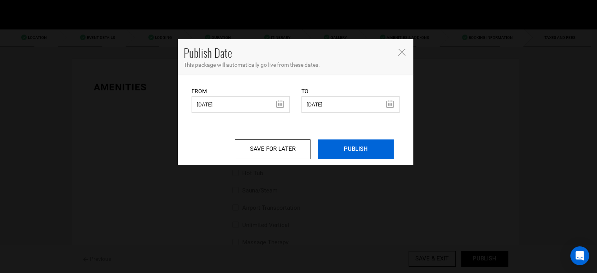
drag, startPoint x: 372, startPoint y: 137, endPoint x: 370, endPoint y: 142, distance: 4.7
click at [372, 137] on div "SAVE FOR LATER PUBLISH" at bounding box center [296, 143] width 208 height 31
click at [370, 142] on input "PUBLISH" at bounding box center [356, 149] width 76 height 20
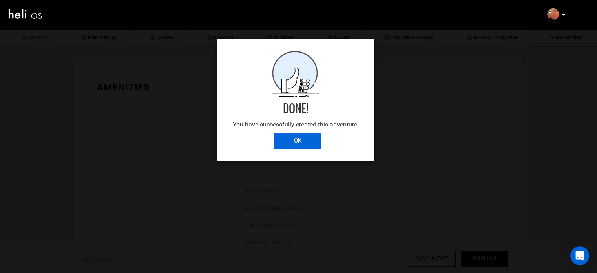
click at [306, 147] on input "OK" at bounding box center [297, 141] width 47 height 16
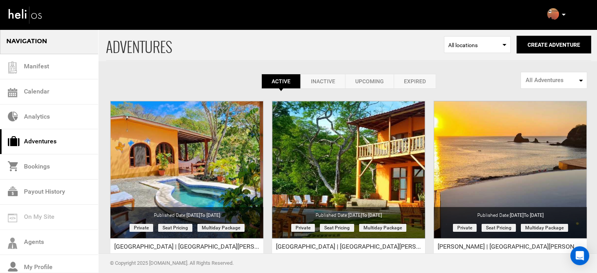
click at [562, 14] on icon at bounding box center [564, 15] width 4 height 2
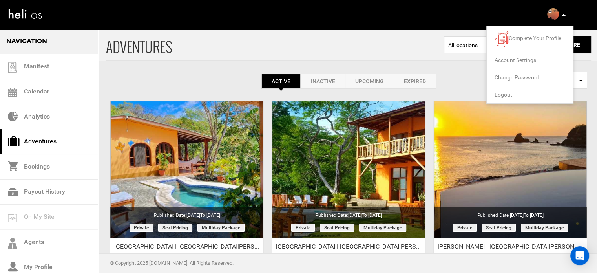
click at [501, 95] on span "Logout" at bounding box center [504, 95] width 18 height 6
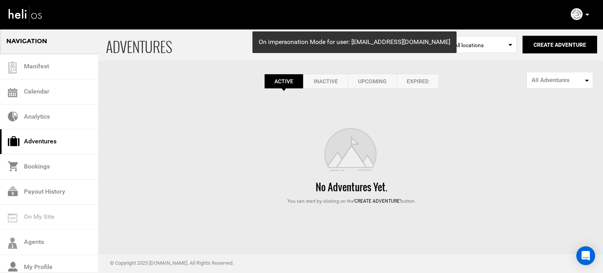
click at [425, 76] on link "Expired" at bounding box center [418, 81] width 42 height 15
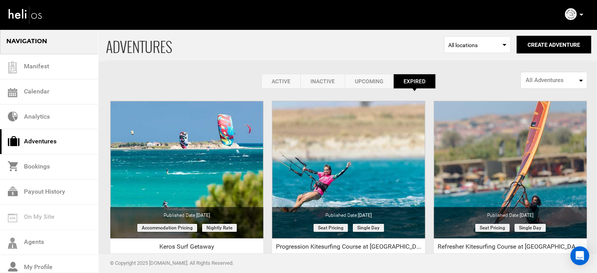
click at [288, 84] on link "Active" at bounding box center [281, 81] width 39 height 15
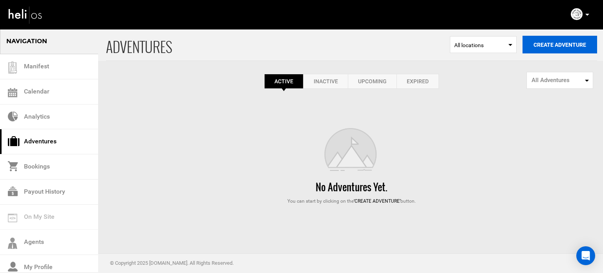
click at [539, 47] on button "Create Adventure" at bounding box center [560, 45] width 75 height 18
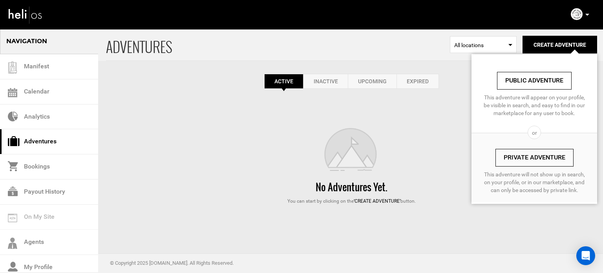
click at [515, 157] on link "Private Adventure" at bounding box center [535, 158] width 78 height 18
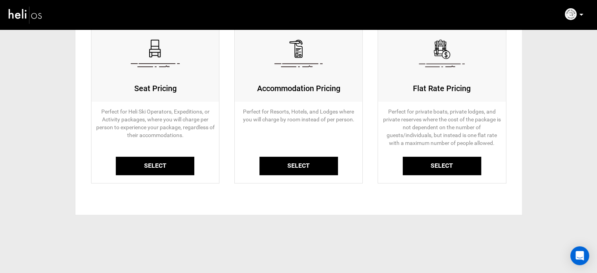
scroll to position [87, 0]
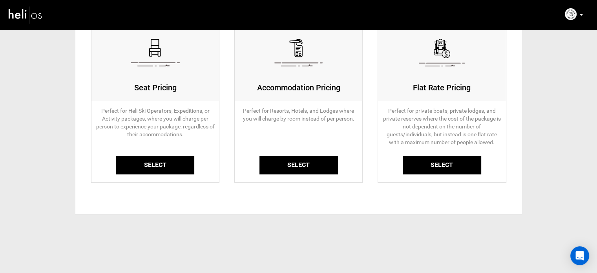
click at [167, 159] on link "Select" at bounding box center [155, 165] width 79 height 18
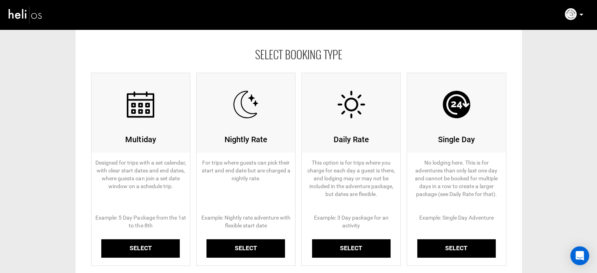
scroll to position [118, 0]
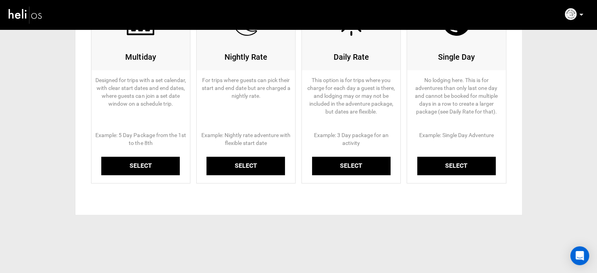
click at [145, 167] on link "Select" at bounding box center [140, 166] width 79 height 18
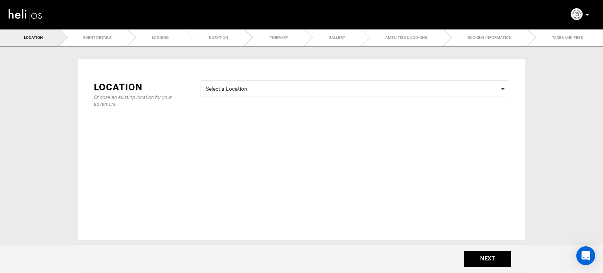
click at [230, 90] on span "Select a Location" at bounding box center [355, 88] width 299 height 10
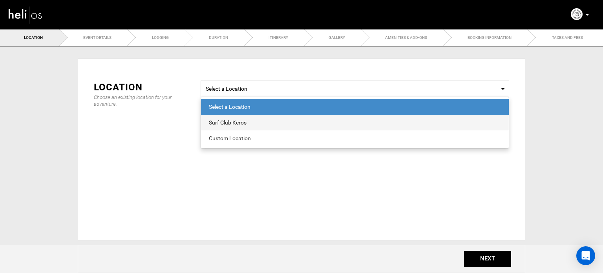
click at [232, 127] on span "Surf Club Keros" at bounding box center [355, 123] width 308 height 16
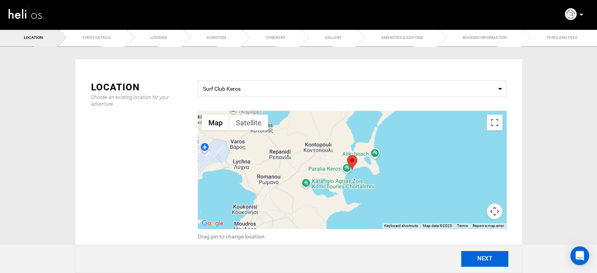
click at [495, 262] on button "NEXT" at bounding box center [485, 259] width 47 height 16
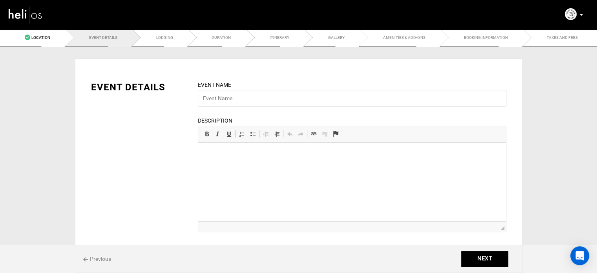
click at [231, 101] on input "text" at bounding box center [352, 98] width 309 height 16
click at [258, 96] on input "text" at bounding box center [352, 98] width 309 height 16
type input "Surf Club Keros"
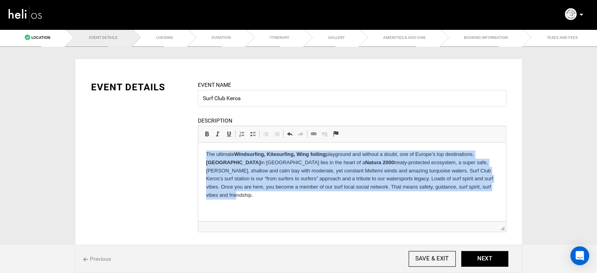
drag, startPoint x: 205, startPoint y: 152, endPoint x: 447, endPoint y: 205, distance: 248.6
click at [447, 205] on html "The ultimate Windsurfing, Kitesurfing, Wing foiling playground and without a do…" at bounding box center [352, 175] width 308 height 65
click at [204, 132] on span at bounding box center [207, 134] width 6 height 6
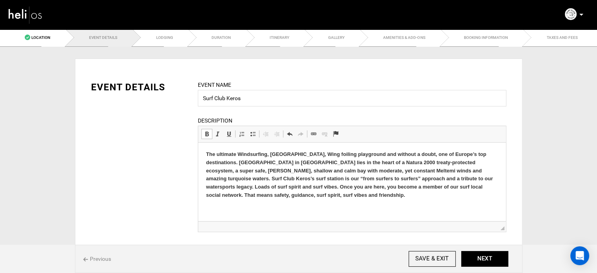
click at [204, 132] on span at bounding box center [207, 134] width 6 height 6
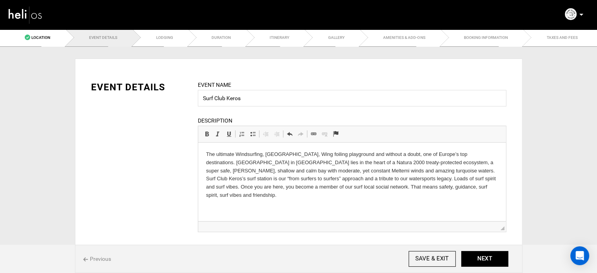
click at [481, 196] on html "The ultimate Windsurfing, [GEOGRAPHIC_DATA], Wing foiling playground and withou…" at bounding box center [352, 175] width 308 height 65
click at [478, 195] on html "The ultimate Windsurfing, [GEOGRAPHIC_DATA], Wing foiling playground and withou…" at bounding box center [352, 175] width 308 height 65
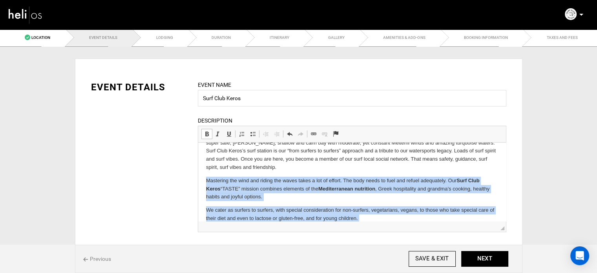
scroll to position [37, 0]
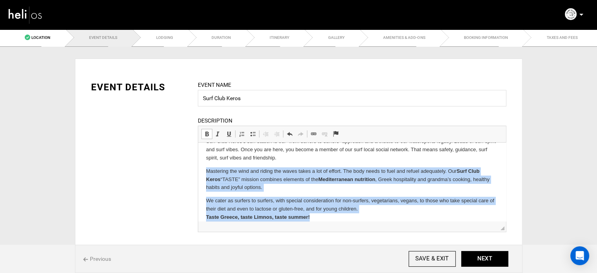
drag, startPoint x: 206, startPoint y: 169, endPoint x: 335, endPoint y: 216, distance: 137.6
click at [335, 216] on html "The ultimate Windsurfing, Kitesurfing, Wing foiling playground and without a do…" at bounding box center [352, 167] width 308 height 124
click at [207, 132] on span at bounding box center [207, 134] width 6 height 6
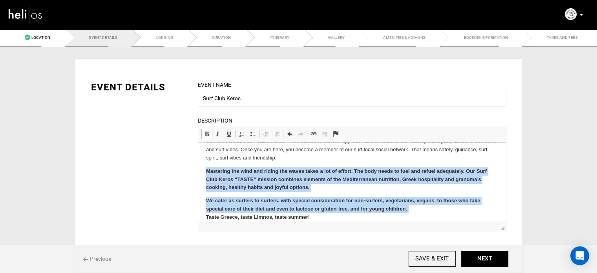
click at [207, 132] on span at bounding box center [207, 134] width 6 height 6
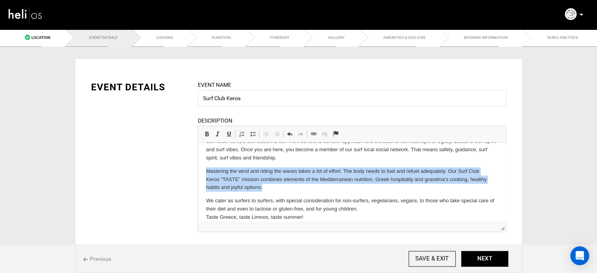
click at [315, 208] on p "We cater as surfers to surfers, with special consideration for non-surfers, veg…" at bounding box center [352, 209] width 292 height 24
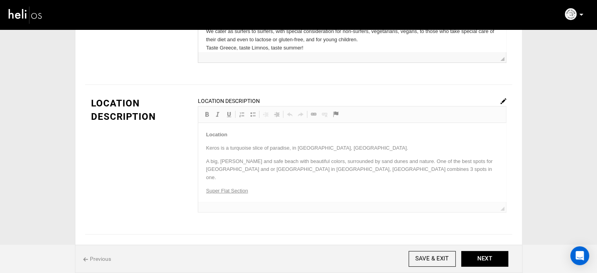
scroll to position [157, 0]
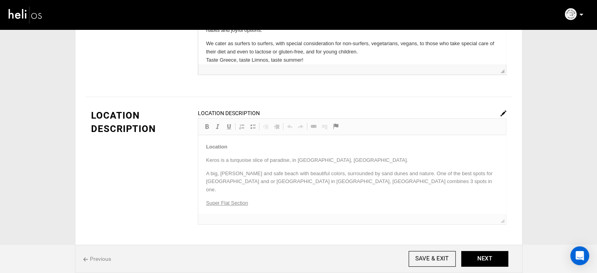
click at [505, 111] on img at bounding box center [504, 113] width 6 height 6
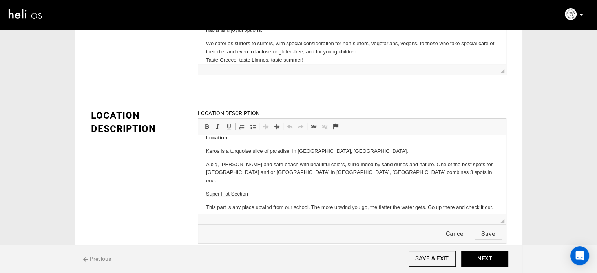
scroll to position [0, 0]
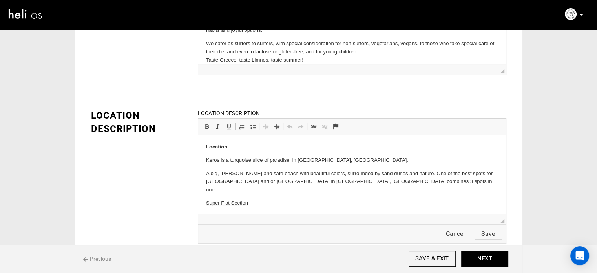
click at [482, 232] on button "Save" at bounding box center [488, 234] width 27 height 11
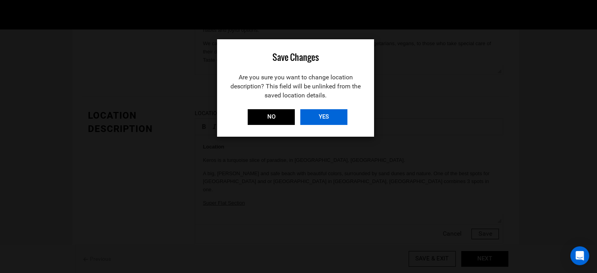
click at [323, 114] on input "YES" at bounding box center [323, 117] width 47 height 16
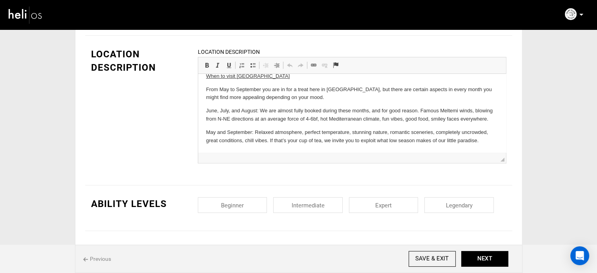
scroll to position [314, 0]
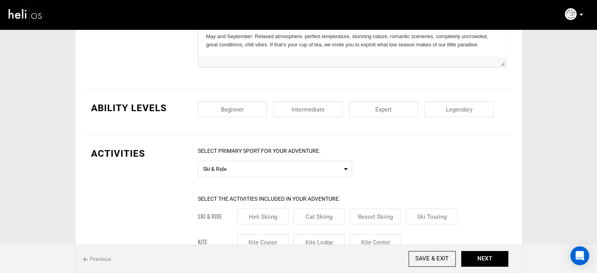
click at [259, 101] on input "checkbox" at bounding box center [233, 109] width 70 height 16
checkbox input "true"
click at [300, 107] on input "checkbox" at bounding box center [308, 109] width 70 height 16
checkbox input "true"
click at [386, 105] on input "checkbox" at bounding box center [384, 109] width 70 height 16
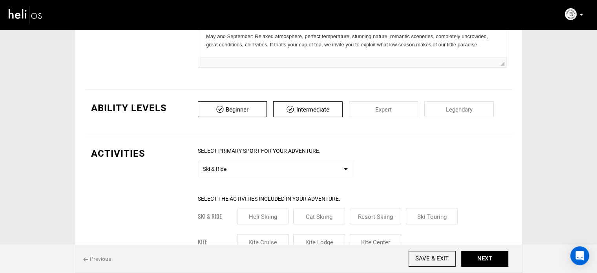
checkbox input "true"
click at [445, 103] on input "checkbox" at bounding box center [460, 109] width 70 height 16
checkbox input "true"
click at [233, 161] on span "Select Primary Sport Ski & Ride" at bounding box center [275, 169] width 154 height 16
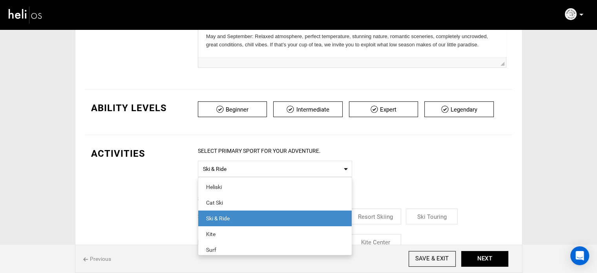
scroll to position [39, 0]
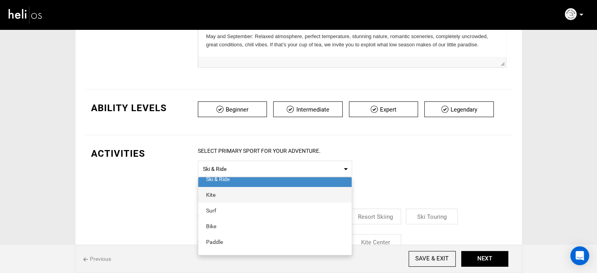
click at [225, 196] on div "Kite" at bounding box center [275, 195] width 138 height 8
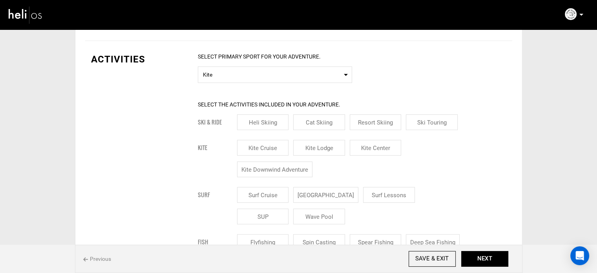
scroll to position [471, 0]
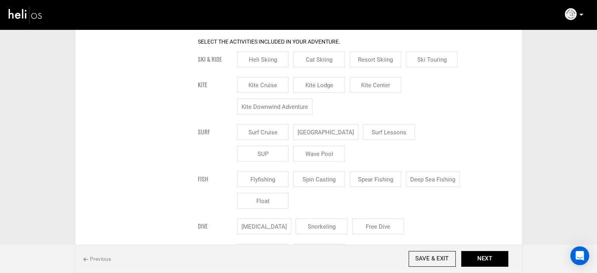
click at [312, 83] on input "Kite Lodge" at bounding box center [319, 85] width 52 height 16
checkbox input "true"
click at [374, 85] on input "Kite Center" at bounding box center [376, 85] width 52 height 16
checkbox input "true"
click at [331, 131] on input "[GEOGRAPHIC_DATA]" at bounding box center [325, 132] width 65 height 16
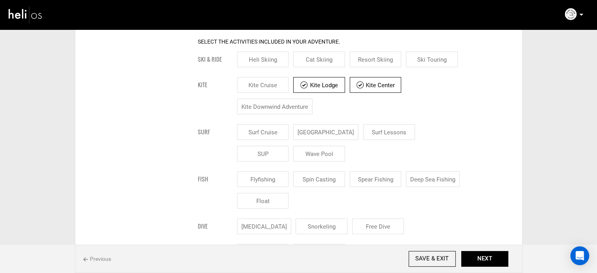
checkbox input "true"
click at [373, 130] on input "Surf Lessons" at bounding box center [399, 132] width 52 height 16
checkbox input "true"
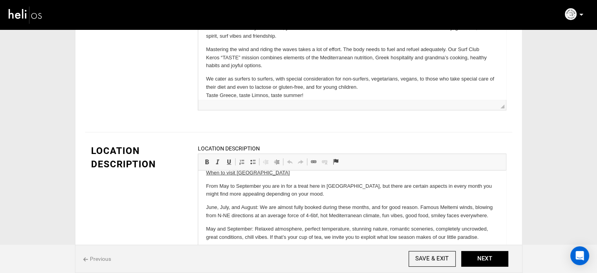
scroll to position [82, 0]
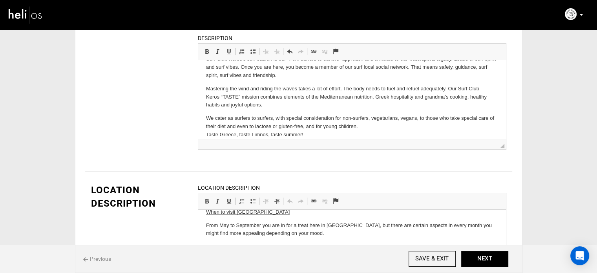
click at [330, 126] on p "We cater as surfers to surfers, with special consideration for non-surfers, veg…" at bounding box center [352, 126] width 292 height 24
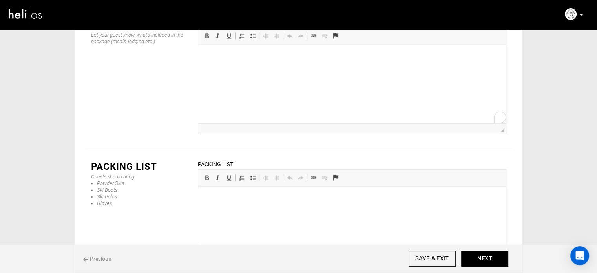
scroll to position [202, 0]
click at [240, 205] on p at bounding box center [352, 209] width 292 height 8
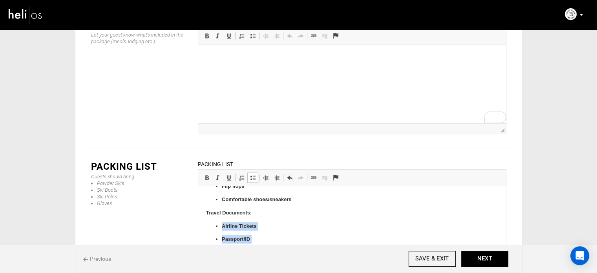
drag, startPoint x: 221, startPoint y: 225, endPoint x: 282, endPoint y: 254, distance: 68.0
click at [282, 254] on ul "Airline Tickets Passport/ID Visa (if applicable)" at bounding box center [352, 239] width 292 height 35
click at [205, 174] on span at bounding box center [207, 177] width 6 height 6
click at [253, 174] on span at bounding box center [253, 177] width 6 height 6
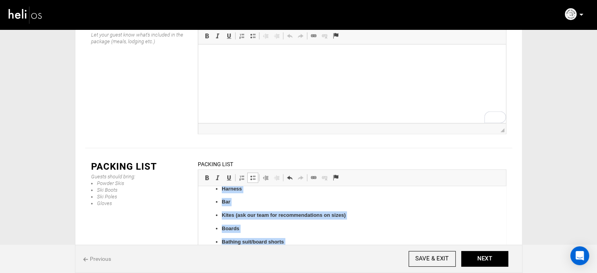
scroll to position [0, 0]
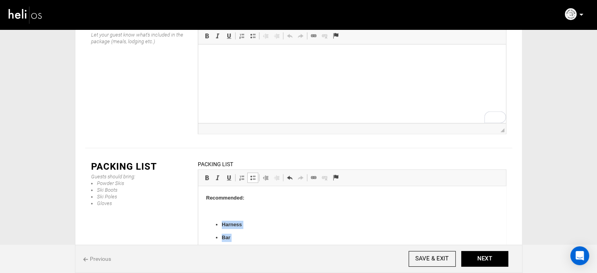
drag, startPoint x: 295, startPoint y: 208, endPoint x: 202, endPoint y: 225, distance: 95.1
click at [207, 174] on span at bounding box center [207, 177] width 6 height 6
click at [253, 174] on span at bounding box center [253, 177] width 6 height 6
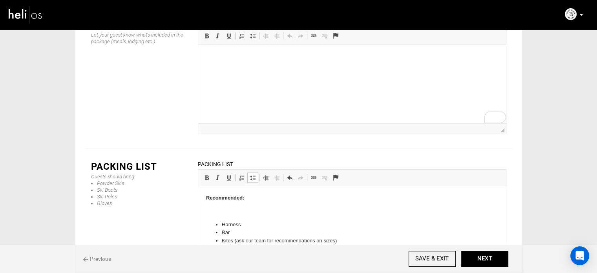
click at [222, 212] on p at bounding box center [352, 211] width 292 height 8
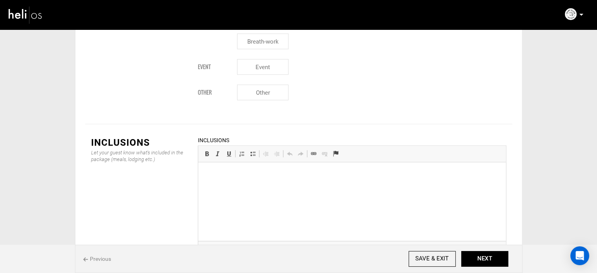
click at [224, 184] on html at bounding box center [352, 174] width 308 height 24
click at [226, 171] on p "AMENITIES" at bounding box center [352, 174] width 292 height 8
click at [203, 148] on link "Bold Keyboard shortcut Ctrl+B" at bounding box center [207, 153] width 11 height 10
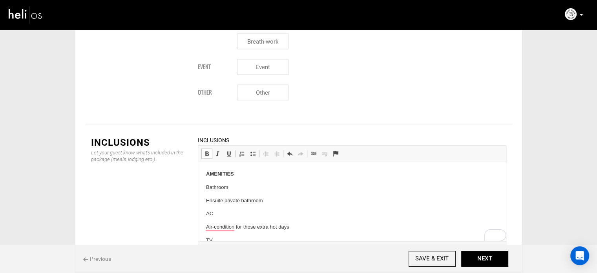
click at [226, 203] on p "Ensuite private bathroom" at bounding box center [352, 201] width 292 height 8
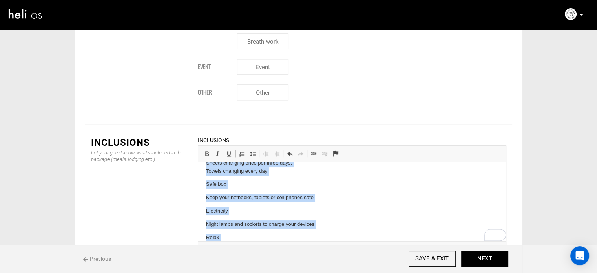
scroll to position [272, 0]
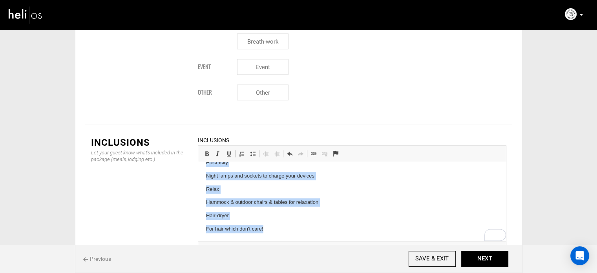
drag, startPoint x: 205, startPoint y: 189, endPoint x: 270, endPoint y: 236, distance: 80.2
click at [270, 236] on html "AMENITIES Bathroom Ensuite private bathroom AC Air-condition for those extra ho…" at bounding box center [352, 65] width 308 height 351
click at [254, 148] on link "Insert/Remove Bulleted List" at bounding box center [252, 153] width 11 height 10
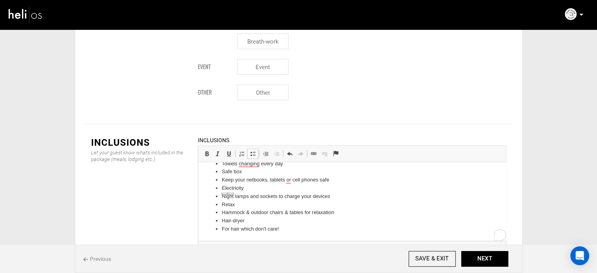
click at [246, 190] on li "Electricity" at bounding box center [352, 188] width 261 height 8
click at [220, 181] on ul "Bathroom Ensuite private bathroom AC Air-condition for those extra hot days TV …" at bounding box center [352, 131] width 292 height 204
click at [219, 198] on ul "Bathroom Ensuite private bathroom AC Air-condition for those extra hot days TV …" at bounding box center [352, 135] width 292 height 196
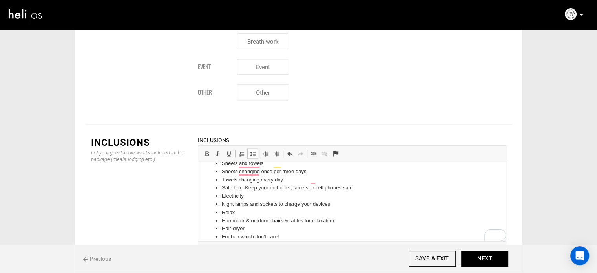
scroll to position [138, 0]
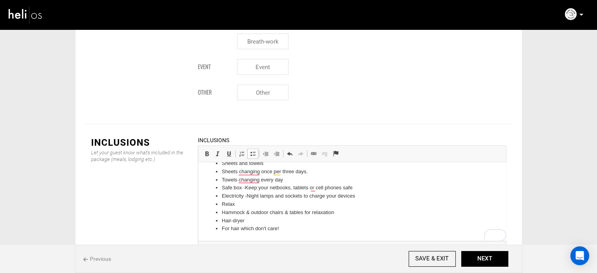
click at [220, 213] on ul "Bathroom Ensuite private bathroom AC Air-condition for those extra hot days TV …" at bounding box center [352, 139] width 292 height 188
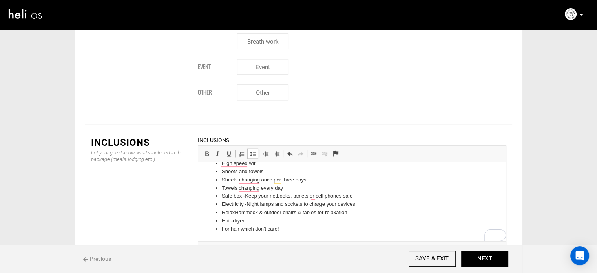
scroll to position [130, 0]
click at [220, 229] on ul "Bathroom Ensuite private bathroom AC Air-condition for those extra hot days TV …" at bounding box center [352, 143] width 292 height 180
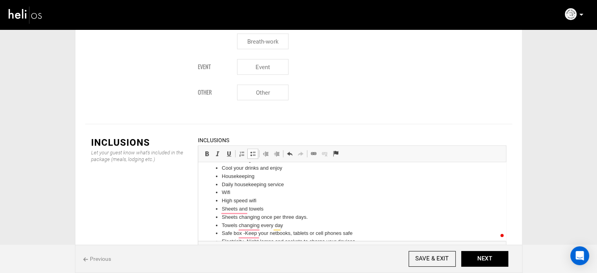
scroll to position [82, 0]
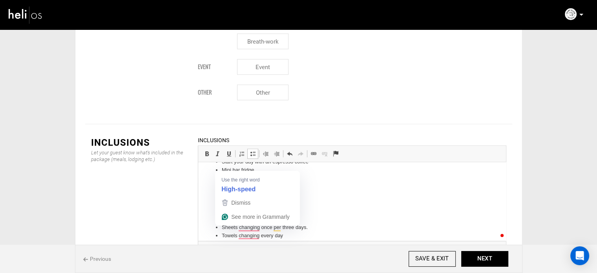
click at [221, 212] on ul "Bathroom Ensuite private bathroom AC Air-condition for those extra hot days TV …" at bounding box center [352, 187] width 292 height 172
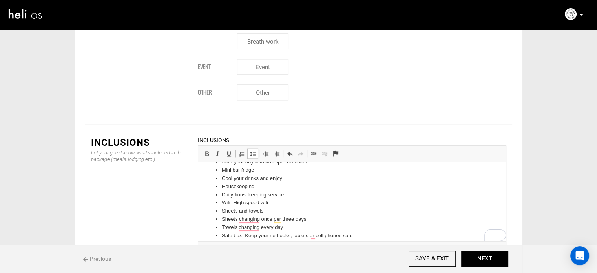
click at [221, 196] on ul "Bathroom Ensuite private bathroom AC Air-condition for those extra hot days TV …" at bounding box center [352, 182] width 292 height 163
click at [222, 180] on li "Cool your drinks and enjoy" at bounding box center [352, 178] width 261 height 8
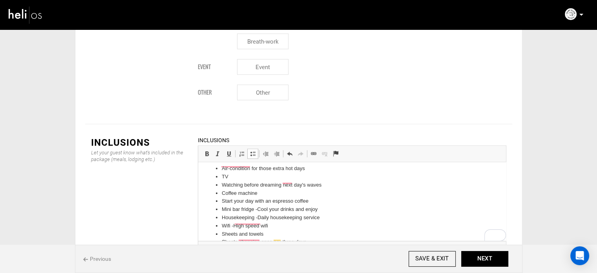
scroll to position [43, 0]
click at [222, 203] on li "Start your day with an espresso coffee" at bounding box center [352, 201] width 261 height 8
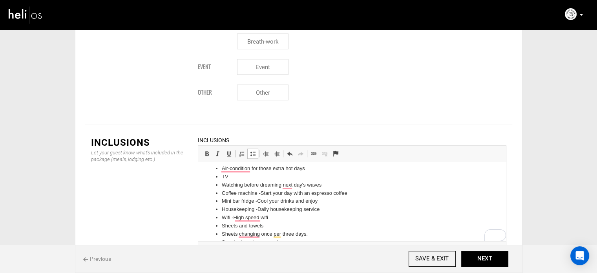
click at [220, 184] on ul "Bathroom Ensuite private bathroom AC Air-condition for those extra hot days TV …" at bounding box center [352, 209] width 292 height 139
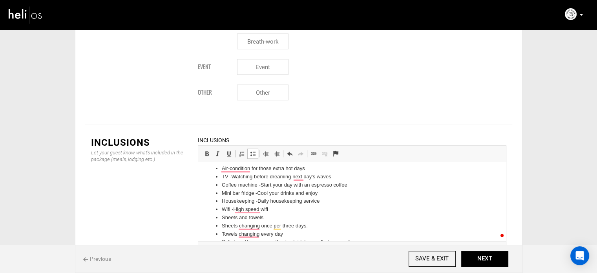
scroll to position [0, 0]
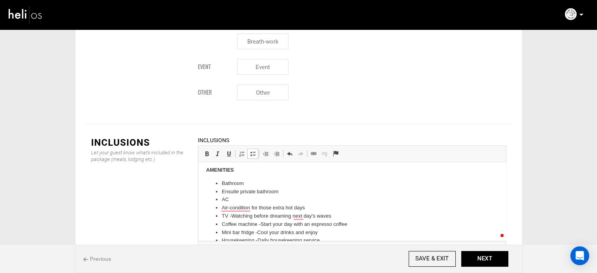
click at [220, 206] on ul "Bathroom Ensuite private bathroom AC Air-condition for those extra hot days TV …" at bounding box center [352, 245] width 292 height 131
click at [219, 190] on ul "Bathroom Ensuite private bathroom AC - Air-condition for those extra hot days T…" at bounding box center [352, 241] width 292 height 123
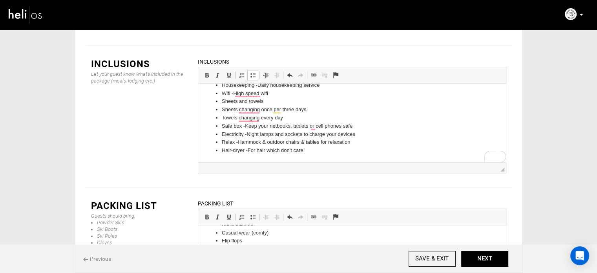
click at [480, 250] on div "Previous SAVE & EXIT NEXT" at bounding box center [299, 259] width 448 height 28
click at [490, 256] on button "NEXT" at bounding box center [485, 259] width 47 height 16
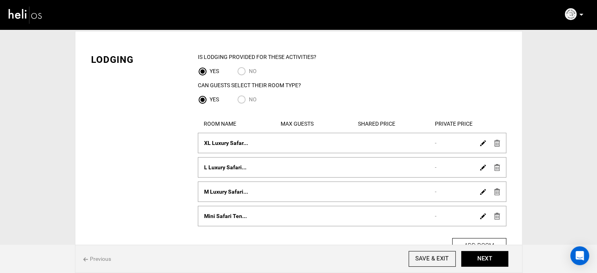
scroll to position [79, 0]
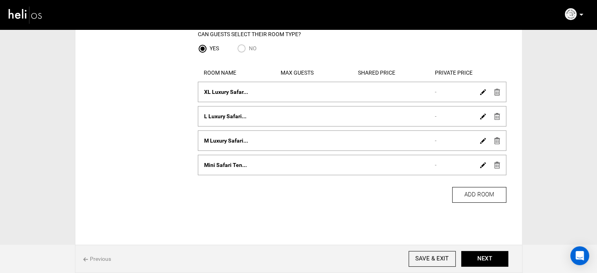
click at [483, 111] on link at bounding box center [483, 115] width 6 height 11
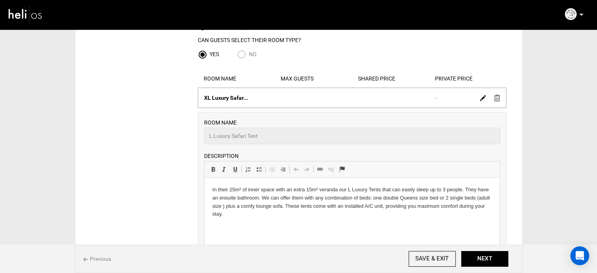
scroll to position [39, 0]
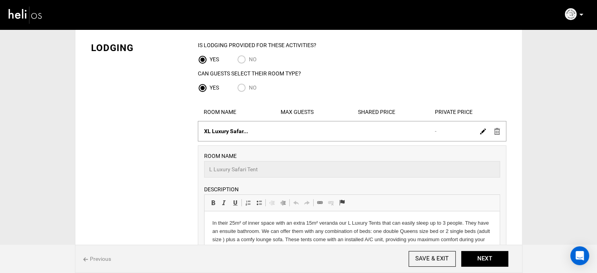
click at [482, 131] on img at bounding box center [483, 131] width 6 height 6
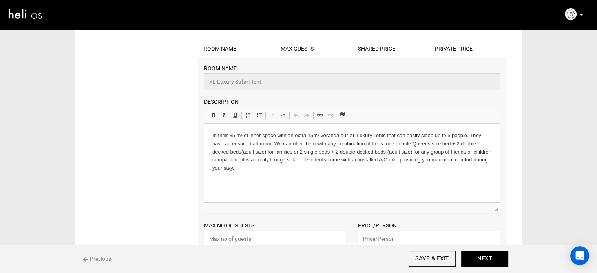
scroll to position [0, 0]
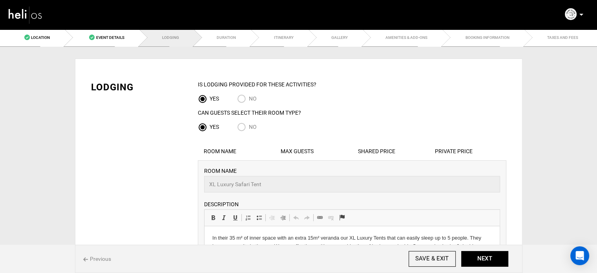
click at [239, 127] on input "No" at bounding box center [243, 128] width 12 height 11
radio input "true"
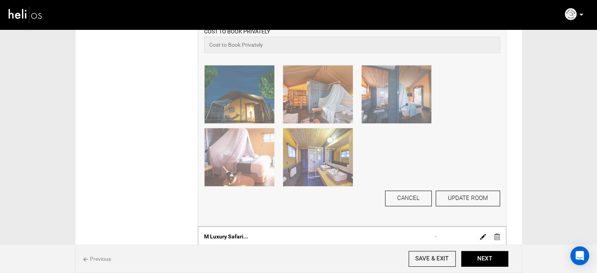
scroll to position [941, 0]
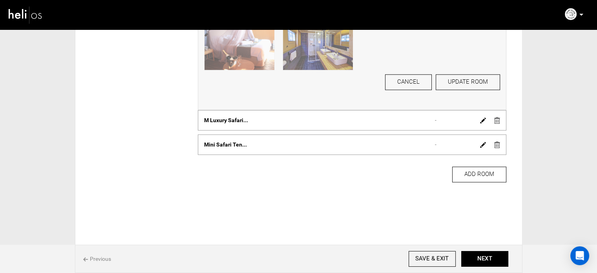
click at [498, 122] on img at bounding box center [498, 120] width 6 height 7
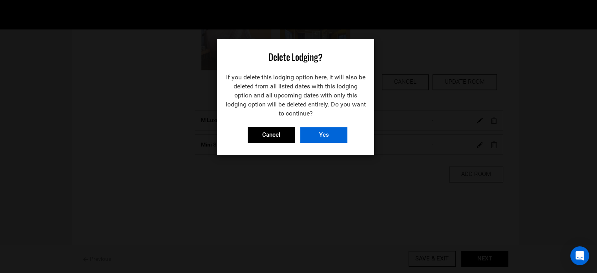
click at [333, 136] on input "Yes" at bounding box center [323, 135] width 47 height 16
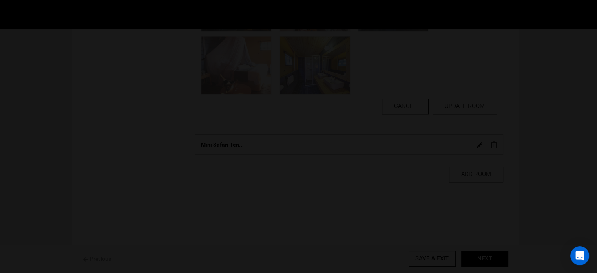
scroll to position [917, 0]
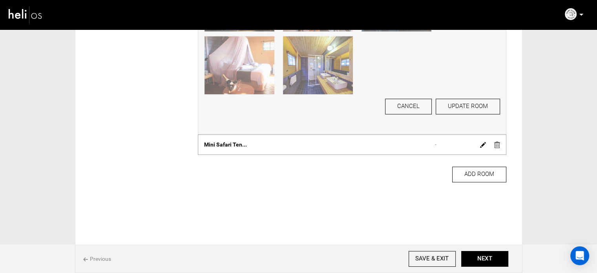
click at [497, 145] on img at bounding box center [498, 144] width 6 height 7
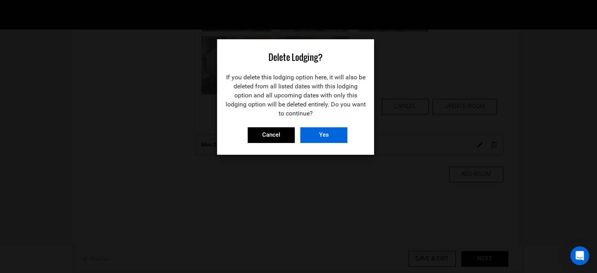
click at [332, 136] on input "Yes" at bounding box center [323, 135] width 47 height 16
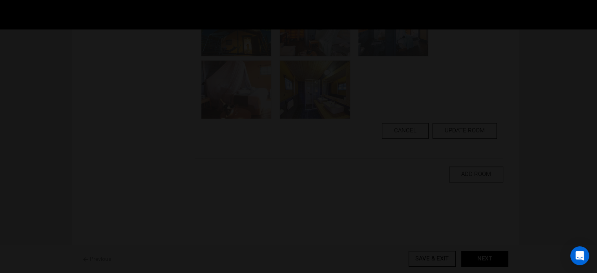
scroll to position [893, 0]
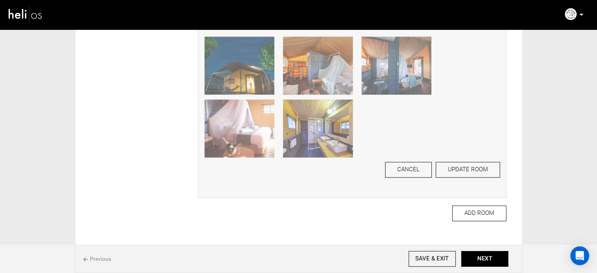
click at [473, 166] on button "UPDATE ROOM" at bounding box center [468, 170] width 64 height 16
click at [426, 166] on button "CANCEL" at bounding box center [408, 169] width 47 height 16
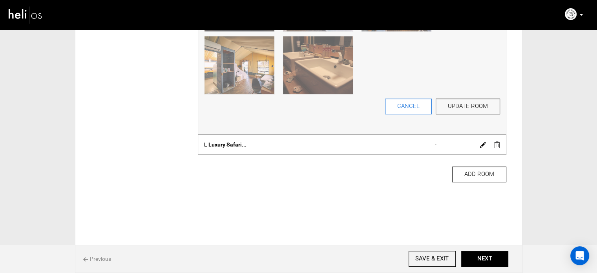
click at [396, 106] on button "CANCEL" at bounding box center [408, 107] width 47 height 16
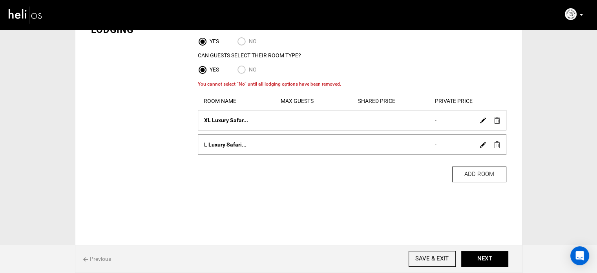
scroll to position [57, 0]
click at [496, 122] on img at bounding box center [498, 120] width 6 height 7
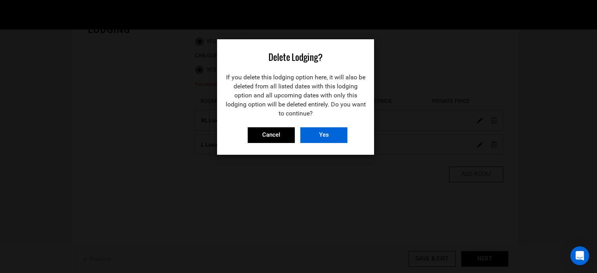
click at [315, 127] on input "Yes" at bounding box center [323, 135] width 47 height 16
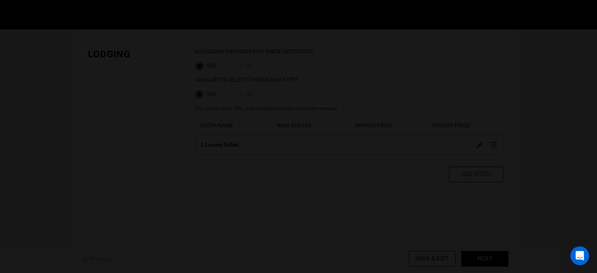
scroll to position [33, 0]
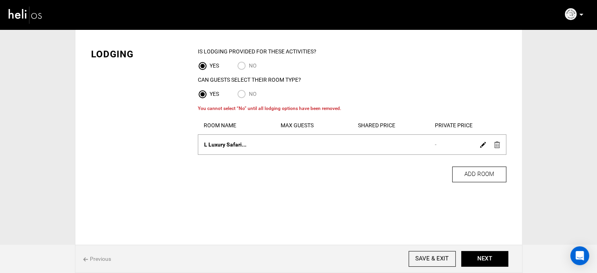
click at [497, 145] on img at bounding box center [498, 144] width 6 height 7
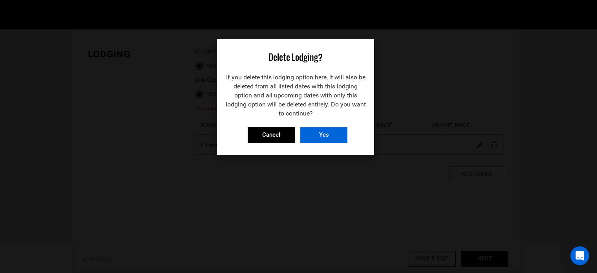
click at [337, 136] on input "Yes" at bounding box center [323, 135] width 47 height 16
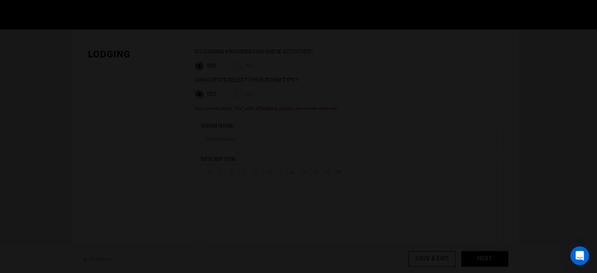
scroll to position [0, 0]
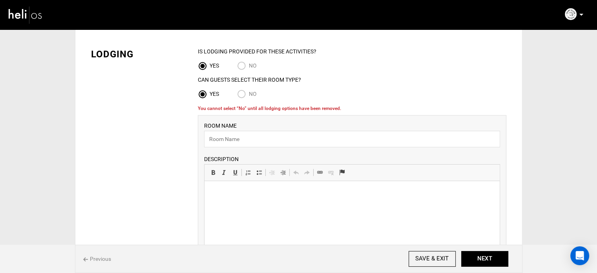
click at [244, 90] on input "No" at bounding box center [243, 95] width 12 height 11
radio input "true"
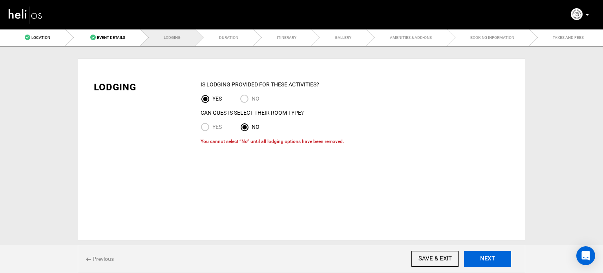
click at [482, 253] on button "NEXT" at bounding box center [487, 259] width 47 height 16
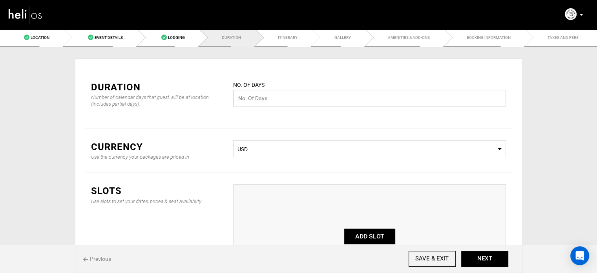
drag, startPoint x: 265, startPoint y: 90, endPoint x: 267, endPoint y: 96, distance: 6.0
click at [265, 90] on input "text" at bounding box center [369, 98] width 273 height 16
type input "7"
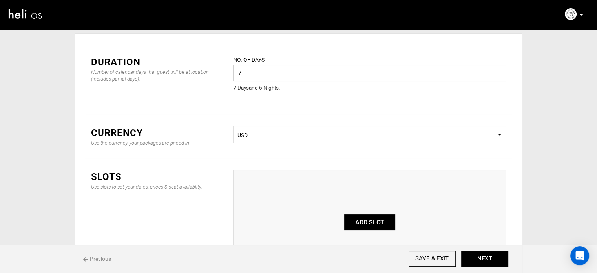
scroll to position [39, 0]
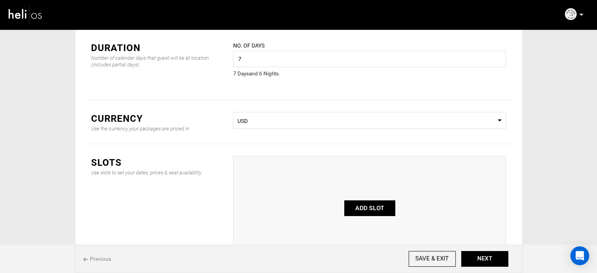
click at [377, 206] on button "ADD SLOT" at bounding box center [369, 208] width 51 height 16
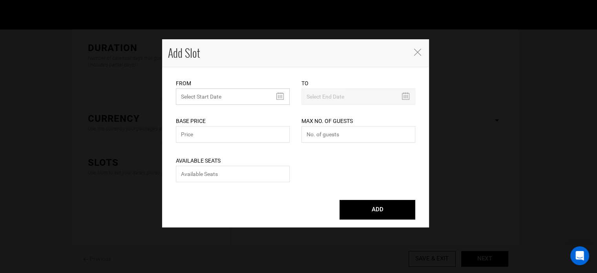
click at [210, 97] on input "text" at bounding box center [233, 96] width 114 height 16
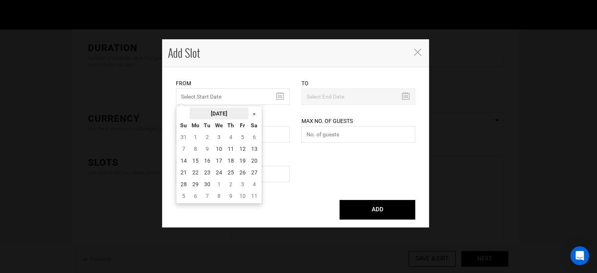
click at [222, 109] on th "[DATE]" at bounding box center [219, 114] width 59 height 12
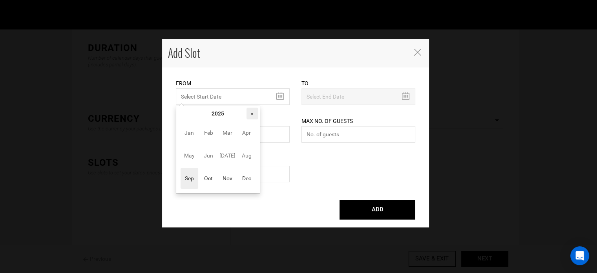
click at [253, 111] on th "»" at bounding box center [253, 114] width 12 height 12
click at [209, 182] on span "Oct" at bounding box center [209, 178] width 18 height 21
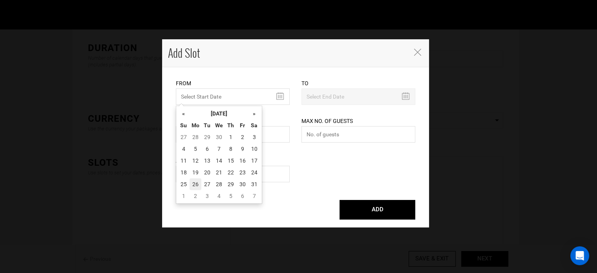
click at [196, 180] on td "26" at bounding box center [196, 184] width 12 height 12
type input "[DATE]"
type input "11/01/2026"
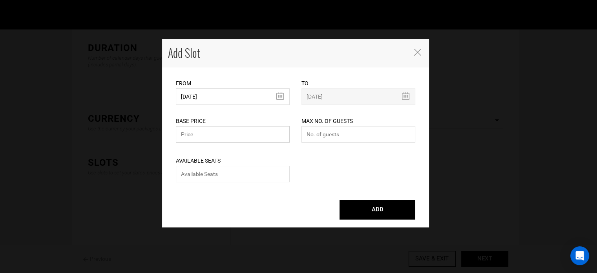
click at [213, 130] on input "text" at bounding box center [233, 134] width 114 height 16
type input "0"
click at [218, 174] on input "number" at bounding box center [233, 174] width 114 height 16
type input "0"
click at [305, 144] on div "Max No. of Guests Maximum no. of guests should be less than 999. Please enter n…" at bounding box center [359, 125] width 114 height 40
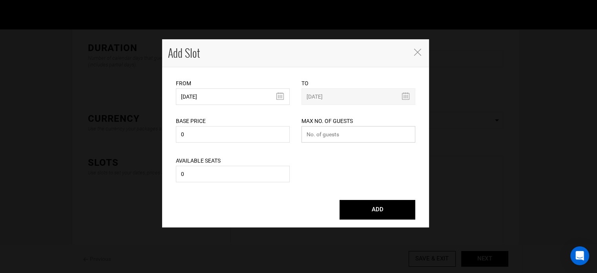
click at [311, 141] on input "number" at bounding box center [359, 134] width 114 height 16
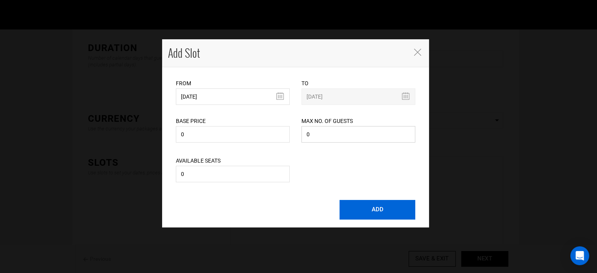
type input "0"
click at [375, 218] on button "ADD" at bounding box center [378, 210] width 76 height 20
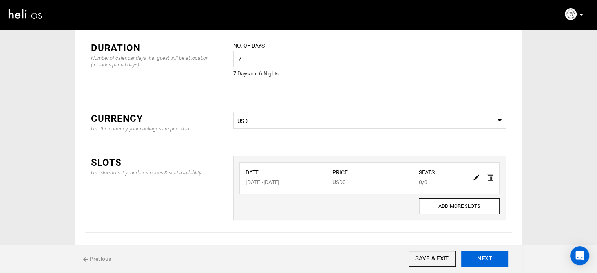
click at [499, 257] on button "NEXT" at bounding box center [485, 259] width 47 height 16
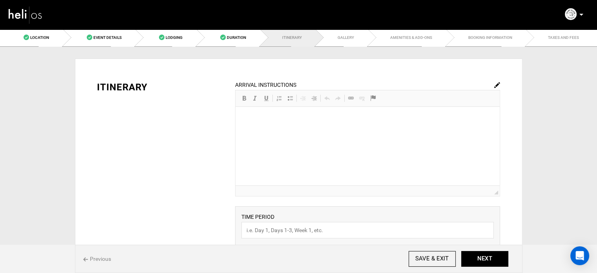
click at [287, 120] on div "ARRIVAL INSTRUCTIONS Rich Text Editor, editor15 Editor toolbars Basic Styles Bo…" at bounding box center [367, 139] width 265 height 116
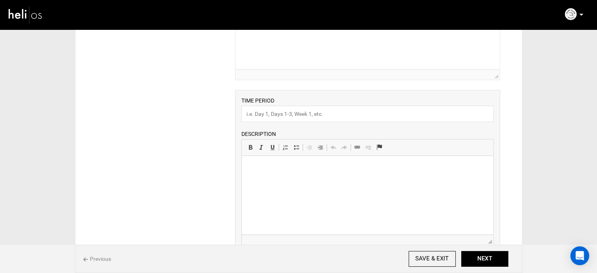
scroll to position [118, 0]
click at [280, 117] on input "text" at bounding box center [368, 112] width 253 height 16
type input "Experience"
click at [266, 174] on html at bounding box center [368, 166] width 252 height 24
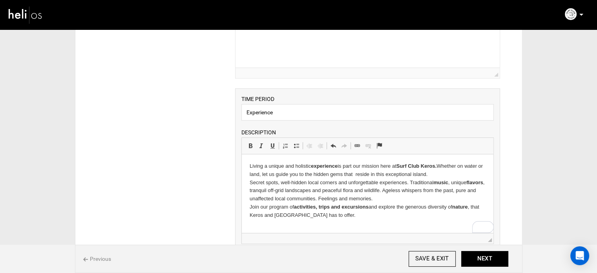
click at [278, 183] on p "Living a unique and holistic experience is part our mission here at Surf Club K…" at bounding box center [368, 190] width 236 height 57
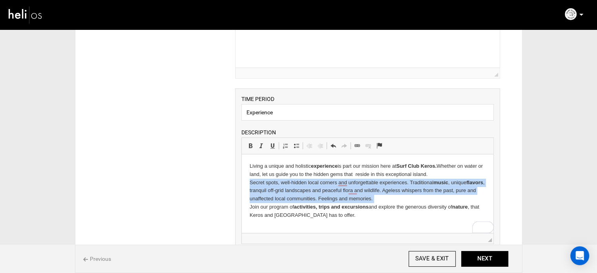
click at [278, 183] on p "Living a unique and holistic experience is part our mission here at Surf Club K…" at bounding box center [368, 190] width 236 height 57
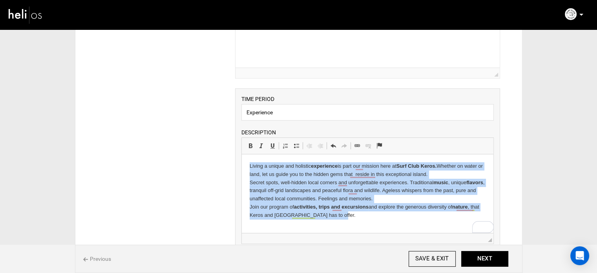
drag, startPoint x: 247, startPoint y: 165, endPoint x: 354, endPoint y: 218, distance: 118.8
click at [354, 218] on html "Living a unique and holistic experience is part our mission here at Surf Club K…" at bounding box center [368, 190] width 252 height 73
click at [247, 146] on span at bounding box center [250, 146] width 6 height 6
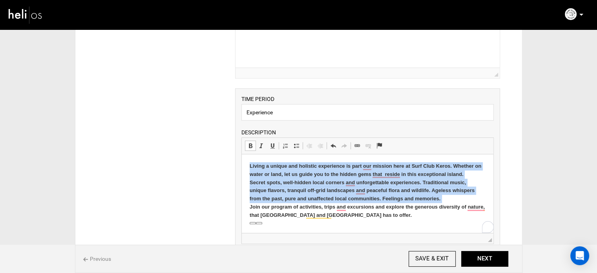
click at [247, 146] on span at bounding box center [250, 146] width 6 height 6
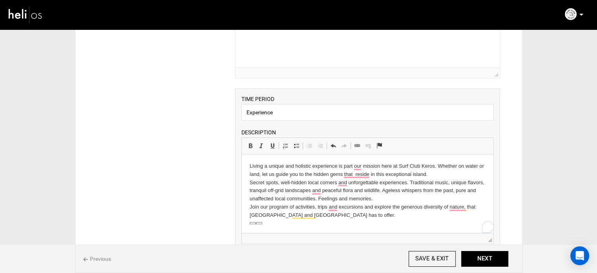
click at [335, 215] on p "Living a unique and holistic experience is part our mission here at Surf Club K…" at bounding box center [368, 190] width 236 height 57
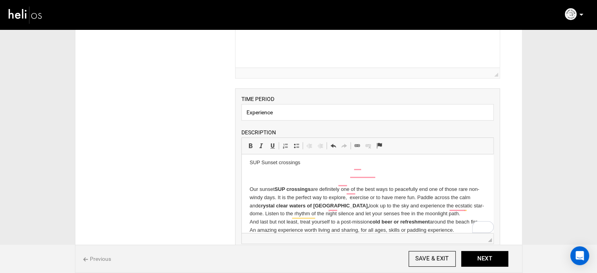
scroll to position [186, 0]
click at [255, 173] on p "To enrich screen reader interactions, please activate Accessibility in Grammarl…" at bounding box center [368, 176] width 236 height 8
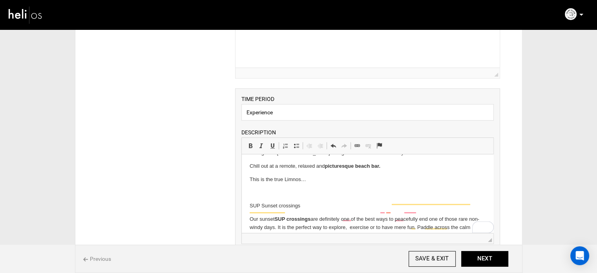
scroll to position [143, 0]
click at [257, 187] on body "Living a unique and holistic experience is part our mission here at Surf Club K…" at bounding box center [368, 141] width 236 height 245
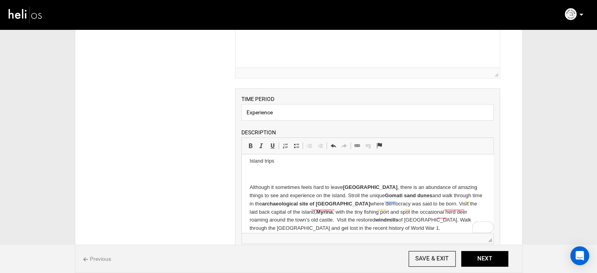
scroll to position [64, 0]
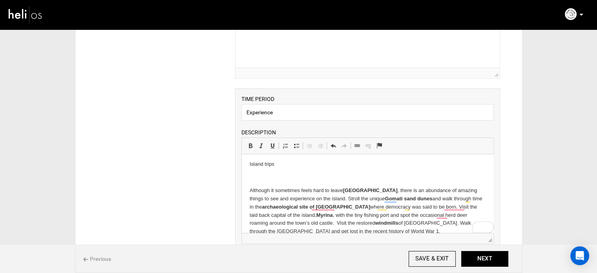
click at [262, 173] on p "To enrich screen reader interactions, please activate Accessibility in Grammarl…" at bounding box center [368, 177] width 236 height 8
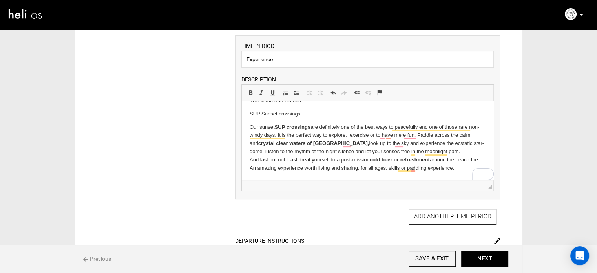
scroll to position [236, 0]
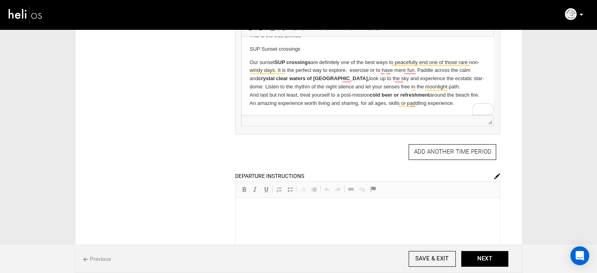
click at [468, 103] on p "Our sunset SUP crossings are definitely one of the best ways to peacefully end …" at bounding box center [368, 83] width 236 height 49
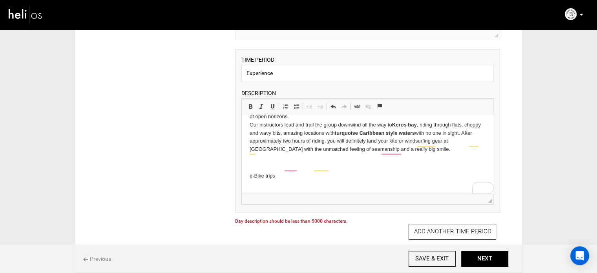
scroll to position [492, 0]
click at [268, 186] on p "To enrich screen reader interactions, please activate Accessibility in Grammarl…" at bounding box center [368, 190] width 236 height 8
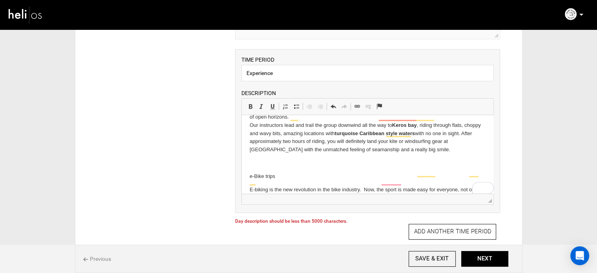
click at [262, 159] on p "To enrich screen reader interactions, please activate Accessibility in Grammarl…" at bounding box center [368, 163] width 236 height 8
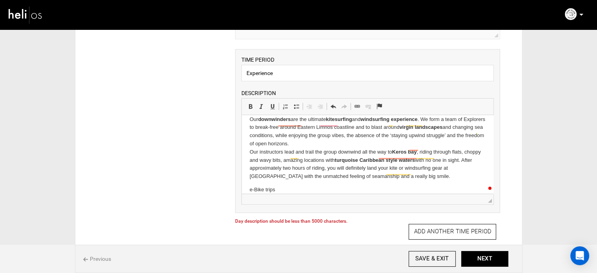
scroll to position [453, 0]
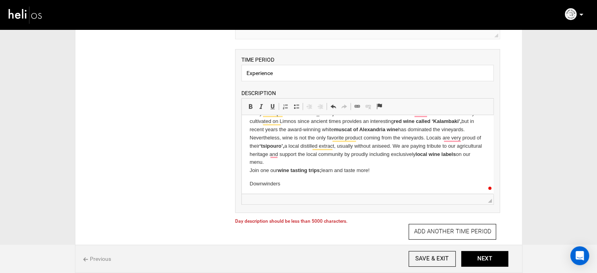
click at [264, 193] on p "To enrich screen reader interactions, please activate Accessibility in Grammarl…" at bounding box center [368, 197] width 236 height 8
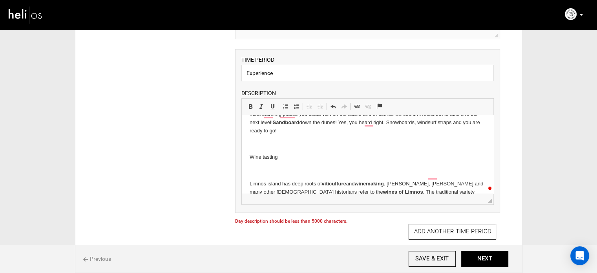
click at [279, 167] on p "To enrich screen reader interactions, please activate Accessibility in Grammarl…" at bounding box center [368, 171] width 236 height 8
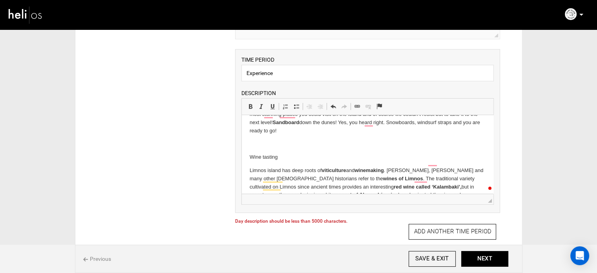
click at [276, 140] on p "To enrich screen reader interactions, please activate Accessibility in Grammarl…" at bounding box center [368, 144] width 236 height 8
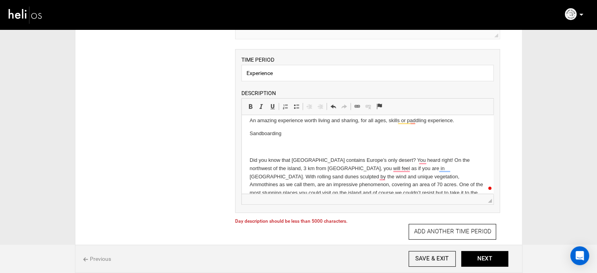
click at [271, 146] on p "To enrich screen reader interactions, please activate Accessibility in Grammarl…" at bounding box center [368, 147] width 236 height 8
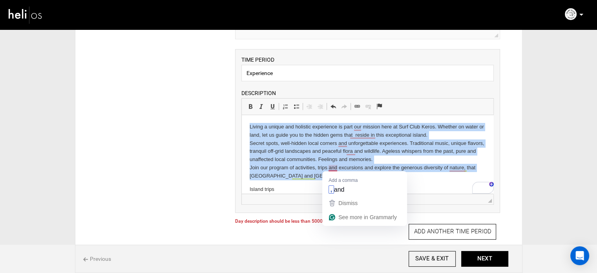
drag, startPoint x: 249, startPoint y: 125, endPoint x: 584, endPoint y: 289, distance: 373.7
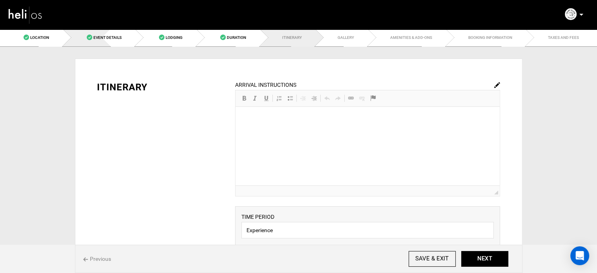
drag, startPoint x: 111, startPoint y: 40, endPoint x: 133, endPoint y: 49, distance: 24.0
click at [111, 40] on link "Event Details" at bounding box center [99, 38] width 73 height 18
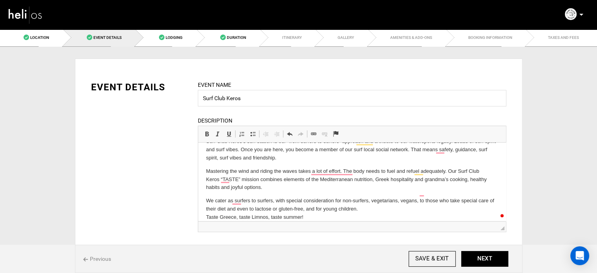
click at [312, 212] on p "We cater as surfers to surfers, with special consideration for non-surfers, veg…" at bounding box center [352, 209] width 292 height 24
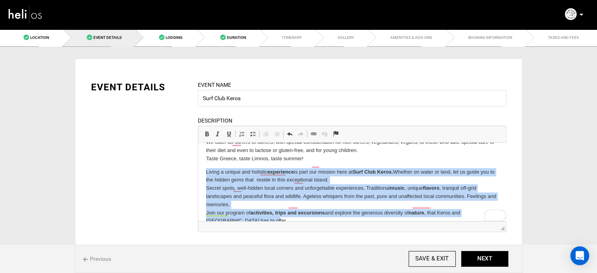
drag, startPoint x: 249, startPoint y: 216, endPoint x: 202, endPoint y: 157, distance: 76.3
click at [202, 157] on html "The ultimate Windsurfing, Kitesurfing, Wing foiling playground and without a do…" at bounding box center [352, 140] width 308 height 186
click at [208, 133] on span at bounding box center [207, 134] width 6 height 6
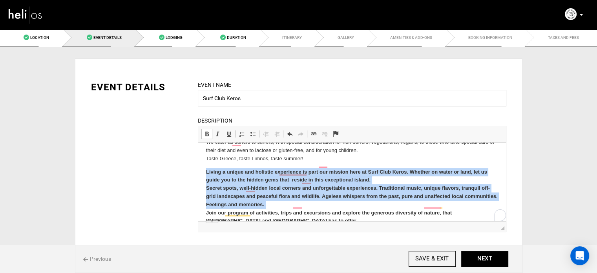
click at [208, 133] on span at bounding box center [207, 134] width 6 height 6
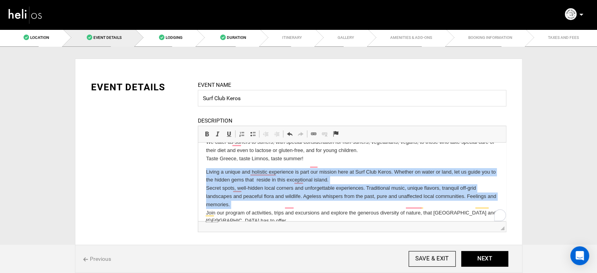
click at [323, 215] on p "Living a unique and holistic experience is part our mission here at Surf Club K…" at bounding box center [352, 196] width 292 height 57
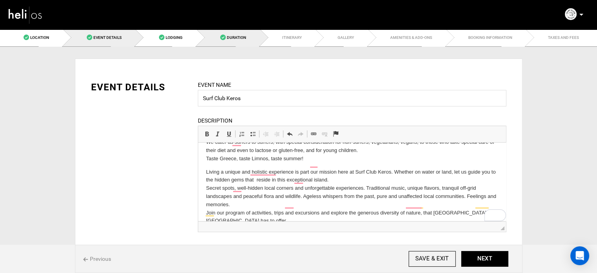
click at [255, 38] on link "Duration" at bounding box center [229, 38] width 64 height 18
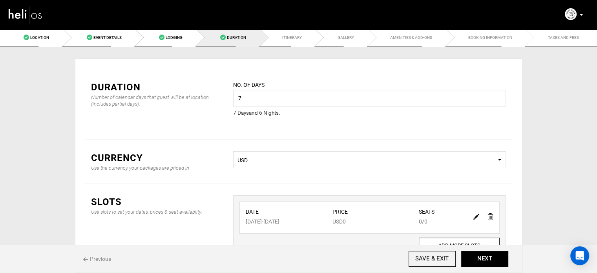
click at [70, 47] on div "Location Choose an existing location for your adventure. Select a Location Surf…" at bounding box center [299, 179] width 460 height 265
click at [96, 43] on link "Event Details" at bounding box center [99, 38] width 73 height 18
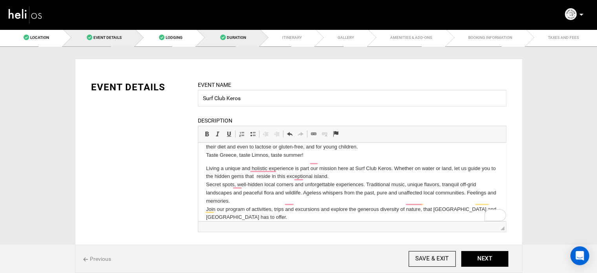
click at [238, 33] on link "Duration" at bounding box center [229, 38] width 64 height 18
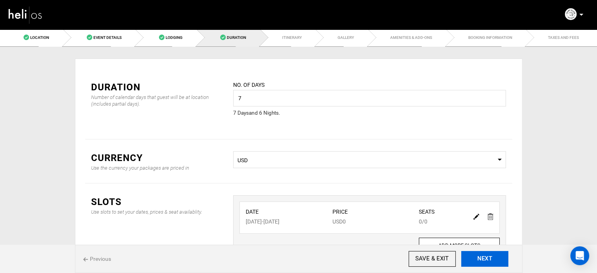
click at [473, 254] on button "NEXT" at bounding box center [485, 259] width 47 height 16
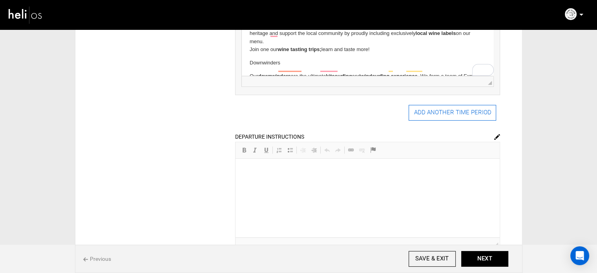
click at [445, 113] on button "ADD ANOTHER TIME PERIOD" at bounding box center [453, 113] width 88 height 16
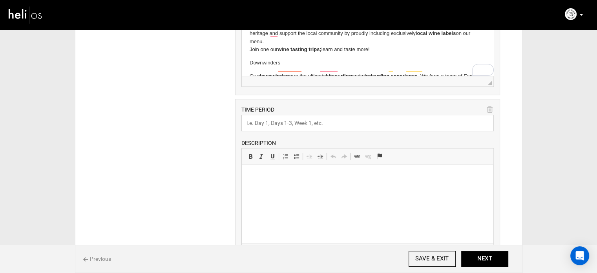
click at [298, 119] on input "text" at bounding box center [368, 123] width 253 height 16
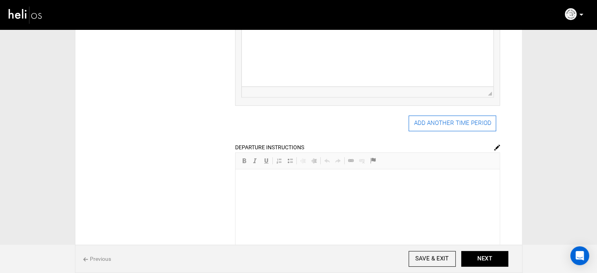
type input "O"
click at [461, 125] on button "ADD ANOTHER TIME PERIOD" at bounding box center [453, 123] width 88 height 16
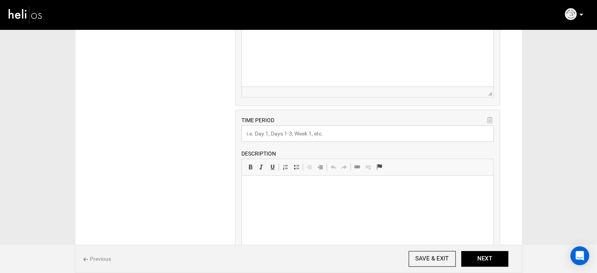
click at [276, 133] on input "text" at bounding box center [368, 133] width 253 height 16
type input "Other Activities"
click at [264, 200] on html at bounding box center [368, 188] width 252 height 24
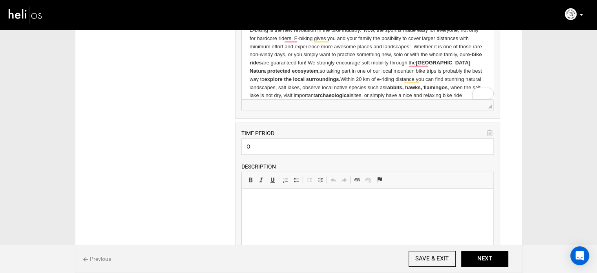
drag, startPoint x: 247, startPoint y: 29, endPoint x: 295, endPoint y: 93, distance: 80.1
copy body "Island trips Although it sometimes feels hard to leave Keros beach , there is a…"
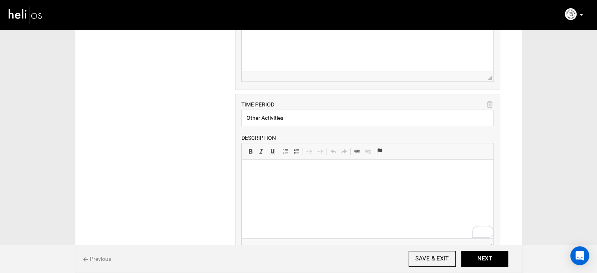
click at [276, 177] on html at bounding box center [368, 172] width 252 height 24
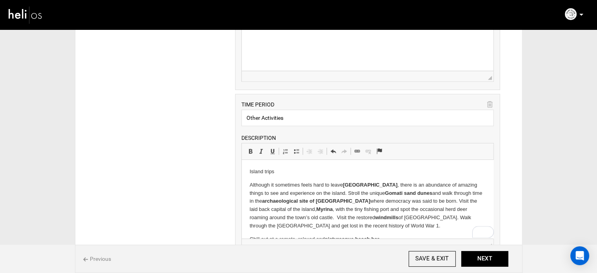
drag, startPoint x: 277, startPoint y: 237, endPoint x: 239, endPoint y: 126, distance: 116.8
click at [251, 150] on span at bounding box center [250, 151] width 6 height 6
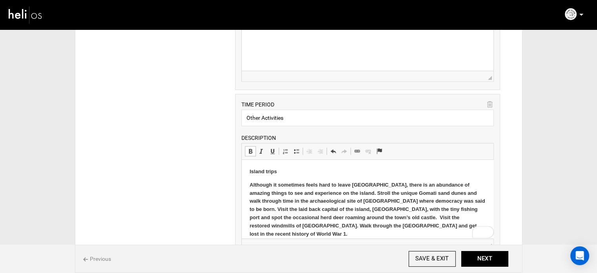
click at [251, 150] on span at bounding box center [250, 151] width 6 height 6
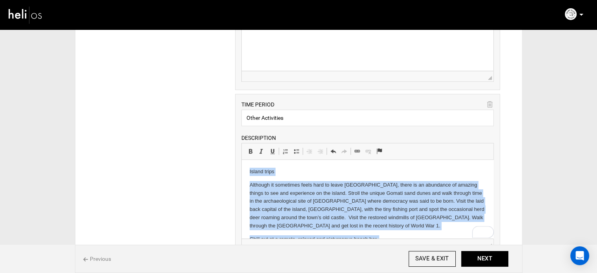
click at [287, 170] on p "Island trips" at bounding box center [368, 172] width 236 height 8
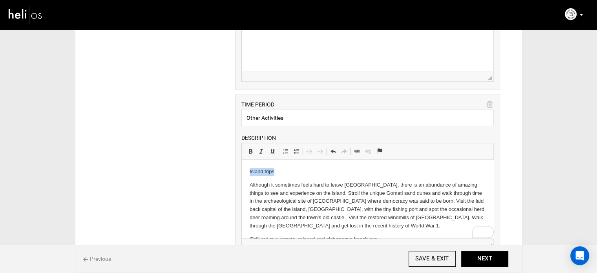
drag, startPoint x: 279, startPoint y: 171, endPoint x: 238, endPoint y: 165, distance: 40.9
click at [249, 146] on link "Bold Keyboard shortcut Ctrl+B" at bounding box center [250, 151] width 11 height 10
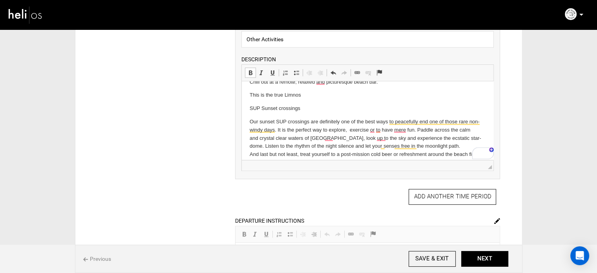
click at [274, 95] on p "This is the true Limnos" at bounding box center [368, 95] width 236 height 8
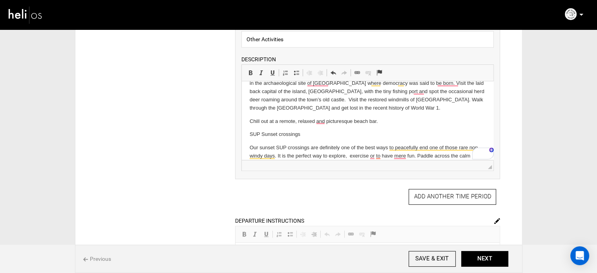
click at [280, 136] on p "SUP Sunset crossings" at bounding box center [368, 134] width 236 height 8
click at [251, 72] on span at bounding box center [250, 73] width 6 height 6
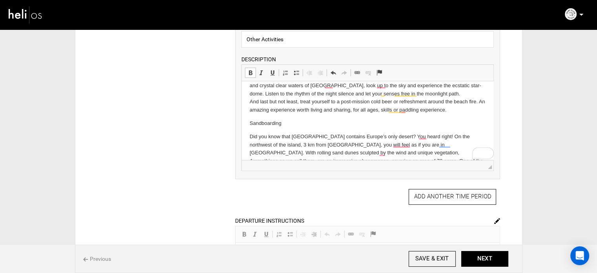
click at [269, 125] on p "Sandboarding" at bounding box center [368, 123] width 236 height 8
drag, startPoint x: 248, startPoint y: 71, endPoint x: 13, endPoint y: 7, distance: 244.2
click at [248, 71] on span at bounding box center [250, 73] width 6 height 6
click at [290, 128] on body "Island trips Although it sometimes feels hard to leave Keros beach, there is an…" at bounding box center [368, 214] width 236 height 486
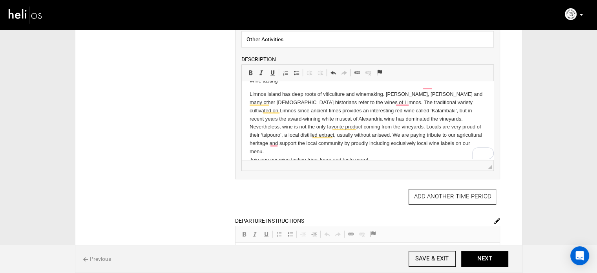
click at [271, 169] on p "Downwinders" at bounding box center [368, 173] width 236 height 8
click at [252, 70] on span at bounding box center [250, 73] width 6 height 6
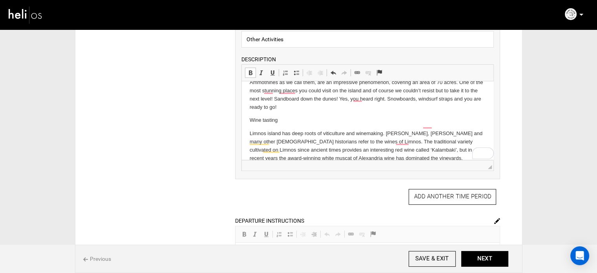
click at [272, 116] on p "Wine tasting" at bounding box center [368, 120] width 236 height 8
click at [250, 75] on link "Bold Keyboard shortcut Ctrl+B" at bounding box center [250, 73] width 11 height 10
click at [291, 118] on body "Island trips Although it sometimes feels hard to leave Keros beach, there is an…" at bounding box center [368, 136] width 236 height 486
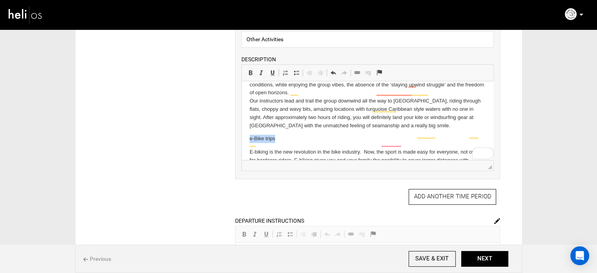
drag, startPoint x: 286, startPoint y: 122, endPoint x: 251, endPoint y: 119, distance: 35.8
click at [251, 135] on p "e-Bike trips" at bounding box center [368, 139] width 236 height 8
click at [249, 72] on span at bounding box center [250, 73] width 6 height 6
click at [252, 136] on strong "e-Bike trips" at bounding box center [264, 139] width 28 height 6
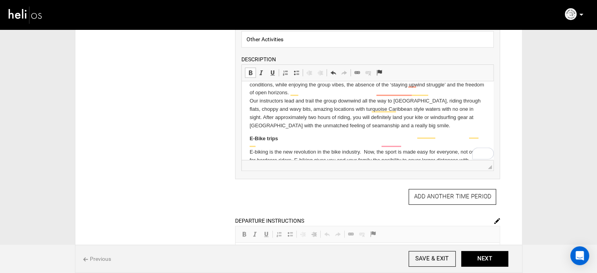
click at [286, 135] on p "E-Bike trips" at bounding box center [368, 139] width 236 height 8
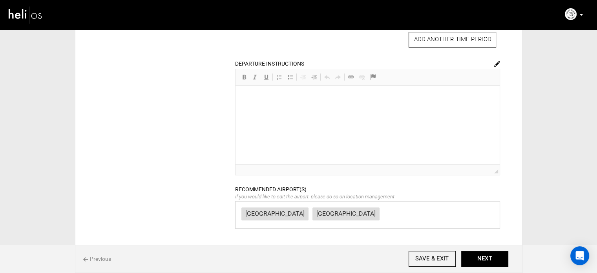
click at [495, 62] on img at bounding box center [498, 64] width 6 height 6
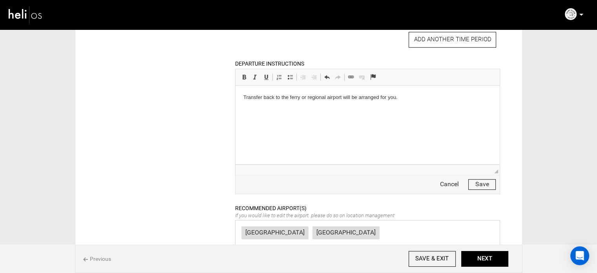
click at [487, 180] on button "Save" at bounding box center [482, 184] width 27 height 11
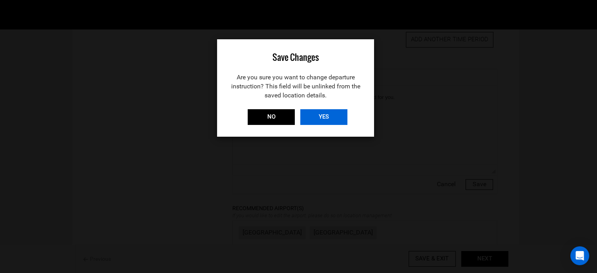
click at [309, 113] on input "YES" at bounding box center [323, 117] width 47 height 16
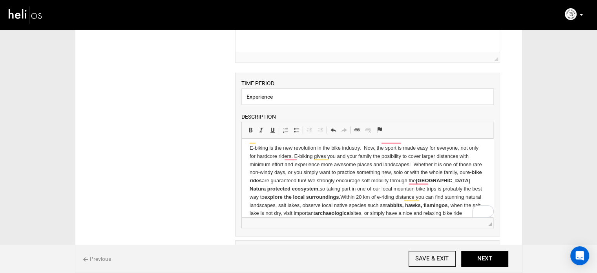
click at [289, 167] on p "E-biking is the new revolution in the bike industry. Now, the sport is made eas…" at bounding box center [368, 180] width 236 height 73
drag, startPoint x: 249, startPoint y: 152, endPoint x: 315, endPoint y: 236, distance: 106.0
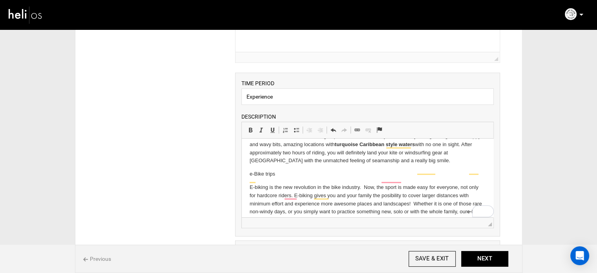
click at [277, 183] on p "E-biking is the new revolution in the bike industry. Now, the sport is made eas…" at bounding box center [368, 219] width 236 height 73
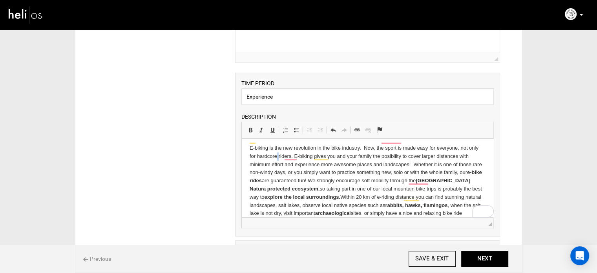
drag, startPoint x: 249, startPoint y: 150, endPoint x: 557, endPoint y: 360, distance: 372.7
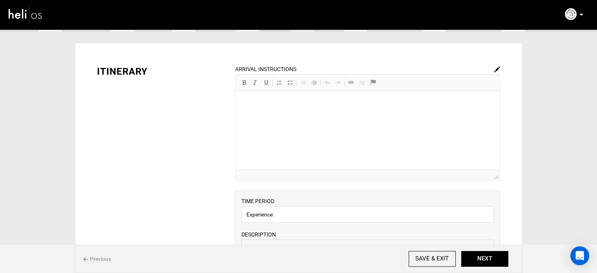
click at [495, 67] on img at bounding box center [498, 69] width 6 height 6
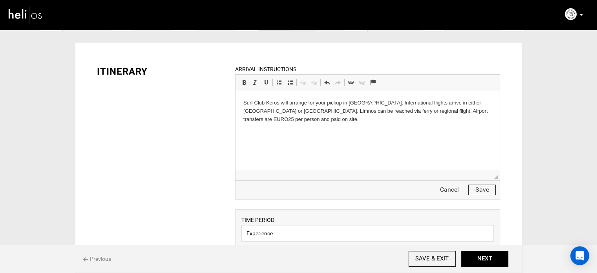
click at [481, 188] on button "Save" at bounding box center [482, 190] width 27 height 11
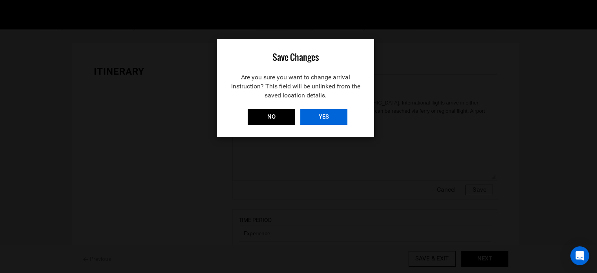
click at [317, 122] on input "YES" at bounding box center [323, 117] width 47 height 16
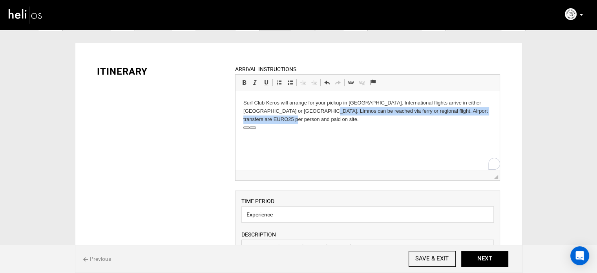
drag, startPoint x: 334, startPoint y: 114, endPoint x: 369, endPoint y: 119, distance: 35.7
click at [369, 119] on p "Surf Club Keros will arrange for your pickup in [GEOGRAPHIC_DATA]. Internationa…" at bounding box center [368, 111] width 249 height 24
click at [350, 130] on html "Surf Club Keros will arrange for your pickup in [GEOGRAPHIC_DATA]. Internationa…" at bounding box center [368, 111] width 264 height 40
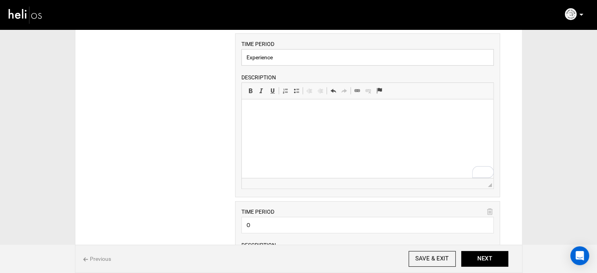
click at [267, 53] on input "Experience" at bounding box center [368, 57] width 253 height 16
click at [281, 120] on html at bounding box center [368, 111] width 252 height 24
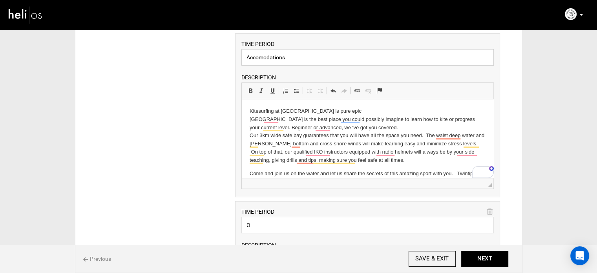
click at [256, 52] on input "Accomodations" at bounding box center [368, 57] width 253 height 16
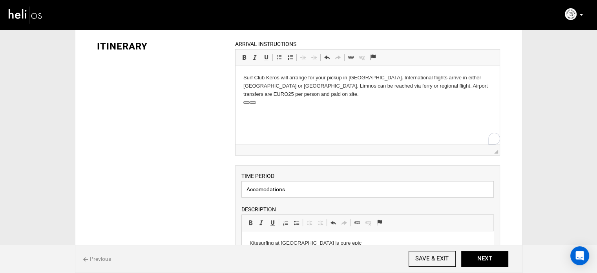
scroll to position [16, 0]
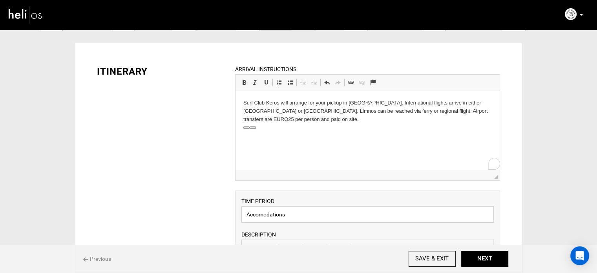
click at [271, 215] on input "Accomodations" at bounding box center [368, 214] width 253 height 16
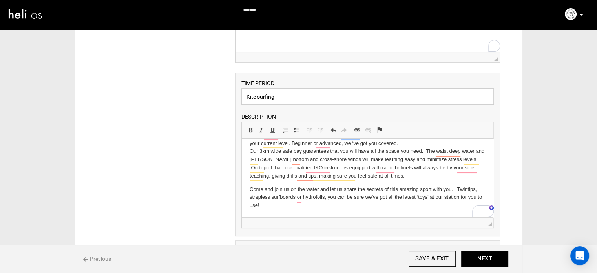
scroll to position [24, 0]
type input "Kite surfing"
click at [279, 209] on p "Come and join us on the water and let us share the secrets of this amazing spor…" at bounding box center [368, 197] width 236 height 24
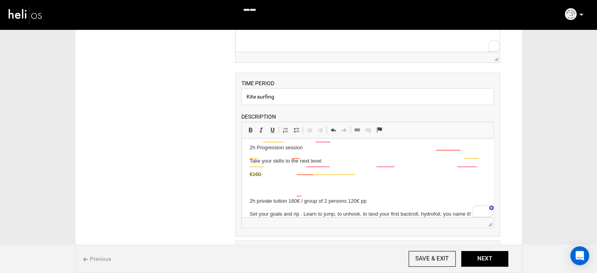
scroll to position [407, 0]
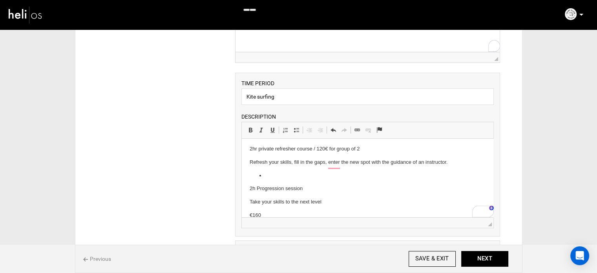
scroll to position [363, 0]
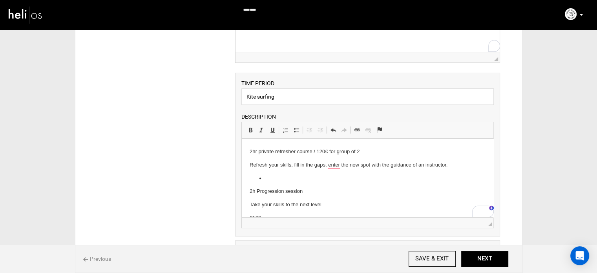
click at [265, 178] on ul "To enrich screen reader interactions, please activate Accessibility in Grammarl…" at bounding box center [368, 178] width 236 height 8
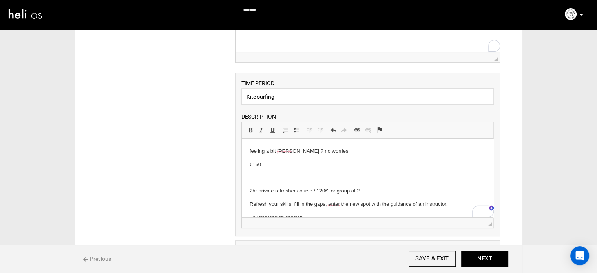
scroll to position [324, 0]
click at [257, 171] on body "Kitesurfing at Keros is pure epic Keros beach is the best place you could possi…" at bounding box center [368, 48] width 236 height 453
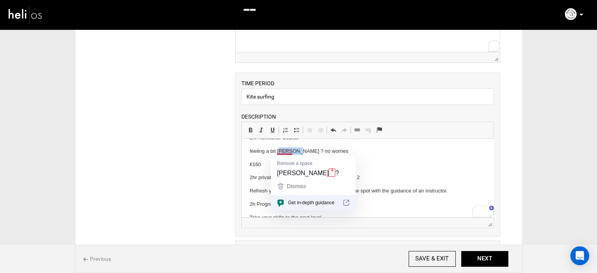
drag, startPoint x: 293, startPoint y: 151, endPoint x: 280, endPoint y: 151, distance: 13.4
click at [280, 151] on p "feeling a bit rusty ? no worries" at bounding box center [368, 151] width 236 height 8
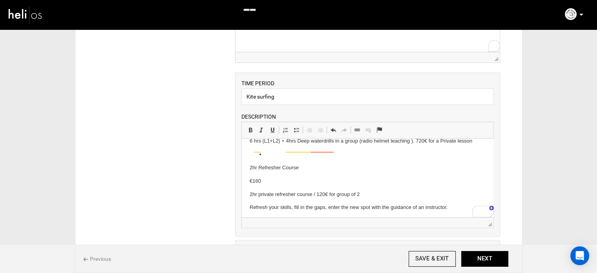
scroll to position [285, 0]
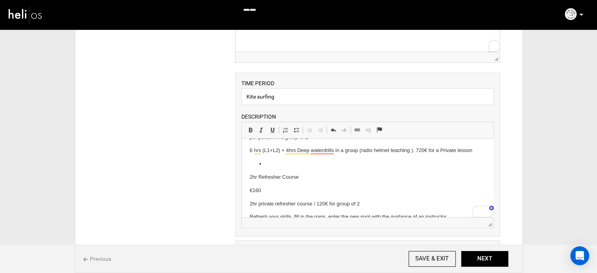
click at [268, 161] on li "To enrich screen reader interactions, please activate Accessibility in Grammarl…" at bounding box center [368, 164] width 205 height 8
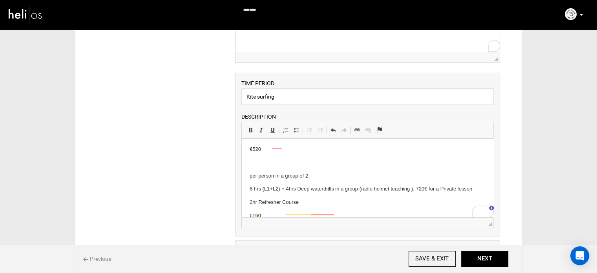
scroll to position [206, 0]
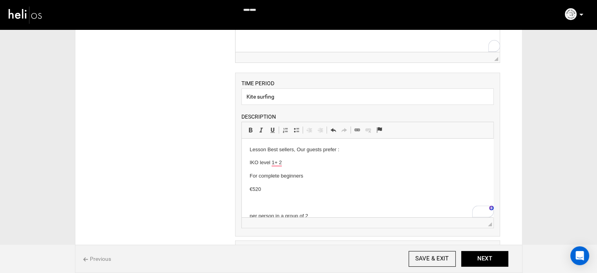
click at [269, 205] on p "To enrich screen reader interactions, please activate Accessibility in Grammarl…" at bounding box center [368, 203] width 236 height 8
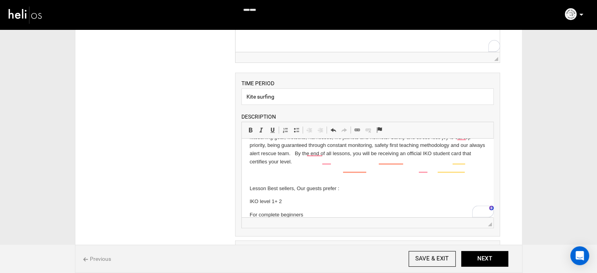
scroll to position [128, 0]
click at [280, 172] on p "To enrich screen reader interactions, please activate Accessibility in Grammarl…" at bounding box center [368, 176] width 236 height 8
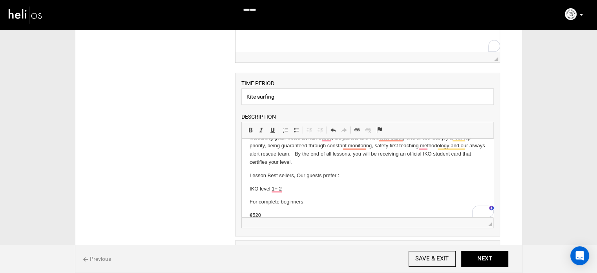
click at [247, 187] on html "Kitesurfing at Keros is pure epic Keros beach is the best place you could possi…" at bounding box center [368, 173] width 252 height 402
click at [247, 203] on html "Kitesurfing at Keros is pure epic Keros beach is the best place you could possi…" at bounding box center [368, 166] width 252 height 388
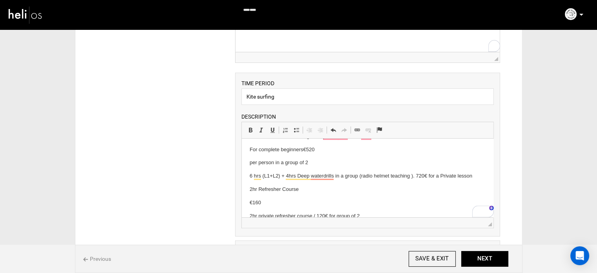
click at [248, 164] on html "Kitesurfing at Keros is pure epic Keros beach is the best place you could possi…" at bounding box center [368, 119] width 252 height 375
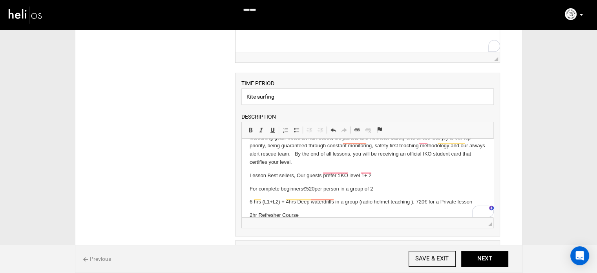
scroll to position [167, 0]
click at [247, 190] on html "Kitesurfing at [GEOGRAPHIC_DATA] is pure epic [GEOGRAPHIC_DATA] is the best pla…" at bounding box center [368, 153] width 252 height 362
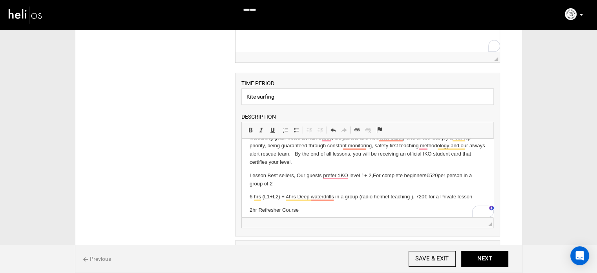
click at [249, 199] on html "Kitesurfing at [GEOGRAPHIC_DATA] is pure epic [GEOGRAPHIC_DATA] is the best pla…" at bounding box center [368, 150] width 252 height 357
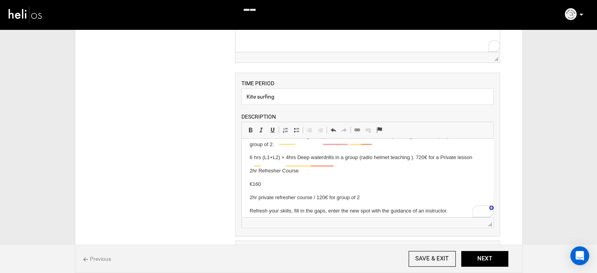
scroll to position [206, 0]
click at [245, 186] on html "Kitesurfing at [GEOGRAPHIC_DATA] is pure epic [GEOGRAPHIC_DATA] is the best pla…" at bounding box center [368, 110] width 252 height 357
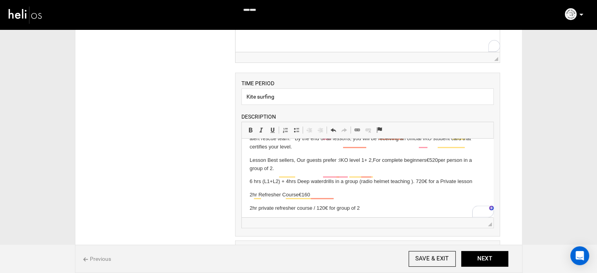
scroll to position [167, 0]
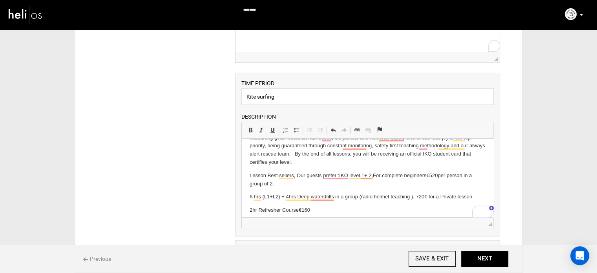
click at [247, 180] on html "Kitesurfing at [GEOGRAPHIC_DATA] is pure epic [GEOGRAPHIC_DATA] is the best pla…" at bounding box center [368, 144] width 252 height 344
click at [246, 177] on html "Kitesurfing at [GEOGRAPHIC_DATA] is pure epic [GEOGRAPHIC_DATA] is the best pla…" at bounding box center [368, 144] width 252 height 344
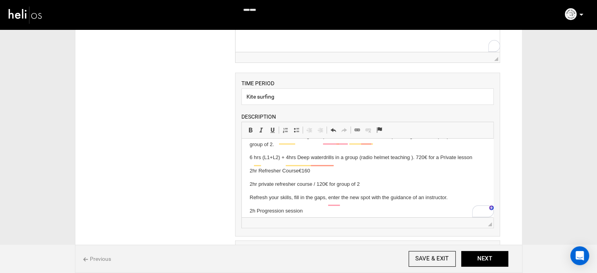
scroll to position [206, 0]
click at [247, 186] on html "Kitesurfing at [GEOGRAPHIC_DATA] is pure epic [GEOGRAPHIC_DATA] is the best pla…" at bounding box center [368, 104] width 252 height 344
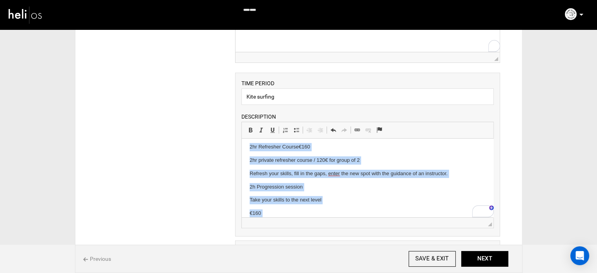
scroll to position [230, 0]
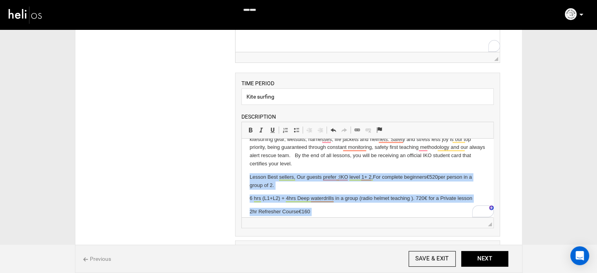
drag, startPoint x: 481, startPoint y: 202, endPoint x: 244, endPoint y: 180, distance: 237.9
click at [244, 180] on html "Kitesurfing at [GEOGRAPHIC_DATA] is pure epic [GEOGRAPHIC_DATA] is the best pla…" at bounding box center [368, 145] width 252 height 344
click at [295, 130] on span at bounding box center [296, 130] width 6 height 6
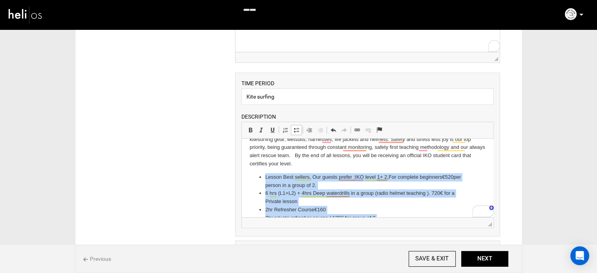
click at [299, 195] on li "6 hrs (L1+L2) + 4hrs Deep waterdrills in a group (radio helmet teaching ). 720€…" at bounding box center [368, 197] width 205 height 16
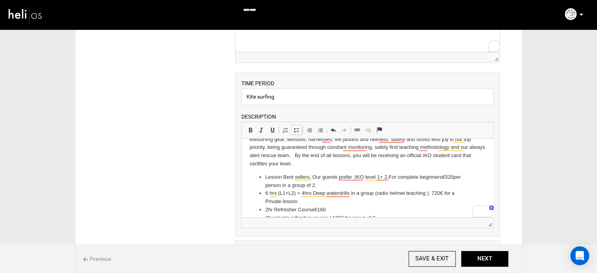
click at [266, 202] on li "6 hrs (L1+L2) + 4hrs Deep waterdrills in a group (radio helmet teaching ). 720€…" at bounding box center [368, 197] width 205 height 16
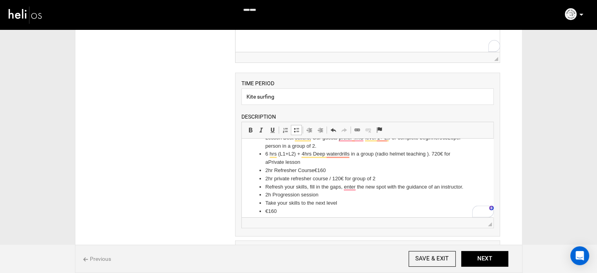
click at [265, 180] on ul "Lesson Best sellers, Our guests prefer : IKO level 1+ 2, For complete beginners…" at bounding box center [368, 187] width 236 height 106
click at [264, 196] on ul "Lesson Best sellers, Our guests prefer : IKO level 1+ 2, For complete beginners…" at bounding box center [368, 187] width 236 height 106
click at [266, 206] on li "Take your skills to the next level" at bounding box center [368, 203] width 205 height 8
click at [263, 203] on ul "Lesson Best sellers, Our guests prefer : IKO level 1+ 2, For complete beginners…" at bounding box center [368, 183] width 236 height 98
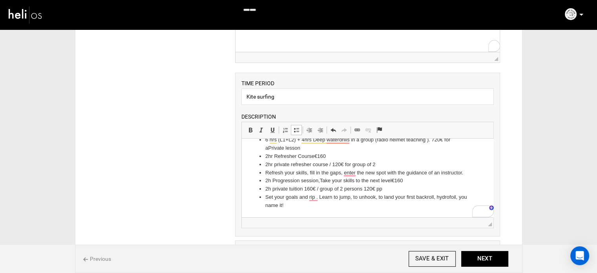
click at [266, 196] on li "Set your goals and rip . Learn to jump, to unhook, to land your first backroll,…" at bounding box center [368, 201] width 205 height 16
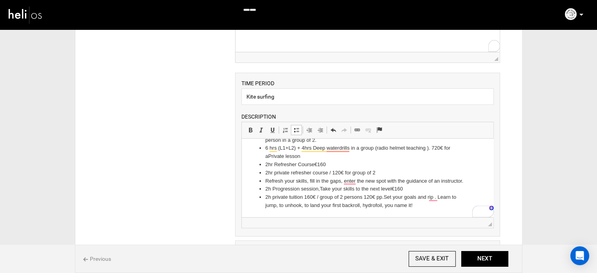
click at [265, 196] on ul "Lesson Best sellers, Our guests prefer : IKO level 1+ 2, For complete beginners…" at bounding box center [368, 169] width 236 height 82
click at [265, 173] on ul "Lesson Best sellers, Our guests prefer : IKO level 1+ 2, For complete beginners…" at bounding box center [368, 169] width 236 height 82
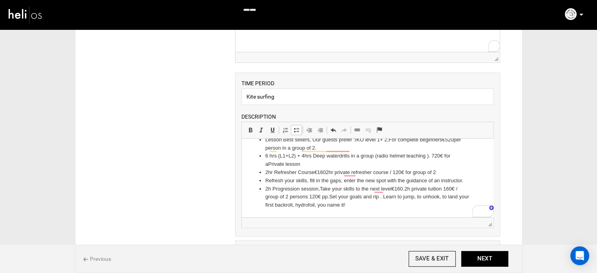
scroll to position [203, 0]
click at [266, 181] on li "Refresh your skills, fill in the gaps, enter the new spot with the guidance of …" at bounding box center [368, 181] width 205 height 8
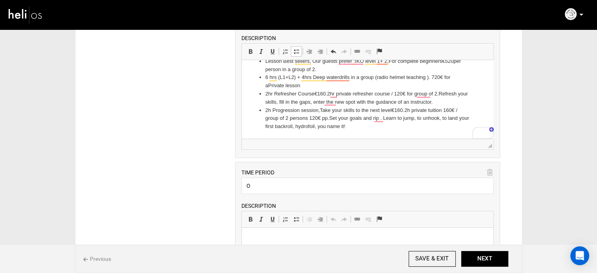
scroll to position [251, 0]
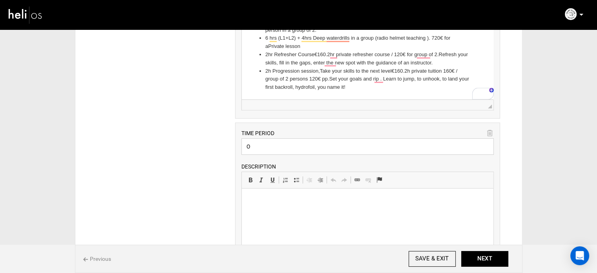
click at [250, 145] on input "O" at bounding box center [368, 146] width 253 height 16
click at [489, 131] on icon at bounding box center [489, 133] width 5 height 9
type input "Other Activities"
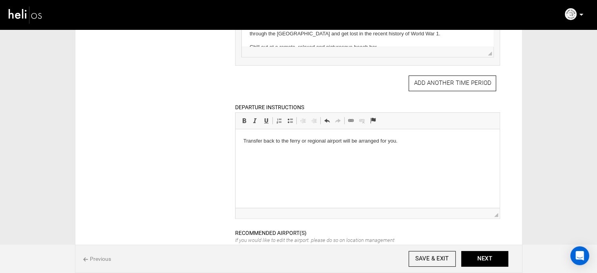
scroll to position [566, 0]
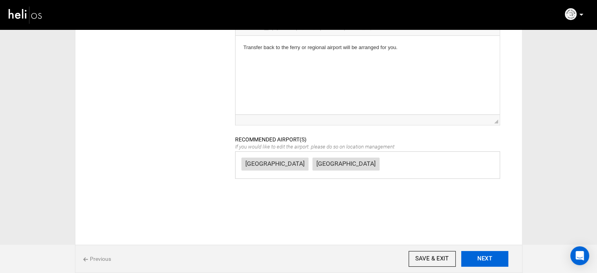
click at [490, 256] on button "NEXT" at bounding box center [485, 259] width 47 height 16
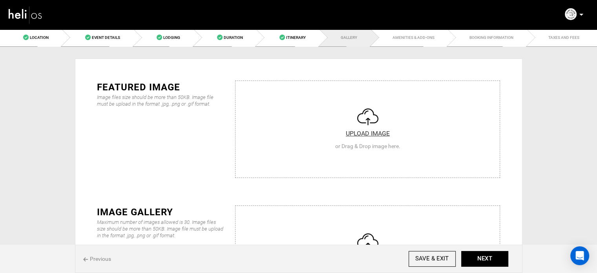
click at [291, 105] on input "file" at bounding box center [368, 128] width 264 height 94
type input "C:\fakepath\Screenshot [DATE] 090358.png"
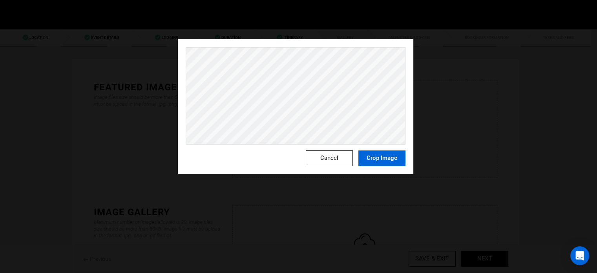
click at [396, 163] on button "Crop Image" at bounding box center [382, 158] width 47 height 16
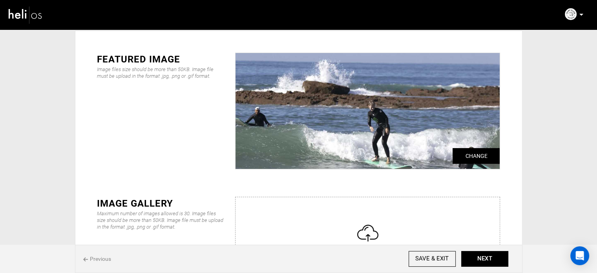
scroll to position [157, 0]
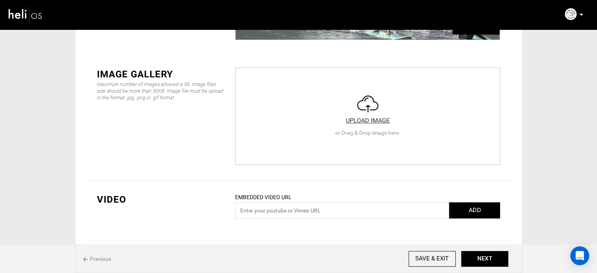
click at [314, 117] on input "file" at bounding box center [368, 115] width 264 height 94
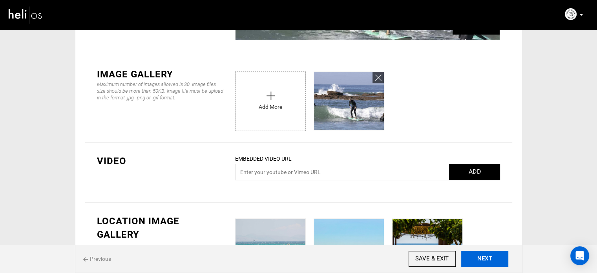
click at [502, 261] on button "NEXT" at bounding box center [485, 259] width 47 height 16
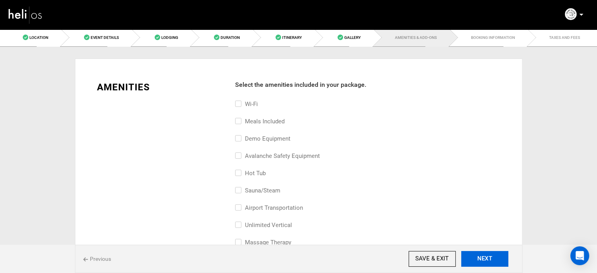
click at [502, 261] on button "NEXT" at bounding box center [485, 259] width 47 height 16
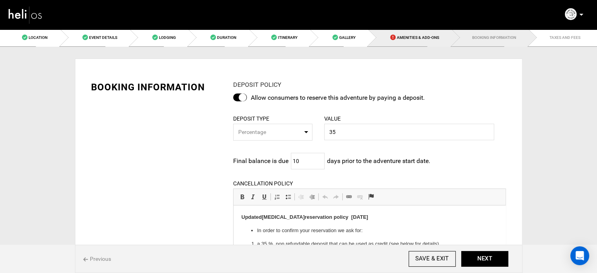
click at [409, 44] on link "Amenities & Add-Ons" at bounding box center [410, 38] width 84 height 18
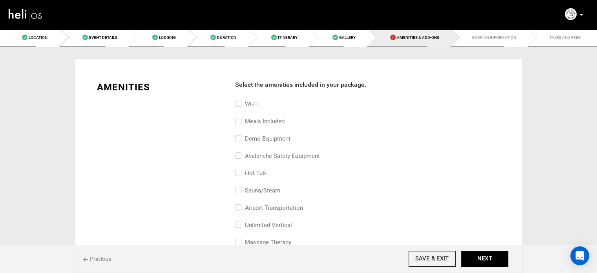
click at [259, 103] on div "Wi-Fi" at bounding box center [367, 107] width 265 height 17
click at [256, 118] on label "Meals included" at bounding box center [259, 121] width 49 height 9
click at [240, 118] on input "Meals included" at bounding box center [237, 125] width 5 height 17
checkbox input "true"
click at [251, 102] on label "Wi-Fi" at bounding box center [246, 103] width 23 height 9
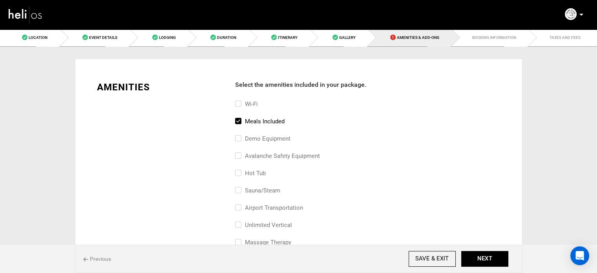
click at [240, 102] on input "Wi-Fi" at bounding box center [237, 107] width 5 height 17
checkbox input "true"
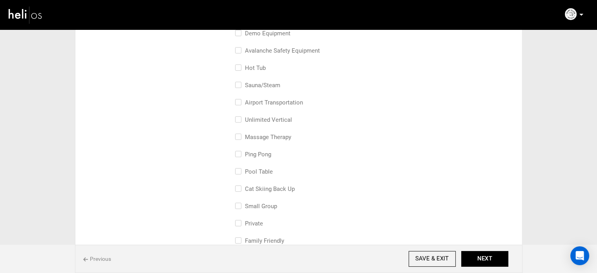
scroll to position [118, 0]
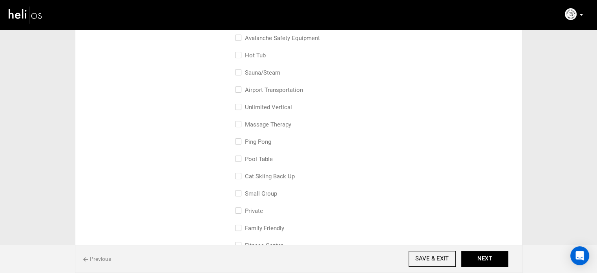
click at [269, 89] on label "airport transportation" at bounding box center [269, 89] width 68 height 9
click at [240, 89] on input "airport transportation" at bounding box center [237, 93] width 5 height 17
checkbox input "true"
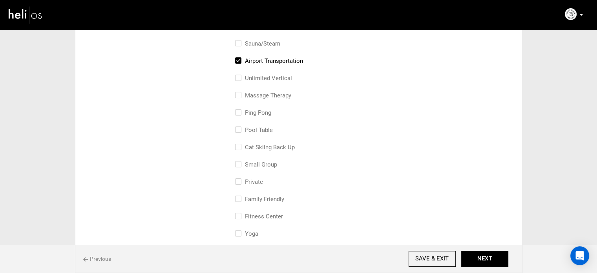
scroll to position [196, 0]
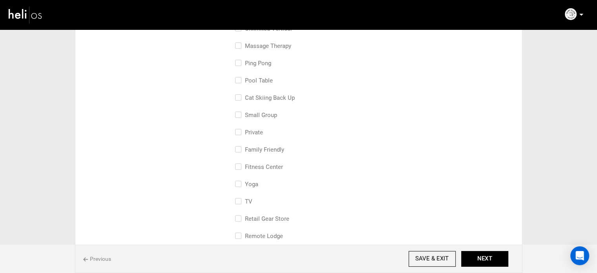
click at [266, 149] on label "family friendly" at bounding box center [259, 149] width 49 height 9
click at [240, 149] on input "family friendly" at bounding box center [237, 153] width 5 height 17
checkbox input "true"
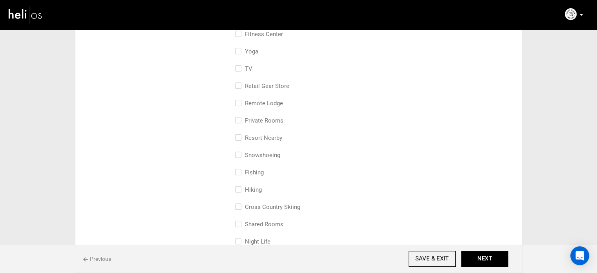
scroll to position [354, 0]
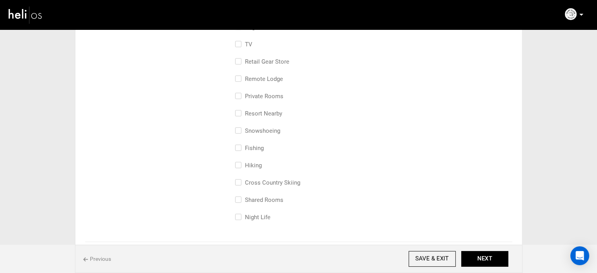
click at [267, 92] on label "Private Rooms" at bounding box center [259, 96] width 48 height 9
click at [240, 92] on input "Private Rooms" at bounding box center [237, 100] width 5 height 17
checkbox input "true"
click at [489, 262] on button "NEXT" at bounding box center [485, 259] width 47 height 16
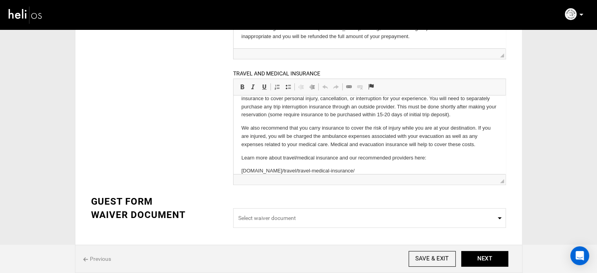
scroll to position [26, 0]
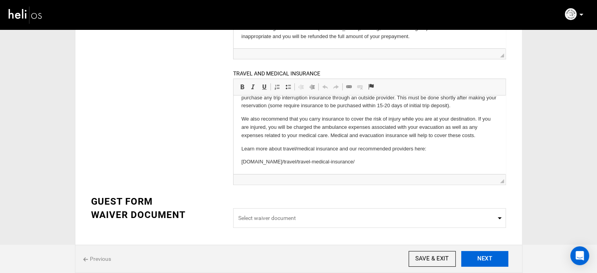
click at [493, 258] on button "NEXT" at bounding box center [485, 259] width 47 height 16
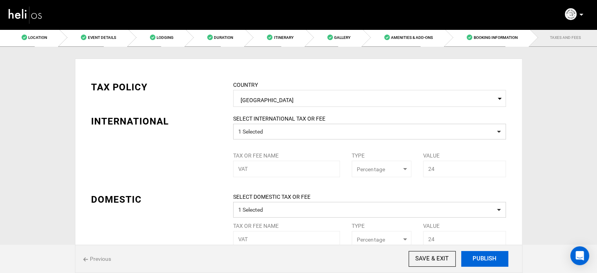
click at [492, 258] on button "PUBLISH" at bounding box center [485, 259] width 47 height 16
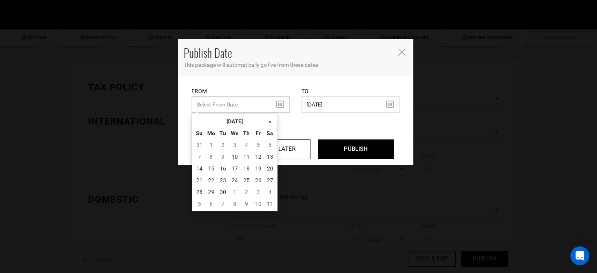
click at [238, 105] on input "text" at bounding box center [241, 104] width 98 height 16
click at [237, 156] on td "10" at bounding box center [235, 157] width 12 height 12
type input "[DATE]"
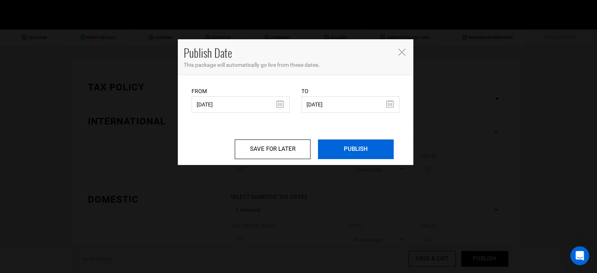
click at [332, 149] on input "PUBLISH" at bounding box center [356, 149] width 76 height 20
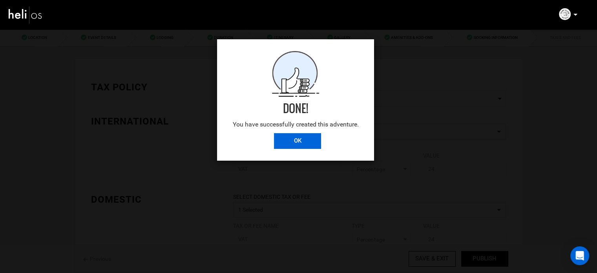
click at [314, 138] on input "OK" at bounding box center [297, 141] width 47 height 16
